Goal: Task Accomplishment & Management: Manage account settings

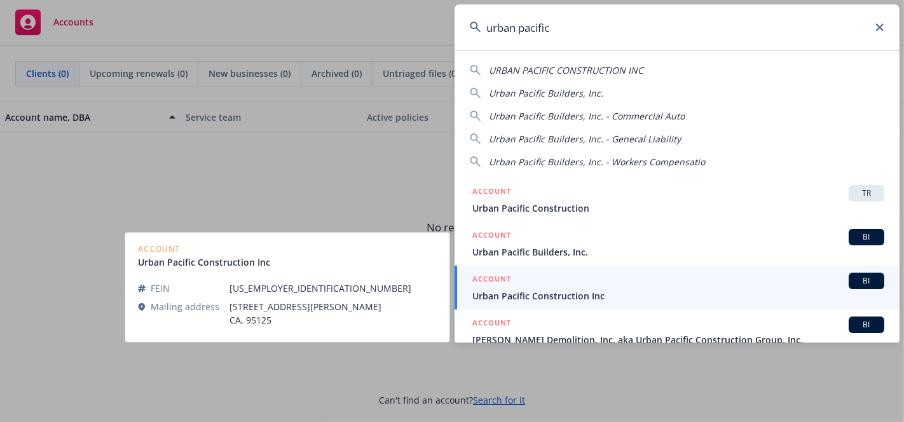
type input "urban pacific"
click at [514, 283] on div "ACCOUNT BI" at bounding box center [678, 281] width 412 height 17
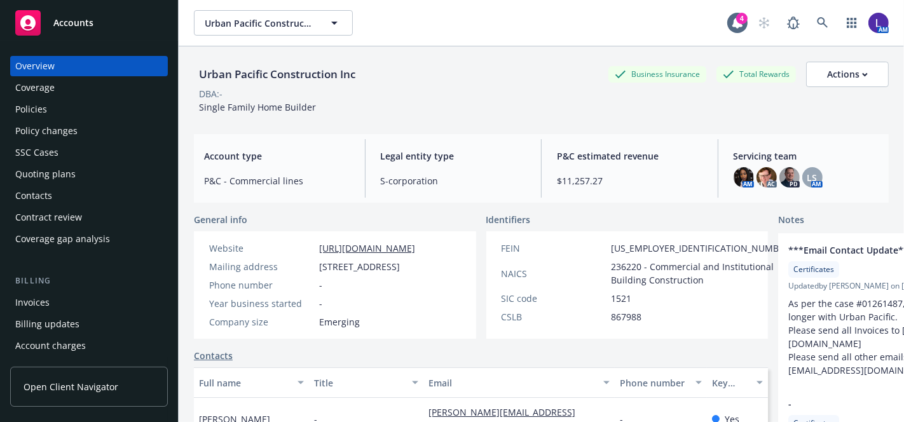
click at [39, 110] on div "Policies" at bounding box center [31, 109] width 32 height 20
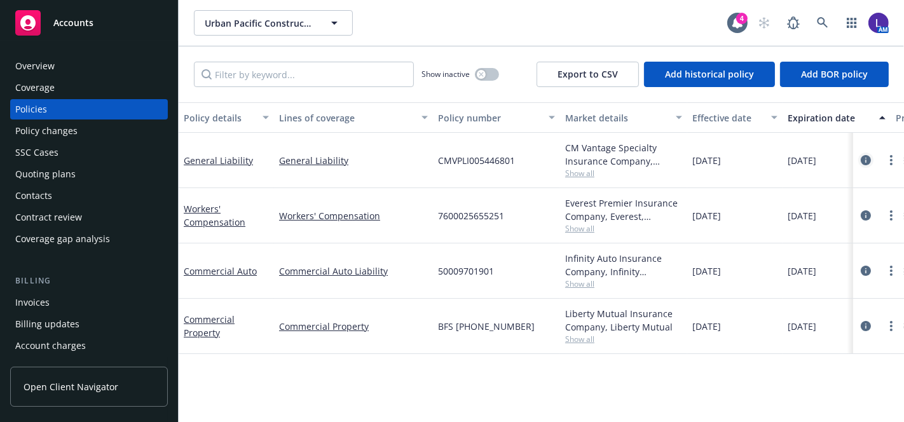
click at [861, 159] on icon "circleInformation" at bounding box center [866, 160] width 10 height 10
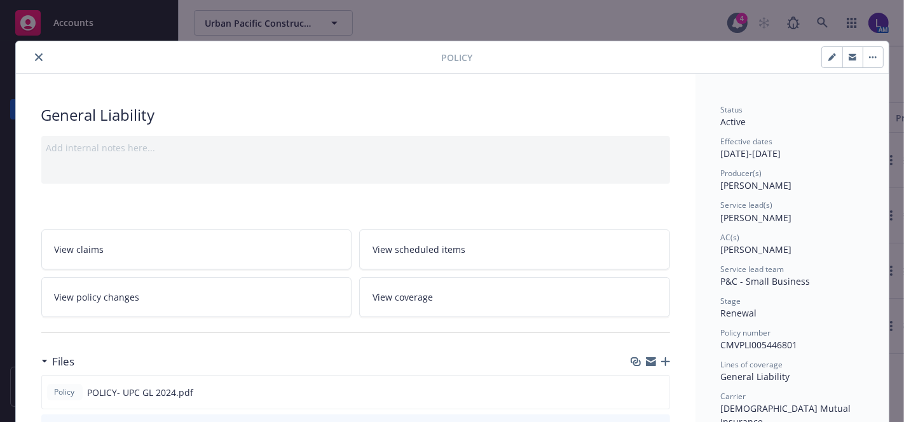
click at [828, 53] on icon "button" at bounding box center [832, 57] width 8 height 8
select select "RENEWAL"
select select "12"
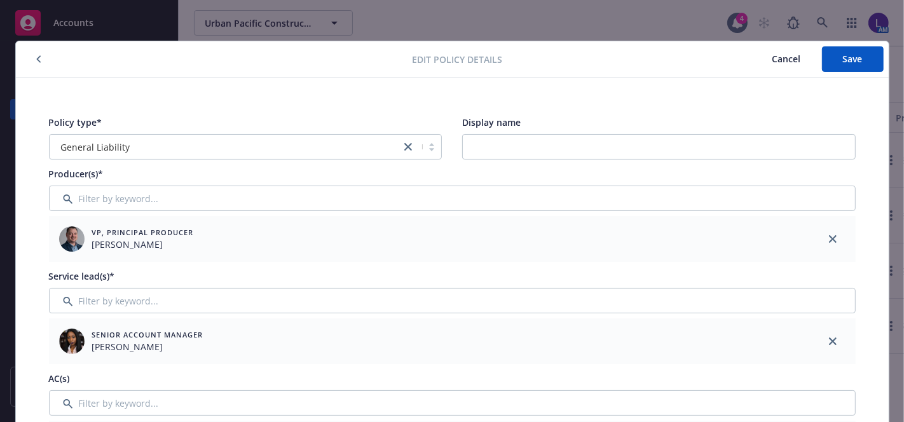
click at [111, 236] on span "VP, Principal Producer" at bounding box center [143, 232] width 102 height 11
click at [774, 62] on span "Cancel" at bounding box center [786, 59] width 29 height 12
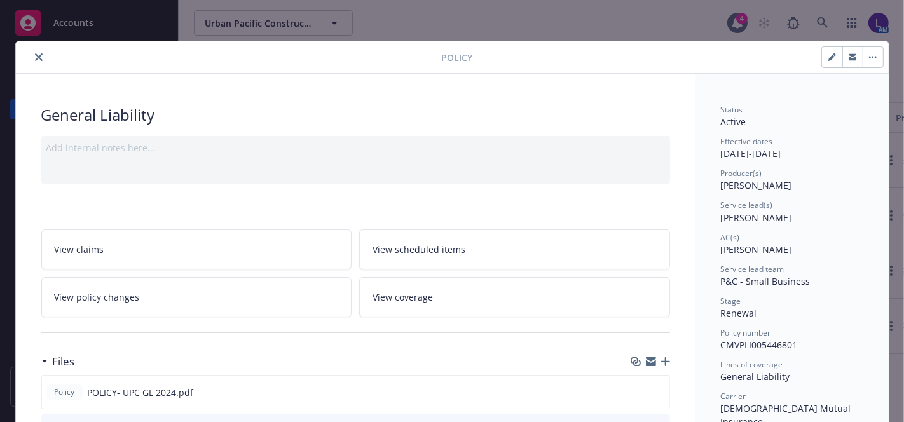
click at [35, 58] on icon "close" at bounding box center [39, 57] width 8 height 8
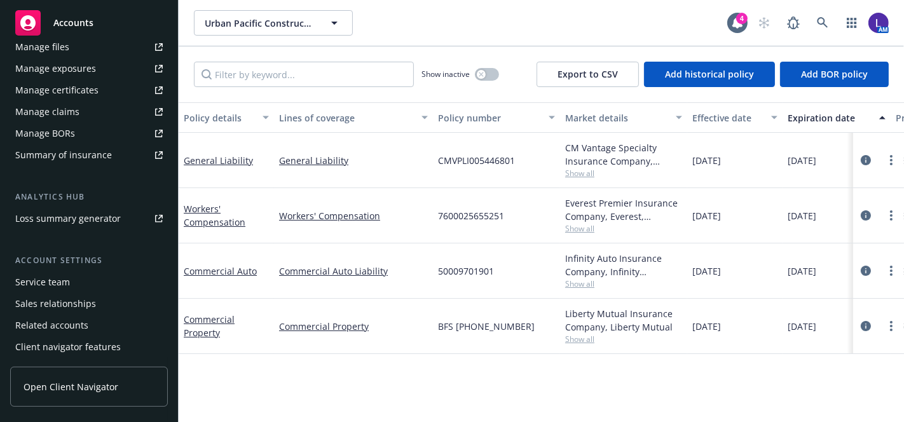
scroll to position [391, 0]
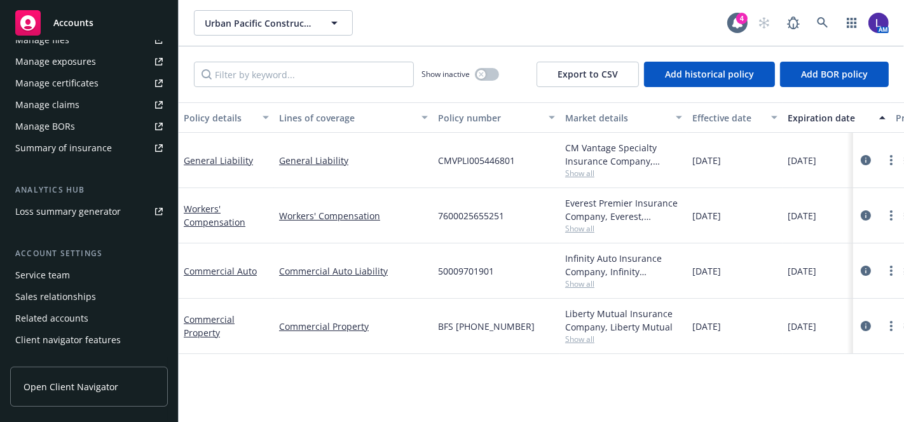
click at [67, 271] on div "Service team" at bounding box center [42, 275] width 55 height 20
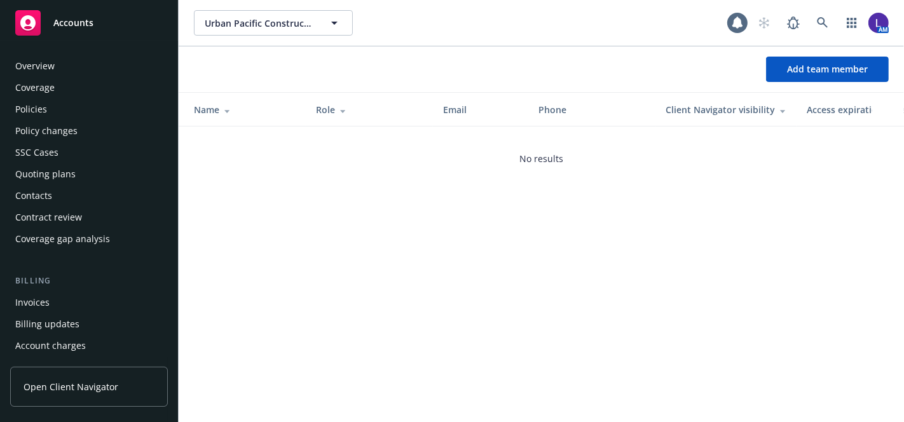
scroll to position [406, 0]
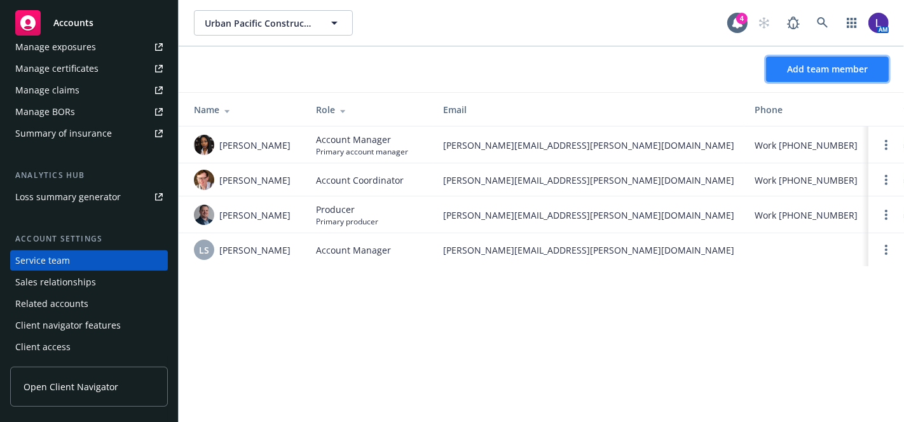
click at [795, 71] on span "Add team member" at bounding box center [827, 69] width 81 height 12
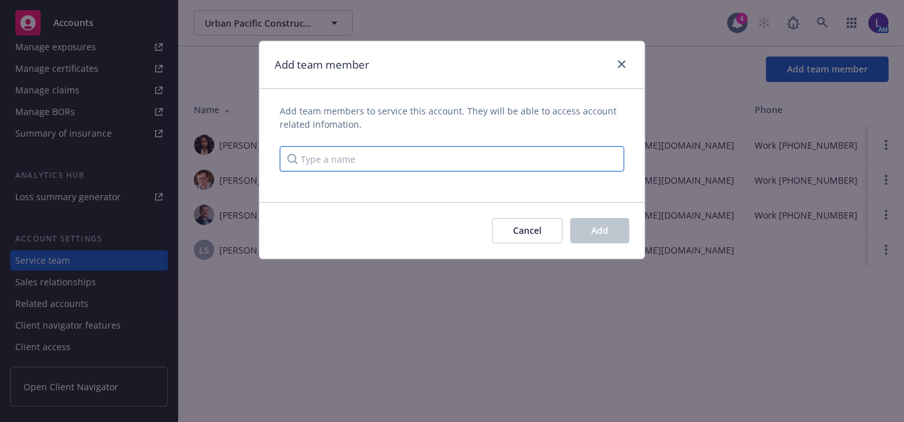
click at [326, 153] on input "Type a name" at bounding box center [452, 158] width 345 height 25
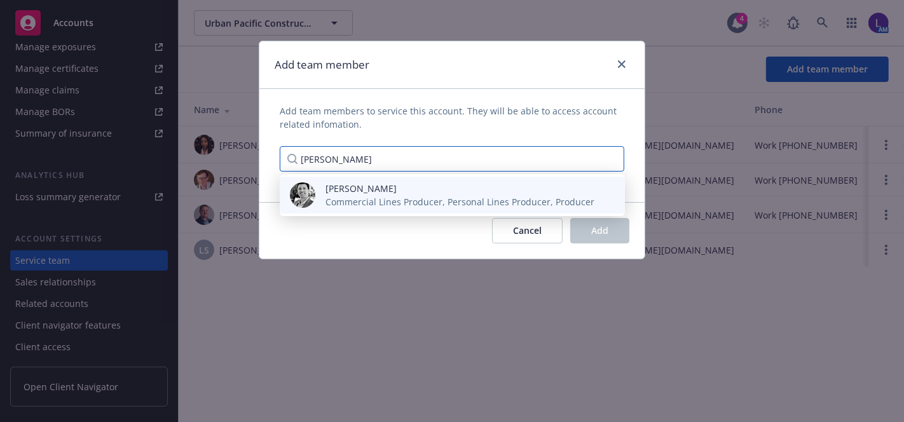
type input "[PERSON_NAME]"
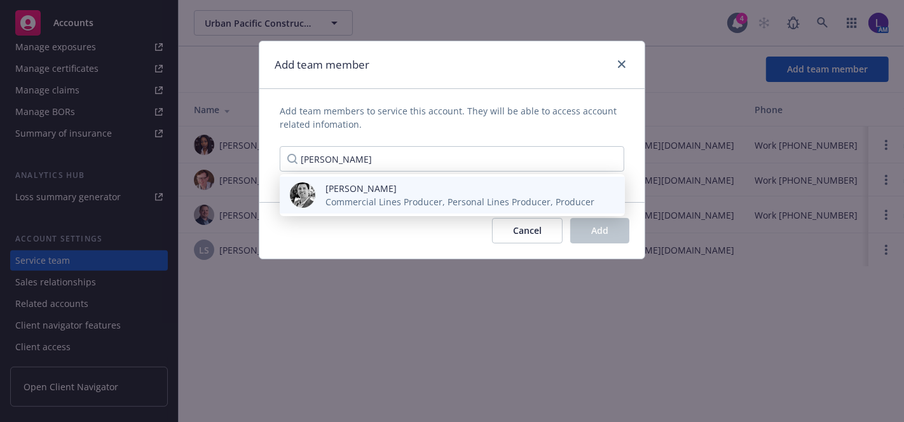
click at [335, 209] on div "[PERSON_NAME] Commercial Lines Producer, Personal Lines Producer, Producer" at bounding box center [452, 195] width 345 height 37
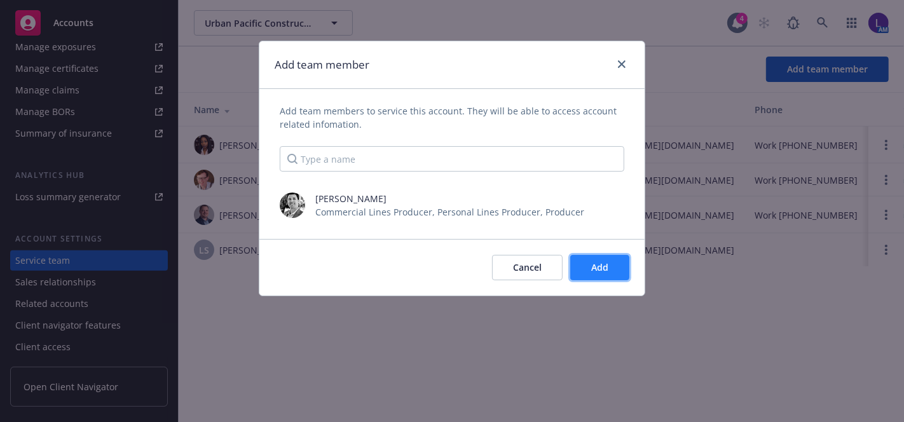
click at [582, 259] on button "Add" at bounding box center [599, 267] width 59 height 25
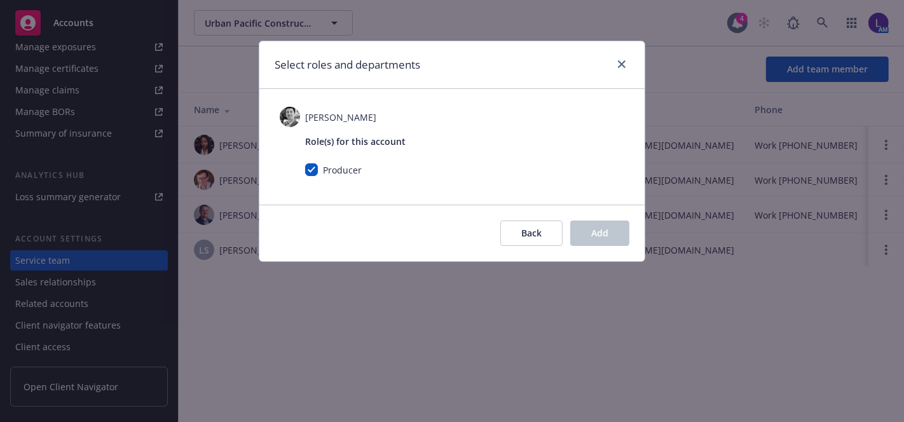
checkbox input "true"
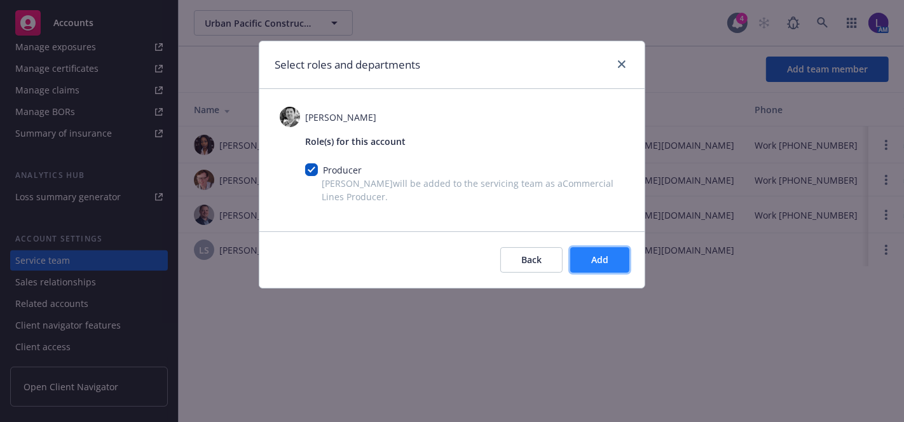
click at [606, 259] on span "Add" at bounding box center [599, 260] width 17 height 12
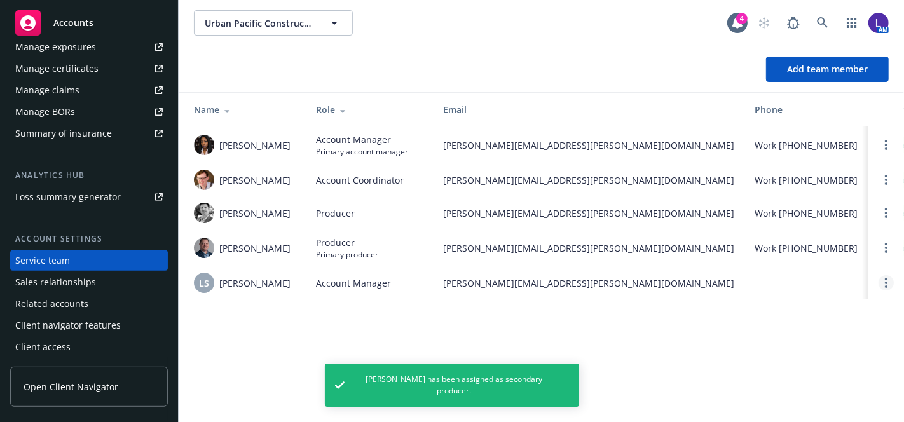
click at [882, 278] on link "Open options" at bounding box center [886, 282] width 15 height 15
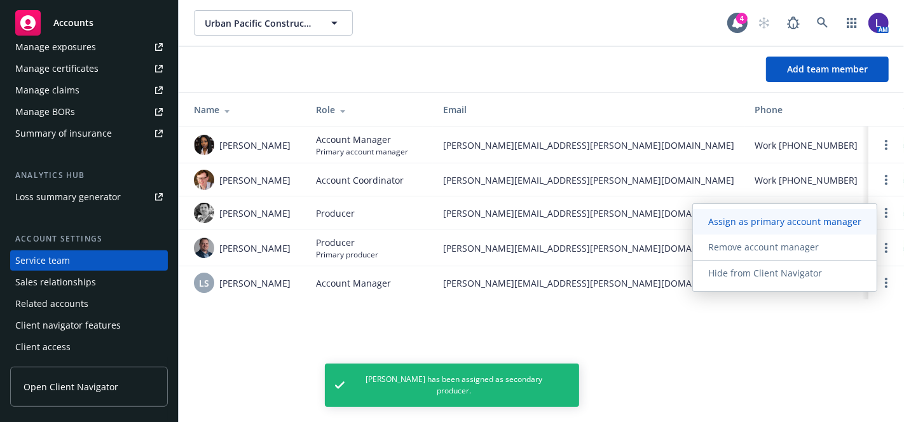
click at [772, 221] on span "Assign as primary account manager" at bounding box center [785, 221] width 184 height 12
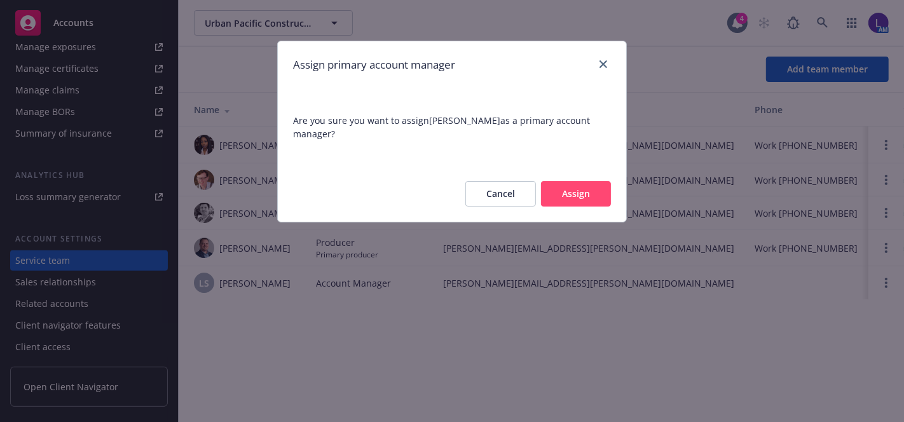
click at [585, 191] on button "Assign" at bounding box center [576, 193] width 70 height 25
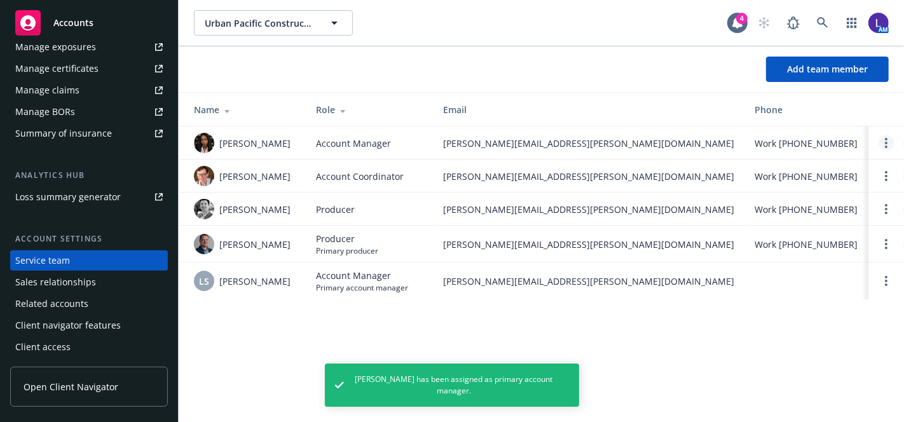
click at [886, 146] on circle "Open options" at bounding box center [886, 147] width 3 height 3
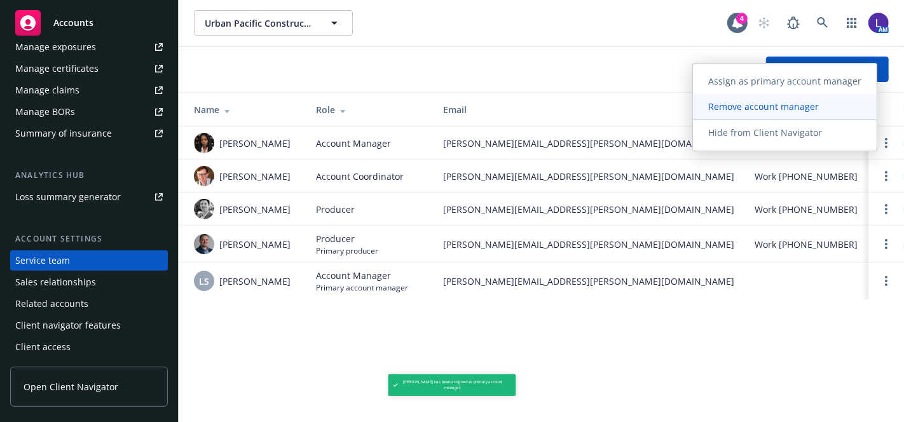
click at [772, 105] on span "Remove account manager" at bounding box center [763, 106] width 141 height 12
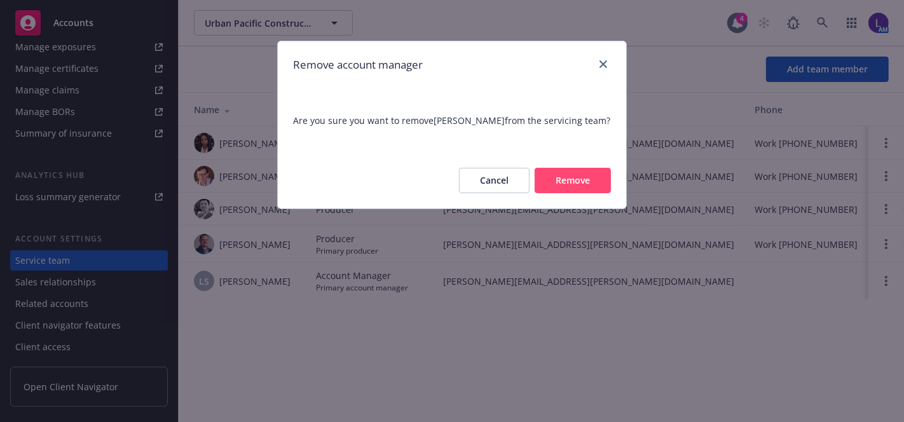
click at [586, 177] on button "Remove" at bounding box center [573, 180] width 76 height 25
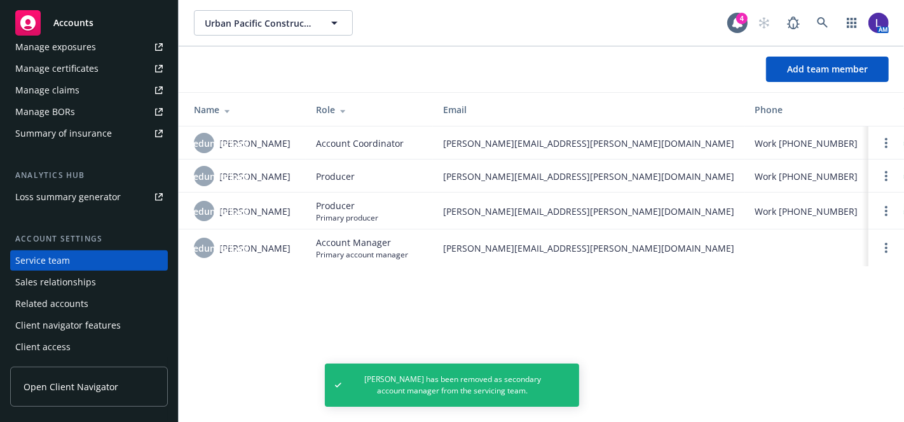
click at [884, 139] on link "Open options" at bounding box center [886, 142] width 15 height 15
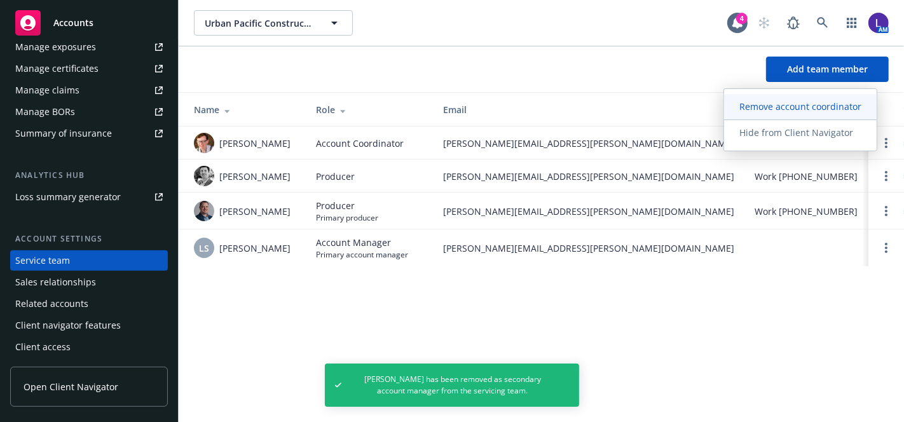
click at [798, 111] on span "Remove account coordinator" at bounding box center [800, 106] width 153 height 12
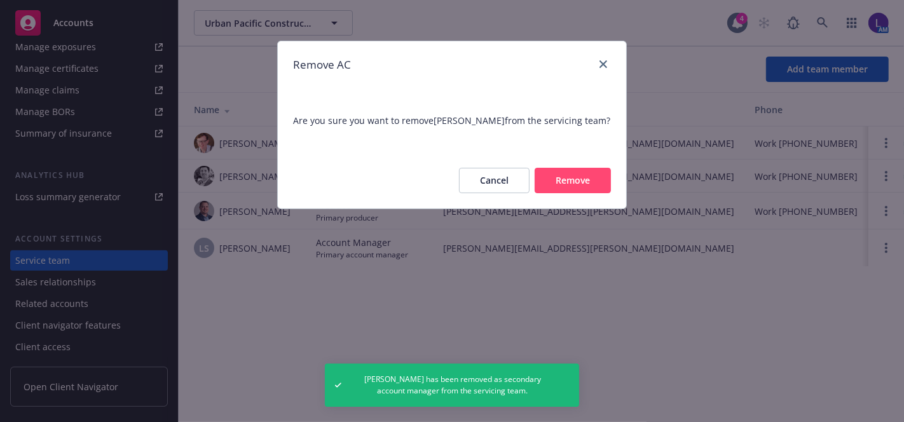
click at [582, 174] on button "Remove" at bounding box center [573, 180] width 76 height 25
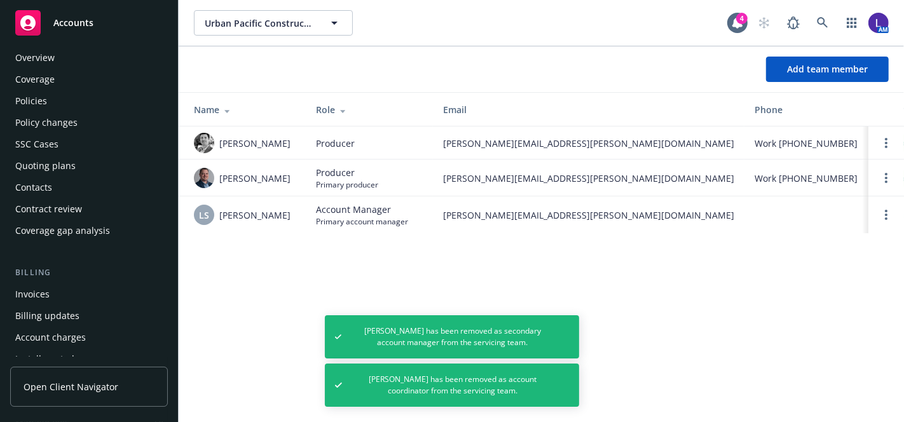
scroll to position [7, 0]
click at [10, 97] on link "Policies" at bounding box center [89, 102] width 158 height 20
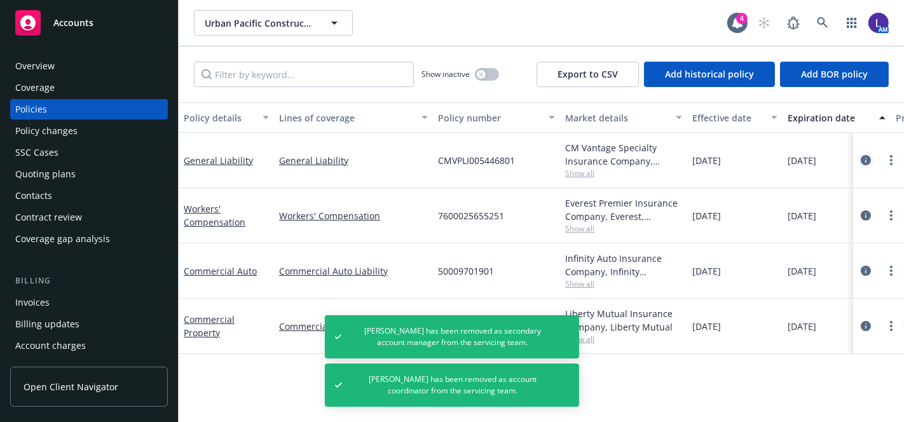
click at [861, 159] on icon "circleInformation" at bounding box center [866, 160] width 10 height 10
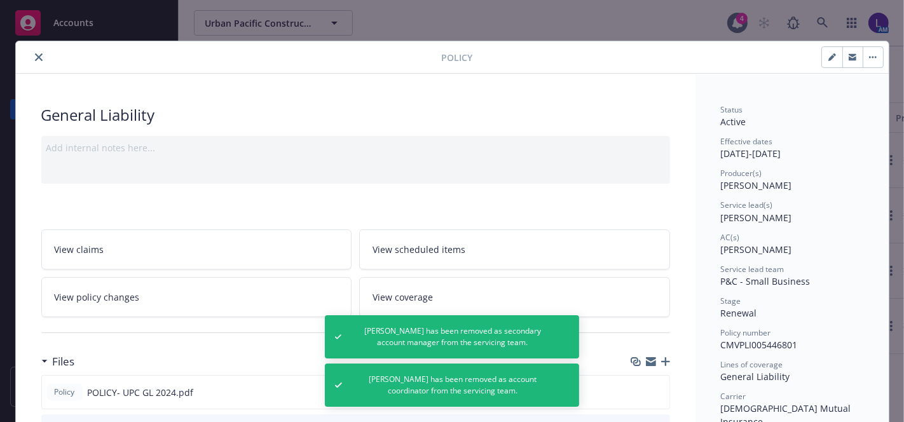
scroll to position [38, 0]
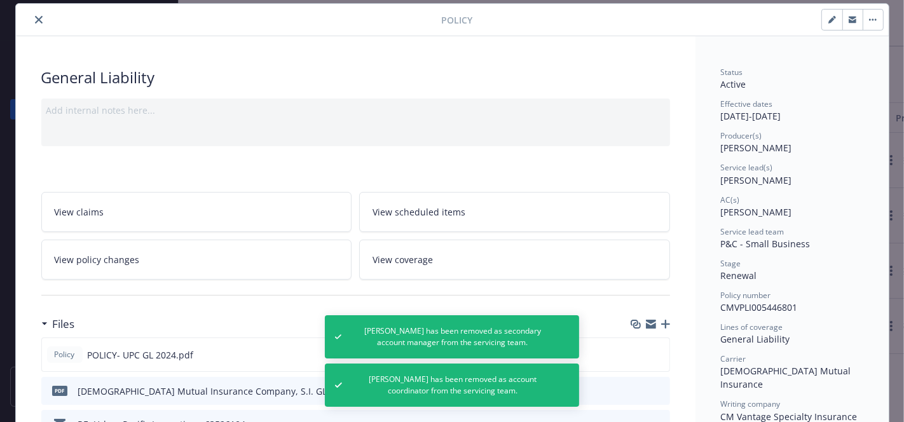
click at [834, 13] on button "button" at bounding box center [832, 20] width 20 height 20
select select "RENEWAL"
select select "12"
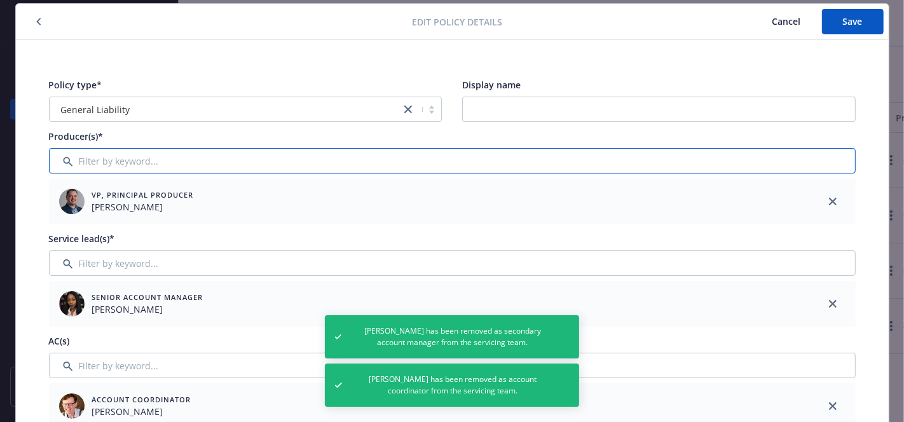
click at [153, 166] on input "Filter by keyword..." at bounding box center [452, 160] width 807 height 25
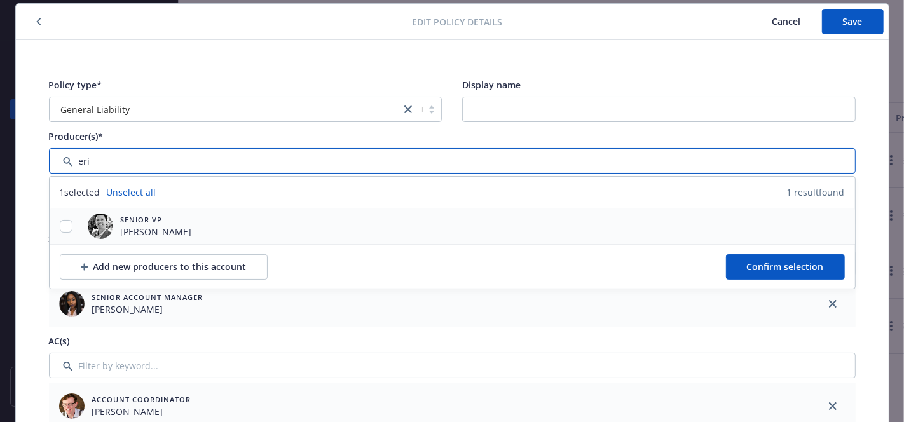
type input "eri"
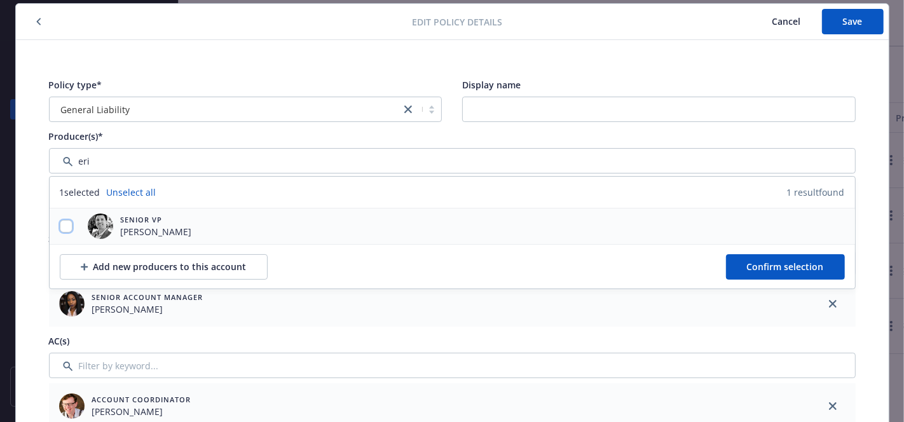
click at [60, 224] on input "checkbox" at bounding box center [66, 226] width 13 height 13
checkbox input "true"
click at [810, 259] on button "Confirm selection" at bounding box center [785, 266] width 119 height 25
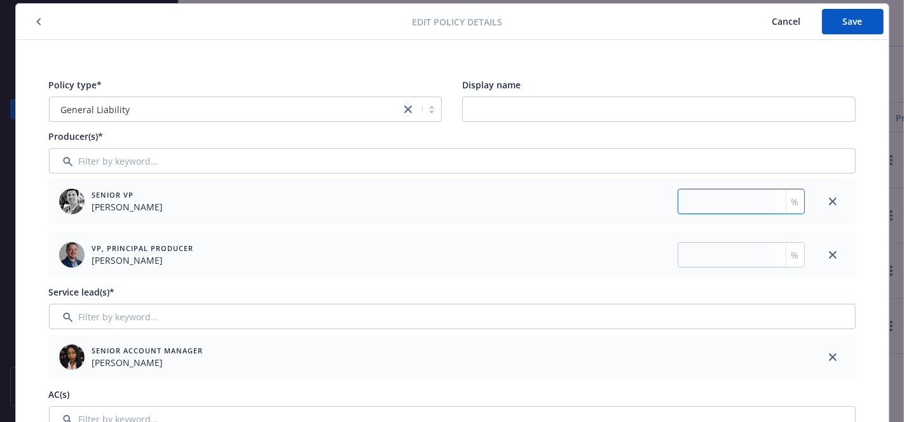
click at [688, 197] on input "number" at bounding box center [741, 201] width 127 height 25
type input "50"
click at [693, 261] on input "number" at bounding box center [741, 254] width 127 height 25
type input "50"
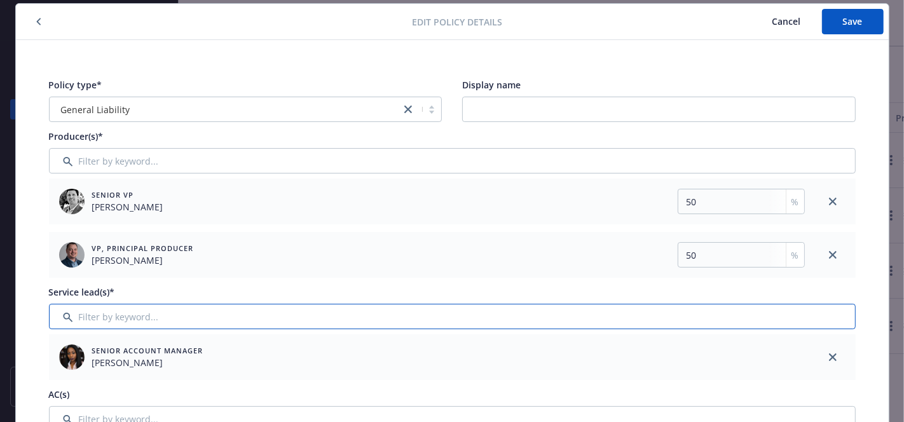
click at [104, 318] on input "Filter by keyword..." at bounding box center [452, 316] width 807 height 25
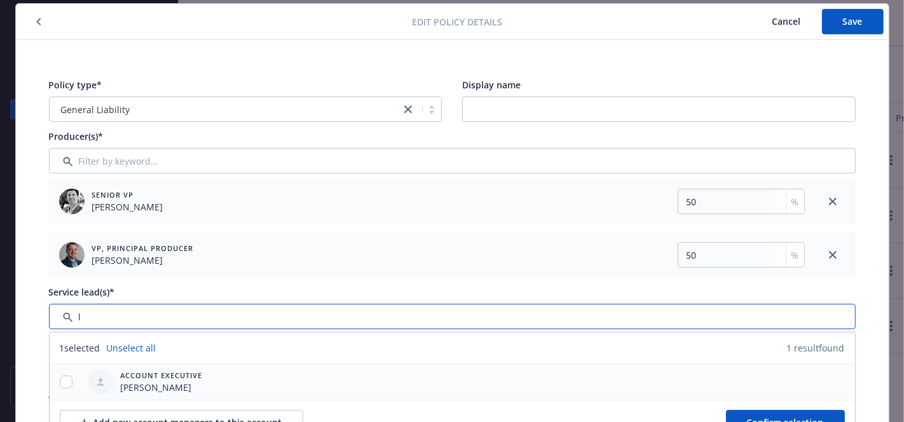
type input "l"
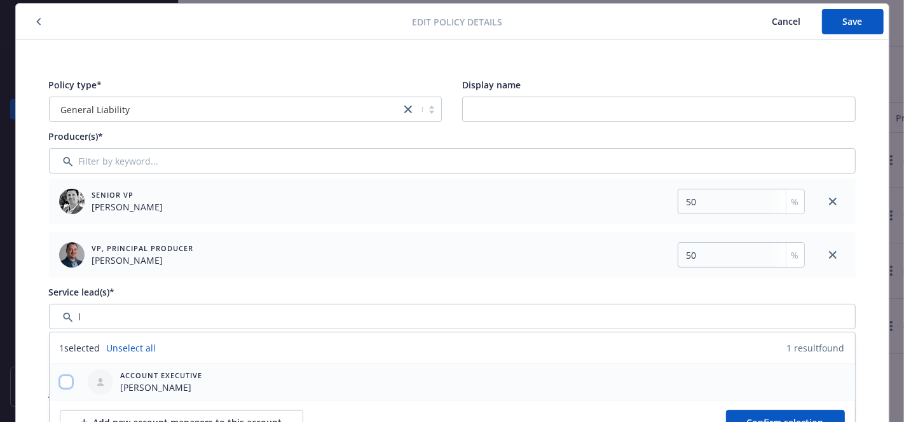
click at [60, 380] on input "checkbox" at bounding box center [66, 382] width 13 height 13
checkbox input "true"
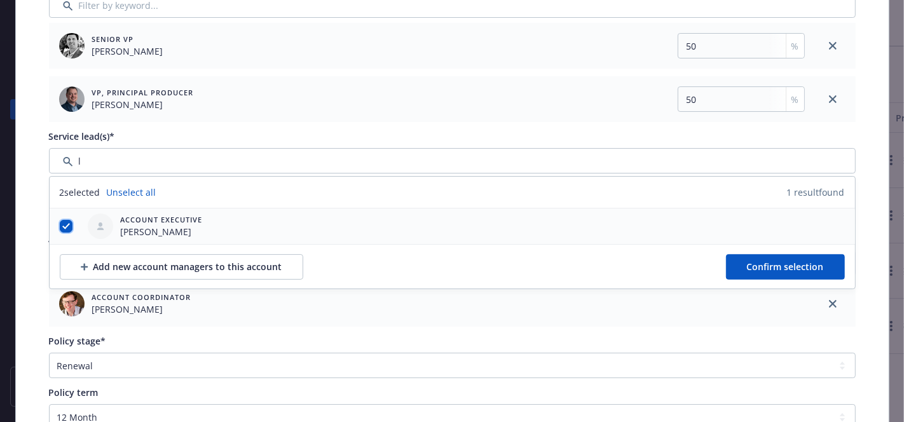
scroll to position [196, 0]
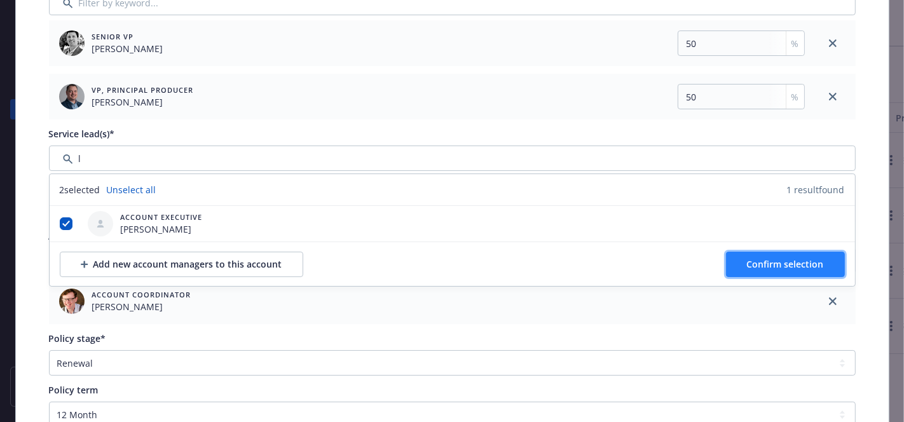
click at [752, 258] on span "Confirm selection" at bounding box center [785, 264] width 77 height 12
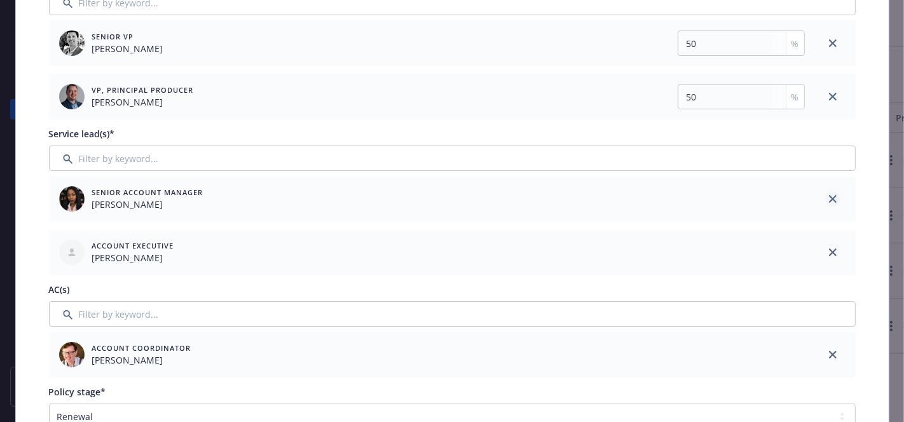
click at [829, 200] on icon "close" at bounding box center [833, 199] width 8 height 8
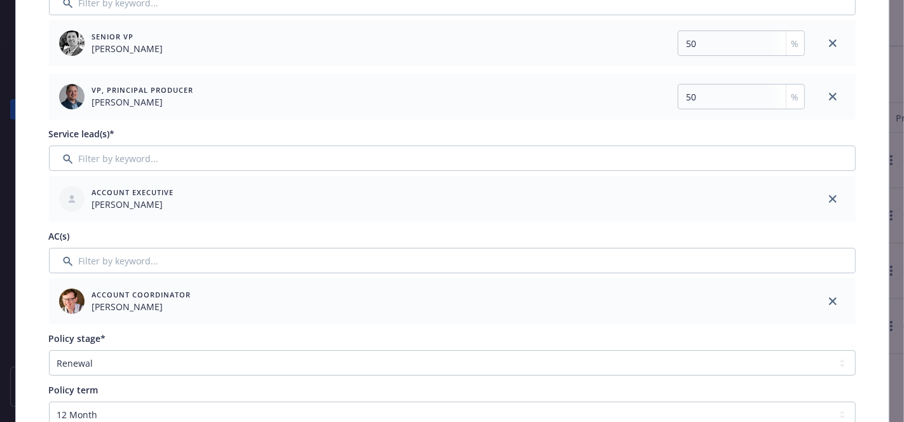
click at [821, 291] on div at bounding box center [833, 301] width 46 height 46
click at [829, 301] on icon "close" at bounding box center [833, 302] width 8 height 8
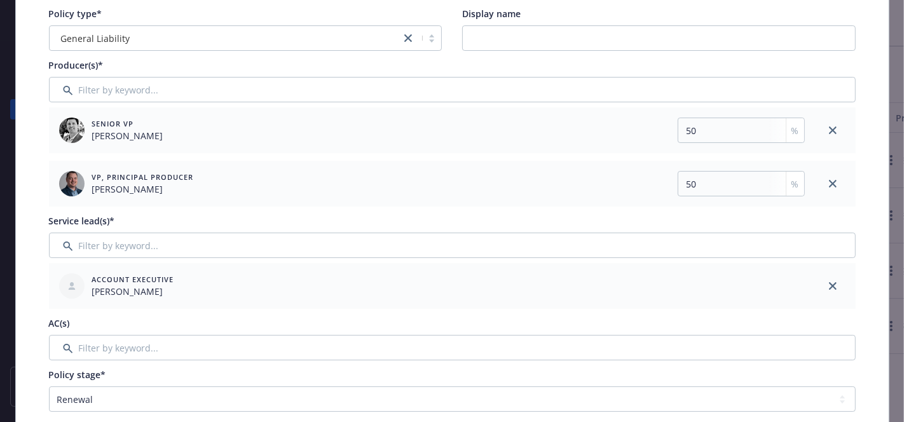
scroll to position [0, 0]
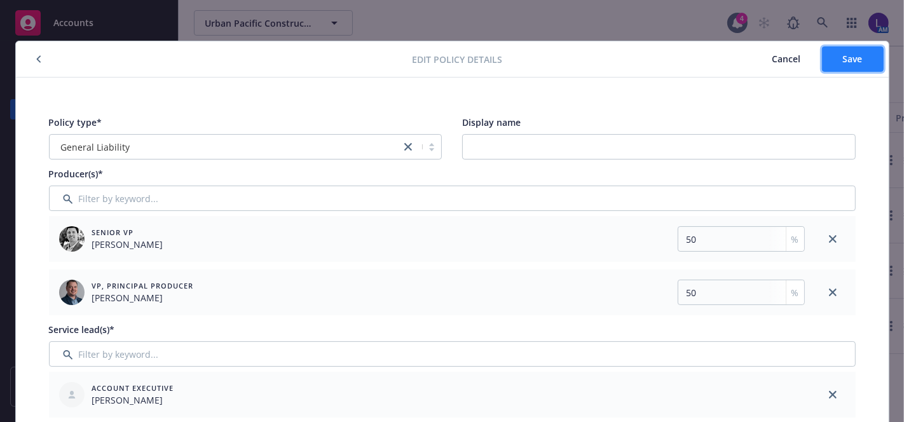
click at [849, 62] on span "Save" at bounding box center [853, 59] width 20 height 12
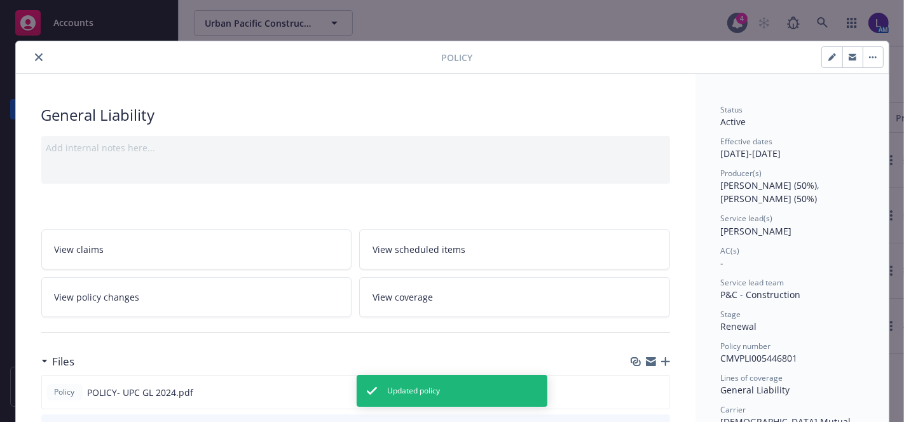
click at [26, 52] on div at bounding box center [231, 57] width 421 height 15
click at [32, 51] on button "close" at bounding box center [38, 57] width 15 height 15
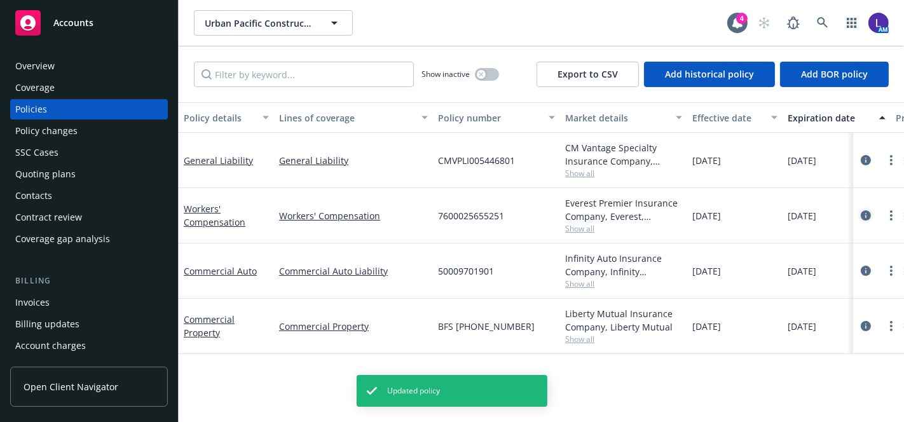
click at [858, 209] on link "circleInformation" at bounding box center [865, 215] width 15 height 15
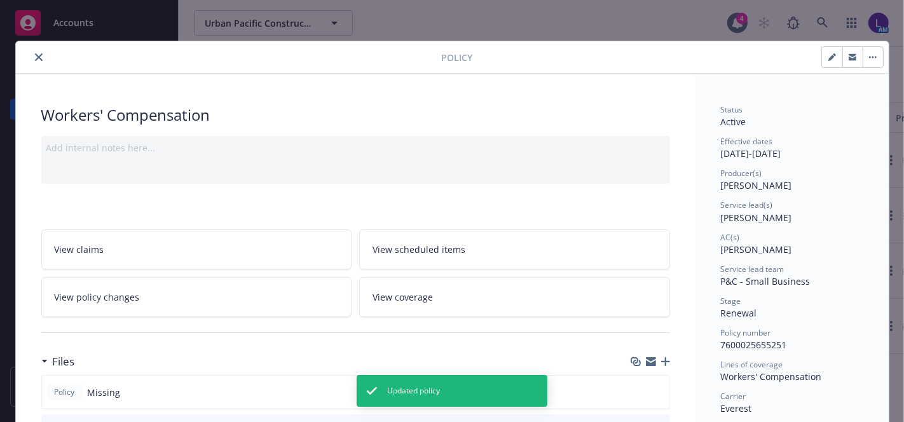
click at [825, 64] on button "button" at bounding box center [832, 57] width 20 height 20
select select "RENEWAL"
select select "12"
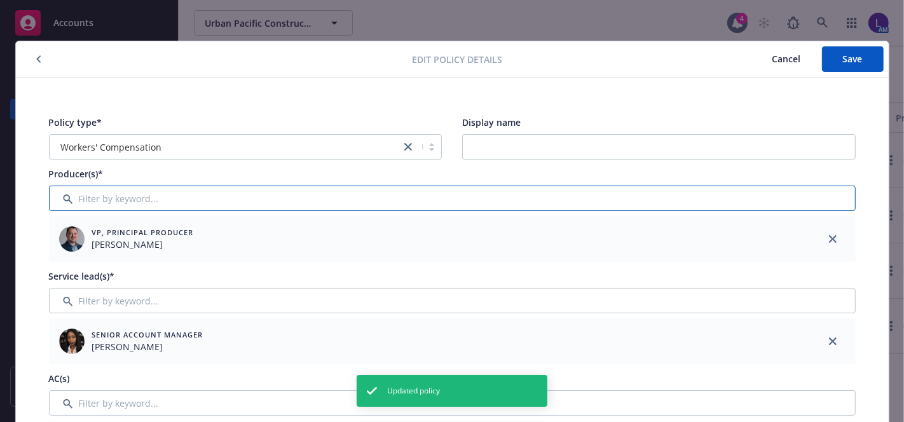
click at [336, 196] on input "Filter by keyword..." at bounding box center [452, 198] width 807 height 25
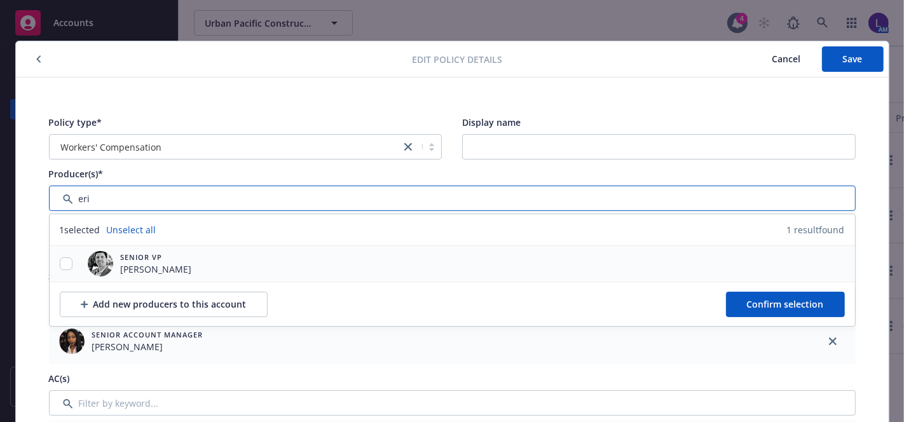
type input "eri"
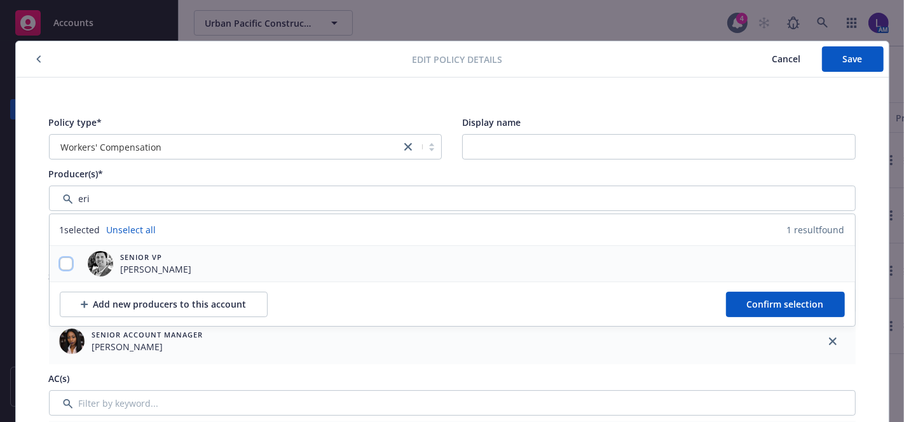
click at [60, 257] on input "checkbox" at bounding box center [66, 263] width 13 height 13
checkbox input "true"
click at [783, 304] on span "Confirm selection" at bounding box center [785, 304] width 77 height 12
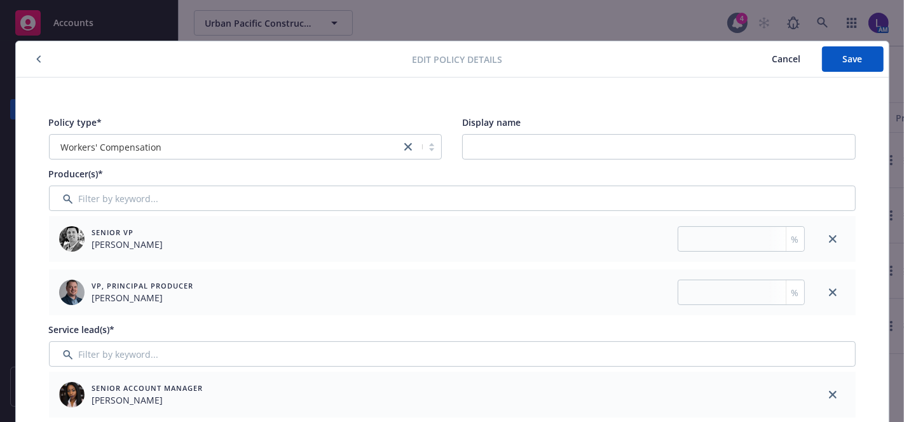
click at [749, 257] on div "Senior VP [PERSON_NAME] %" at bounding box center [429, 239] width 761 height 46
click at [743, 241] on input "number" at bounding box center [741, 238] width 127 height 25
type input "50"
click at [716, 298] on input "number" at bounding box center [741, 292] width 127 height 25
type input "50"
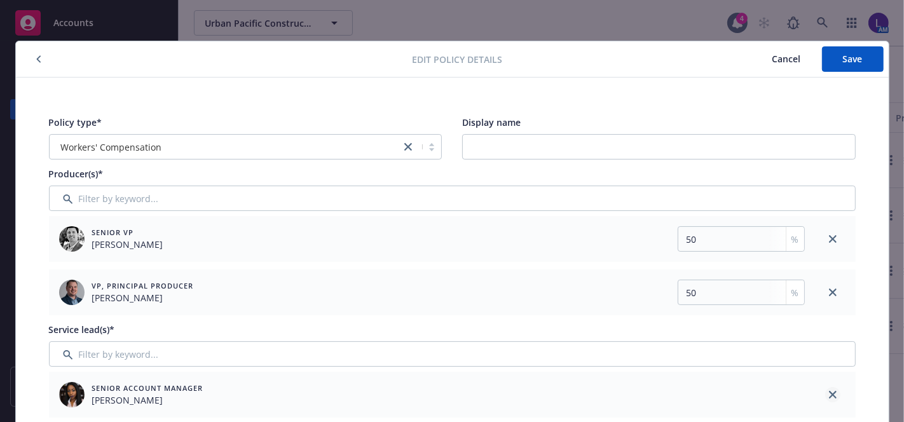
click at [829, 392] on icon "close" at bounding box center [833, 395] width 8 height 8
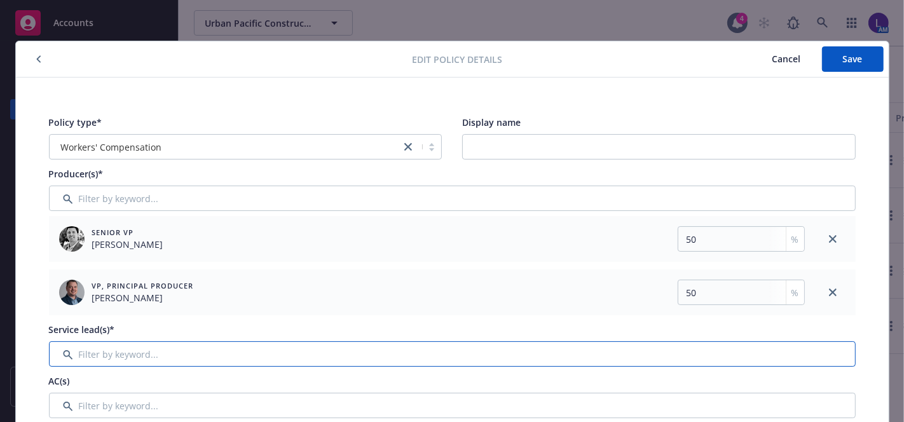
click at [95, 362] on input "Filter by keyword..." at bounding box center [452, 353] width 807 height 25
type input "l"
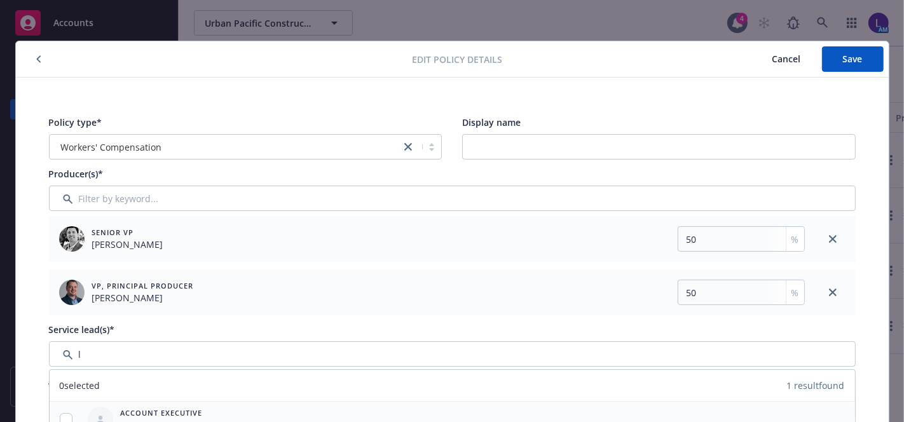
click at [74, 413] on div at bounding box center [66, 419] width 33 height 13
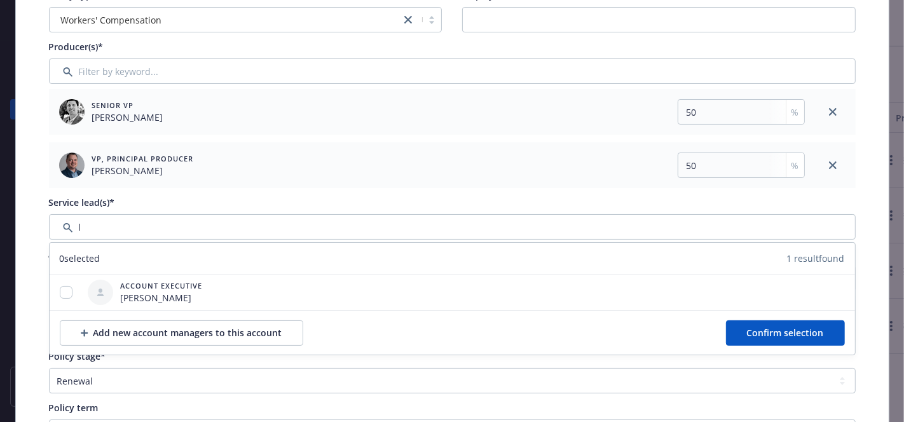
scroll to position [130, 0]
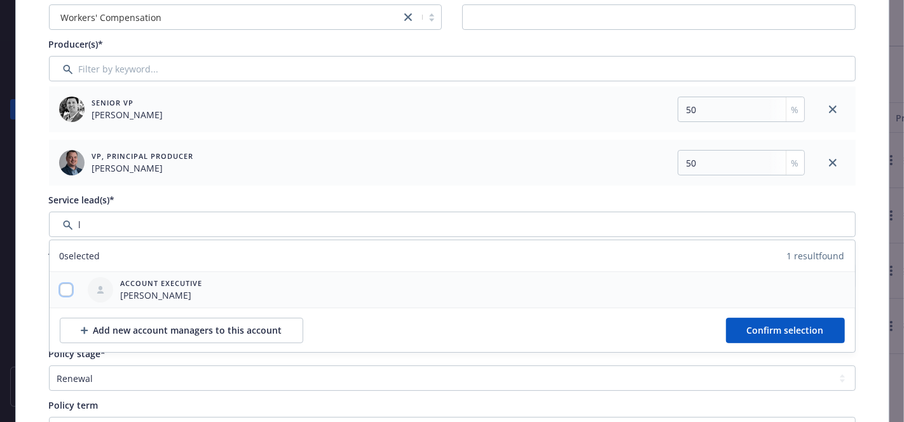
click at [62, 285] on input "checkbox" at bounding box center [66, 290] width 13 height 13
checkbox input "true"
click at [756, 337] on button "Confirm selection" at bounding box center [785, 330] width 119 height 25
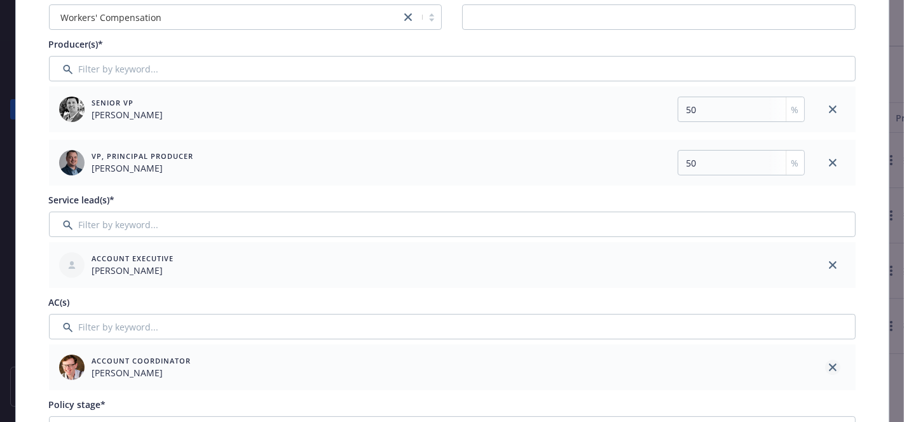
click at [829, 368] on icon "close" at bounding box center [833, 368] width 8 height 8
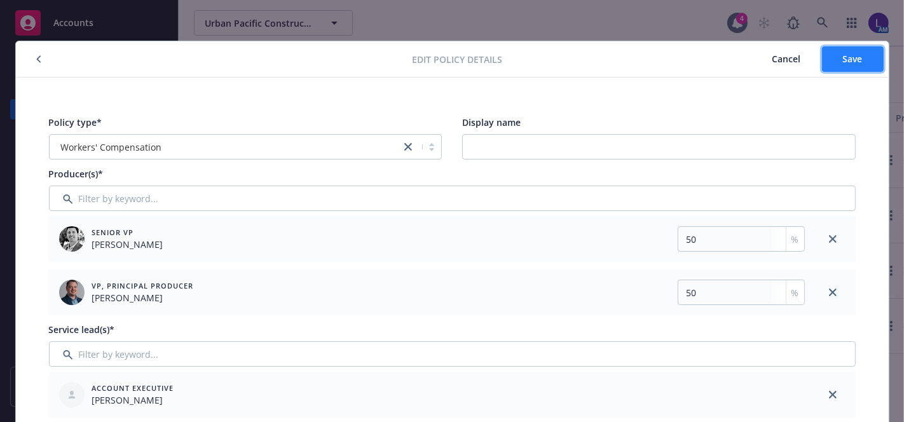
click at [845, 55] on span "Save" at bounding box center [853, 59] width 20 height 12
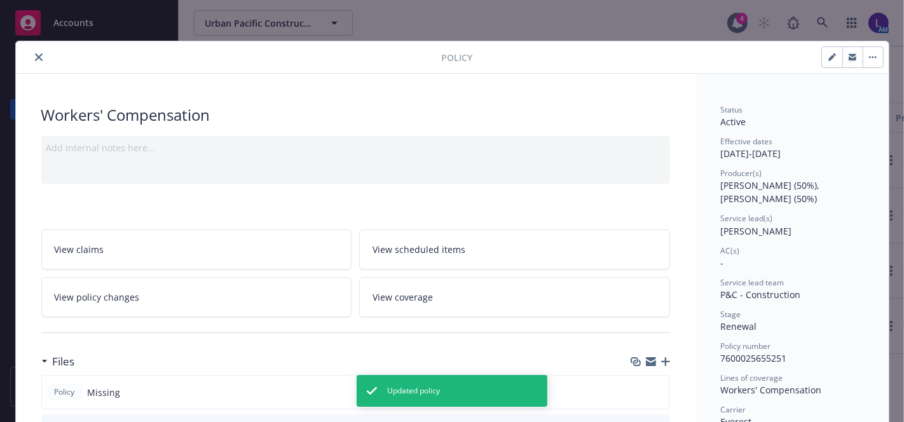
click at [36, 56] on icon "close" at bounding box center [39, 57] width 8 height 8
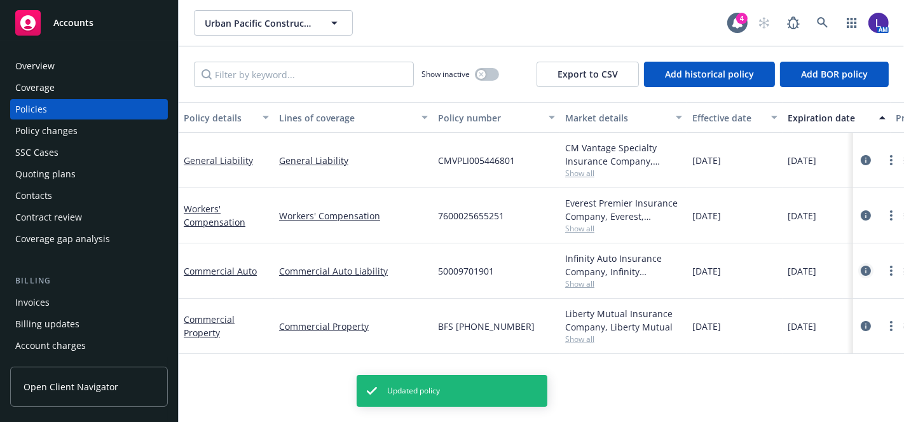
click at [858, 263] on link "circleInformation" at bounding box center [865, 270] width 15 height 15
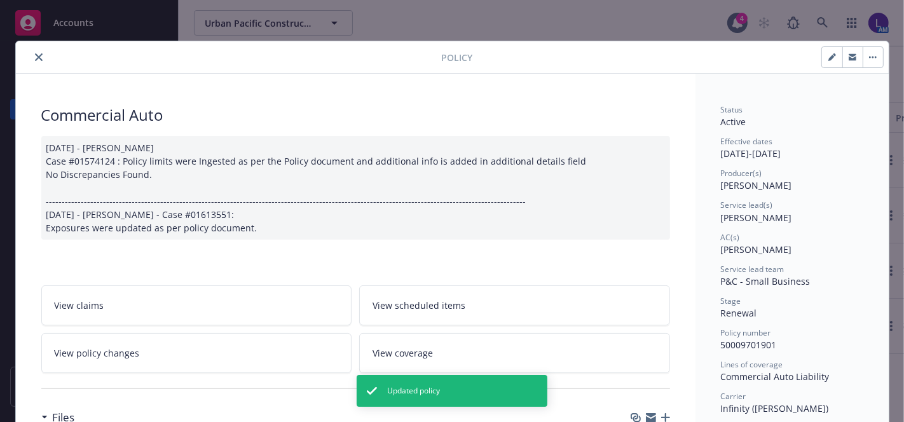
drag, startPoint x: 856, startPoint y: 263, endPoint x: 885, endPoint y: 145, distance: 121.6
click at [885, 145] on div "Policy Commercial Auto [DATE] - [PERSON_NAME] Case #01574124 : Policy limits we…" at bounding box center [452, 211] width 904 height 422
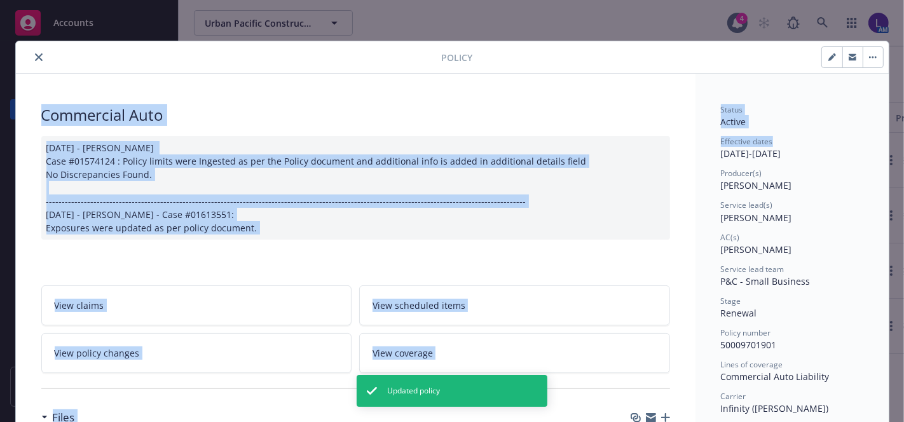
click at [828, 57] on icon "button" at bounding box center [832, 57] width 8 height 8
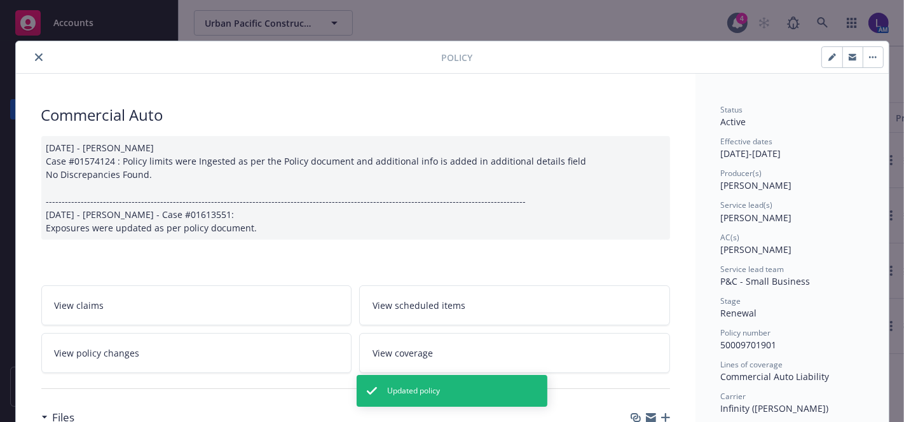
select select "RENEWAL"
select select "12"
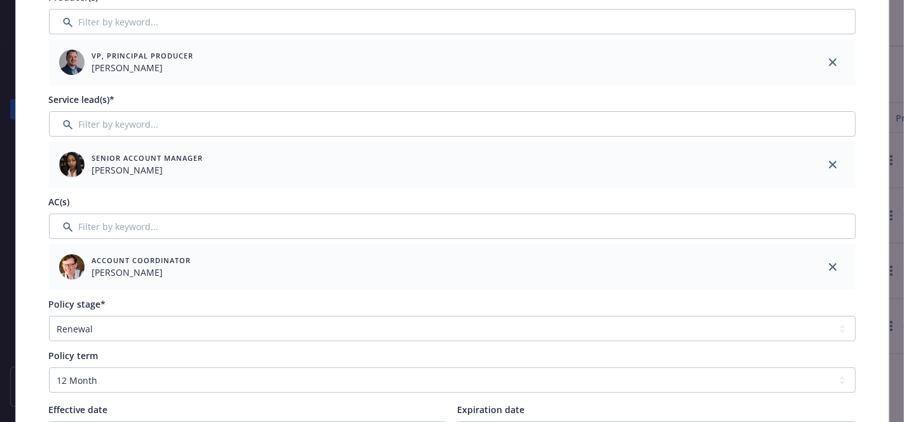
scroll to position [183, 0]
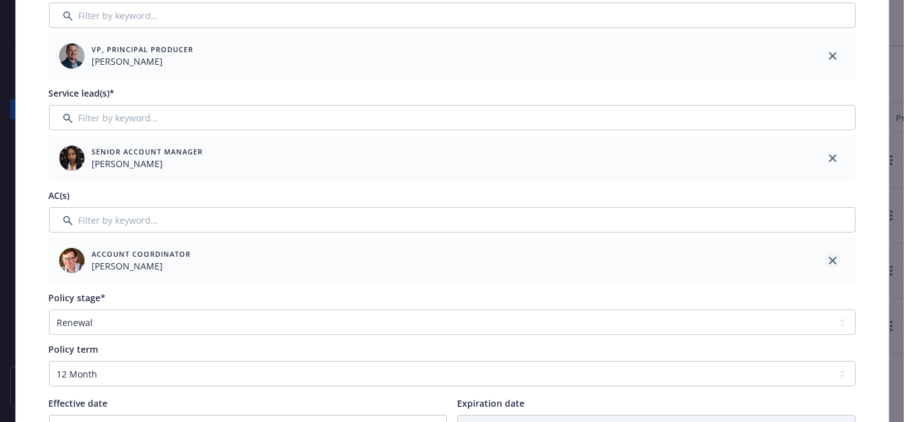
click at [825, 259] on link "close" at bounding box center [832, 260] width 15 height 15
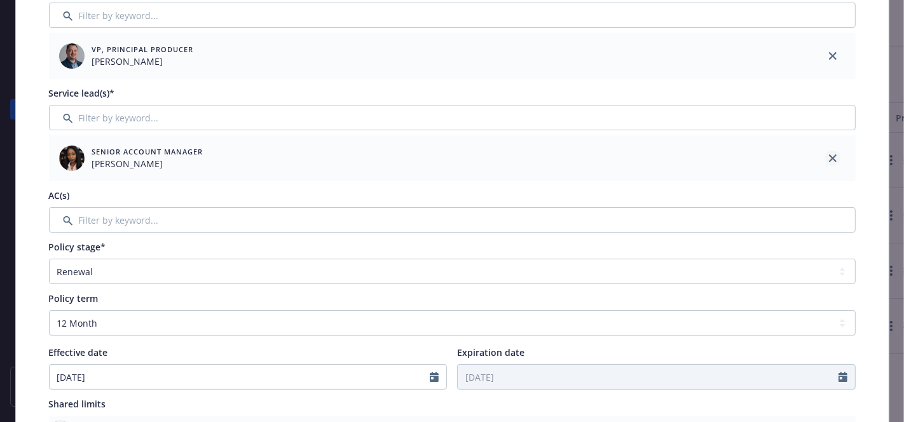
click at [830, 153] on link "close" at bounding box center [832, 158] width 15 height 15
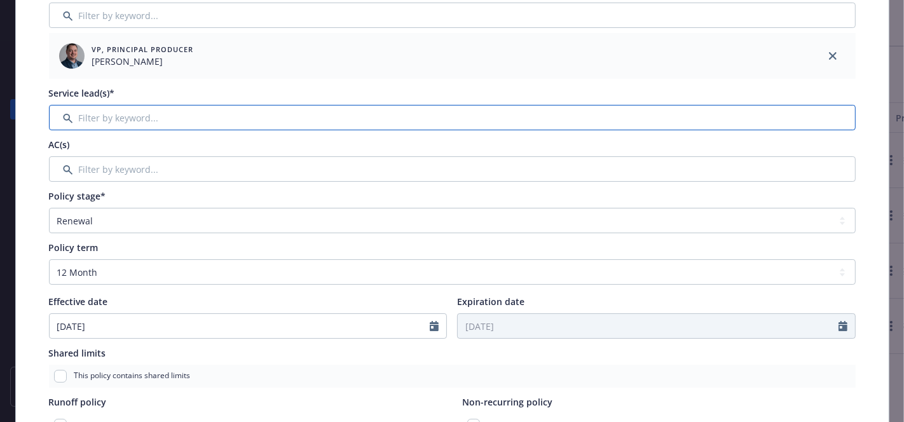
click at [90, 116] on input "Filter by keyword..." at bounding box center [452, 117] width 807 height 25
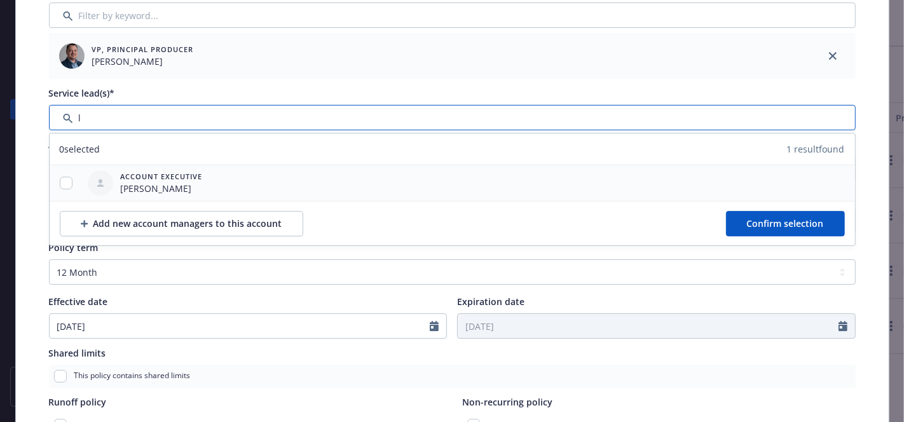
type input "l"
click at [64, 183] on input "checkbox" at bounding box center [66, 183] width 13 height 13
checkbox input "true"
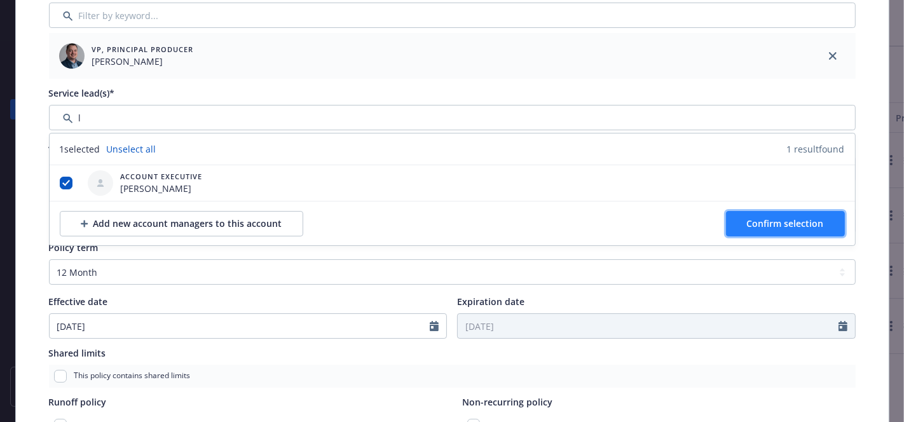
click at [789, 222] on span "Confirm selection" at bounding box center [785, 223] width 77 height 12
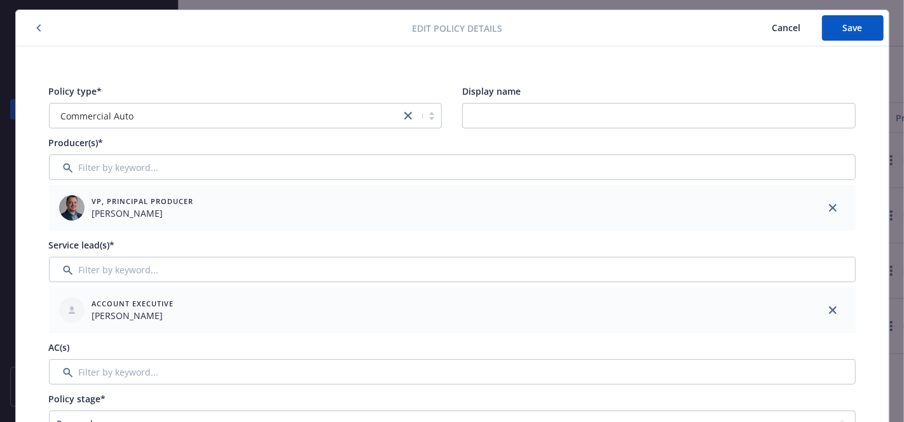
scroll to position [34, 0]
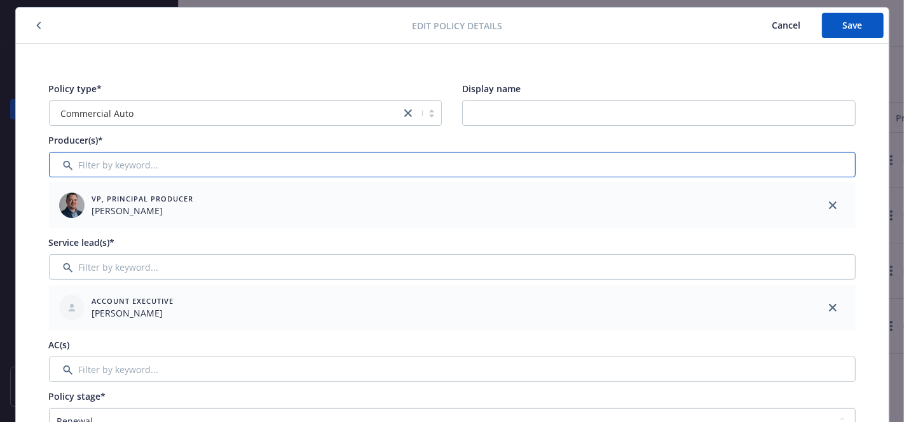
click at [166, 158] on input "Filter by keyword..." at bounding box center [452, 164] width 807 height 25
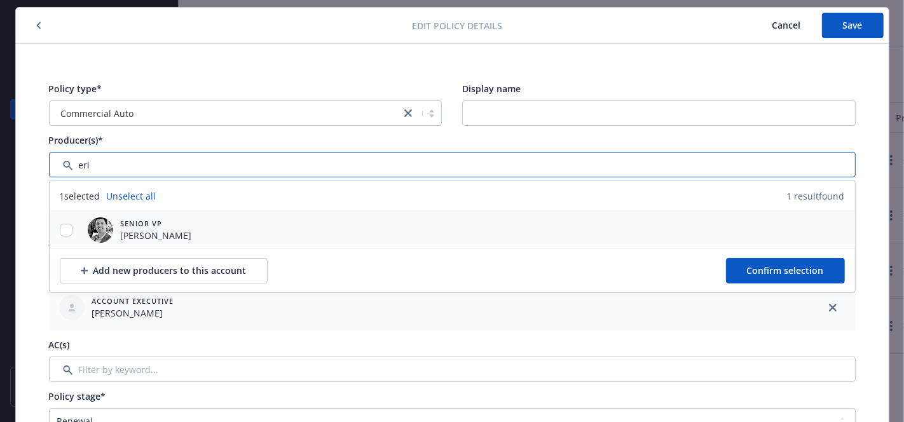
type input "eri"
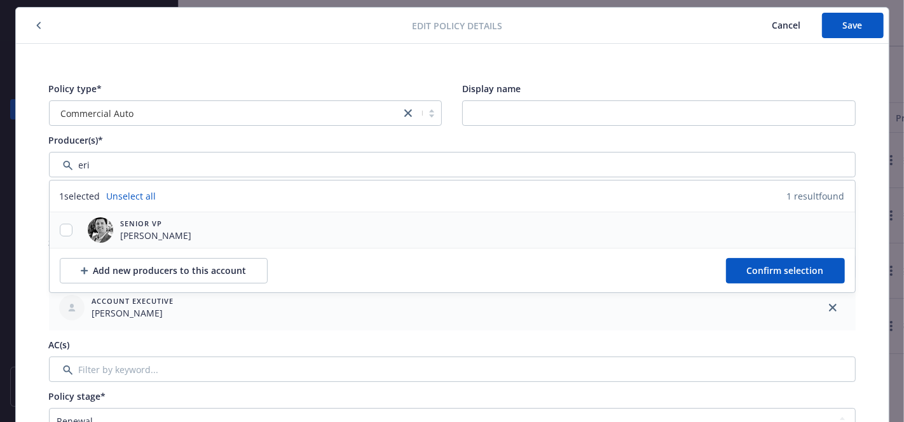
click at [67, 224] on div at bounding box center [66, 230] width 33 height 13
click at [64, 226] on input "checkbox" at bounding box center [66, 230] width 13 height 13
checkbox input "true"
click at [760, 267] on span "Confirm selection" at bounding box center [785, 270] width 77 height 12
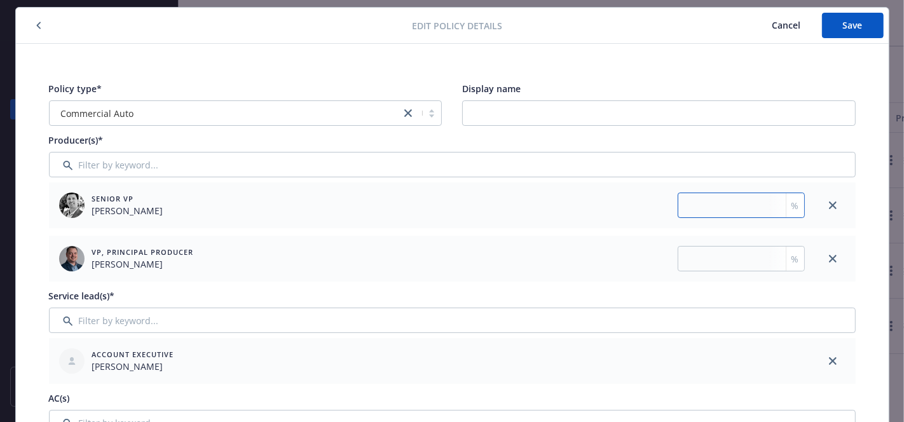
click at [735, 203] on input "number" at bounding box center [741, 205] width 127 height 25
type input "50"
click at [698, 266] on input "number" at bounding box center [741, 258] width 127 height 25
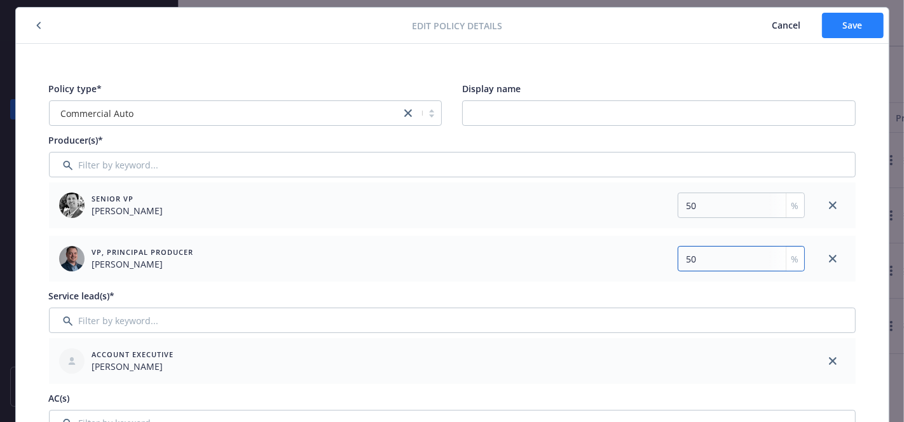
type input "50"
click at [848, 26] on span "Save" at bounding box center [853, 25] width 20 height 12
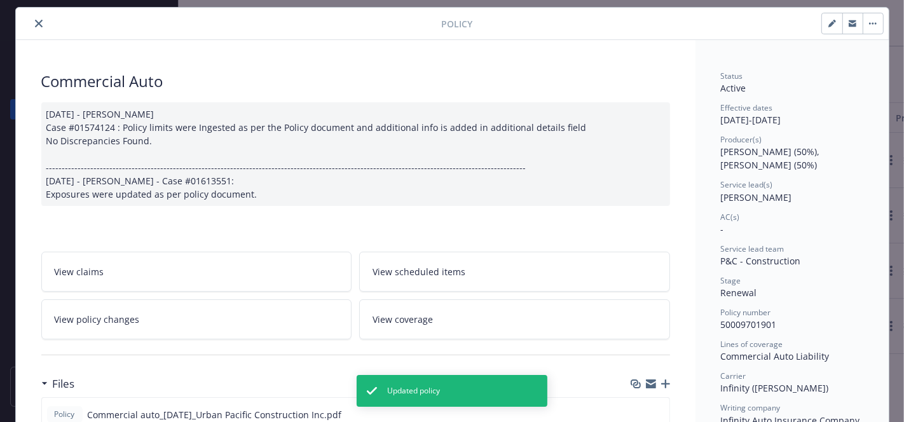
click at [35, 20] on icon "close" at bounding box center [39, 24] width 8 height 8
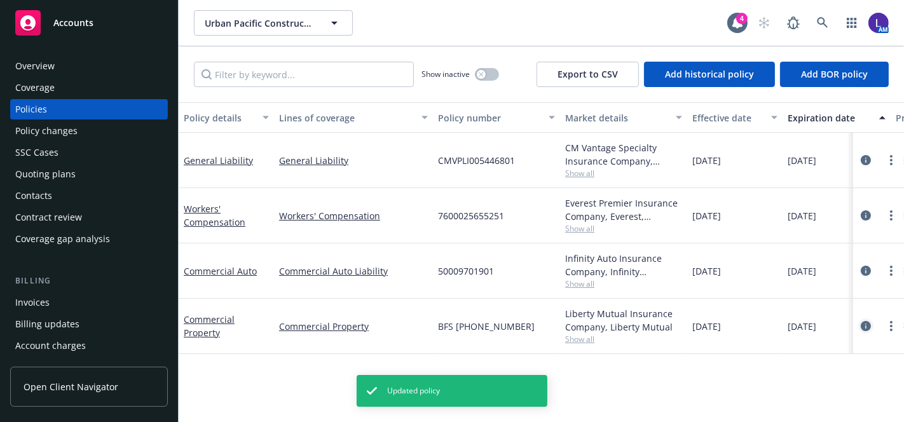
click at [861, 321] on icon "circleInformation" at bounding box center [866, 326] width 10 height 10
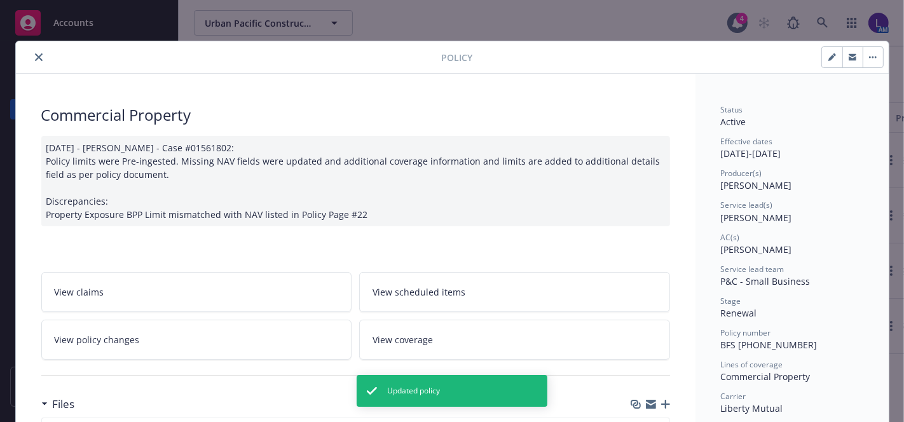
click at [824, 62] on button "button" at bounding box center [832, 57] width 20 height 20
select select "RENEWAL"
select select "12"
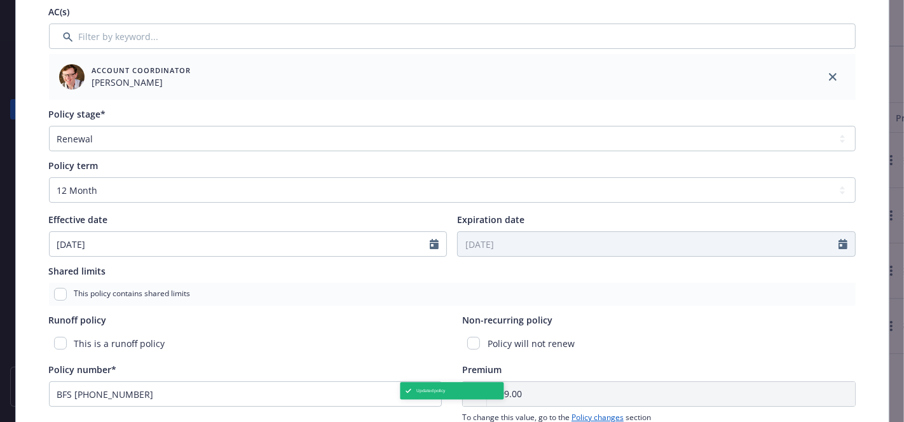
scroll to position [366, 0]
click at [829, 76] on icon "close" at bounding box center [833, 78] width 8 height 8
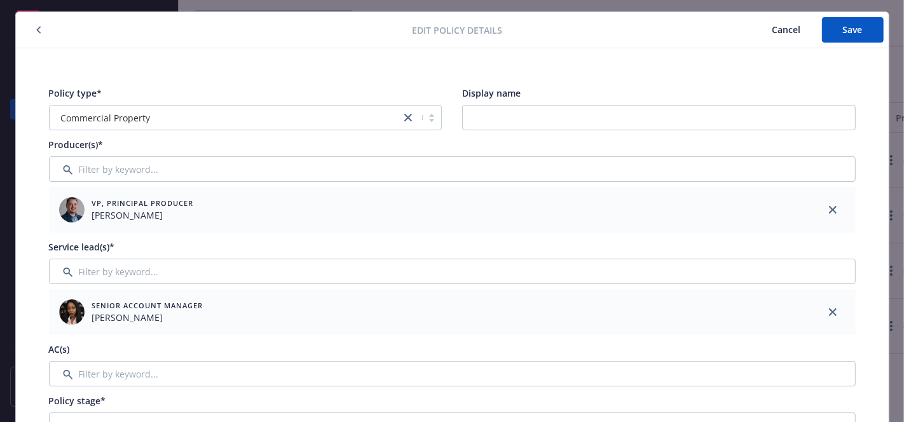
scroll to position [55, 0]
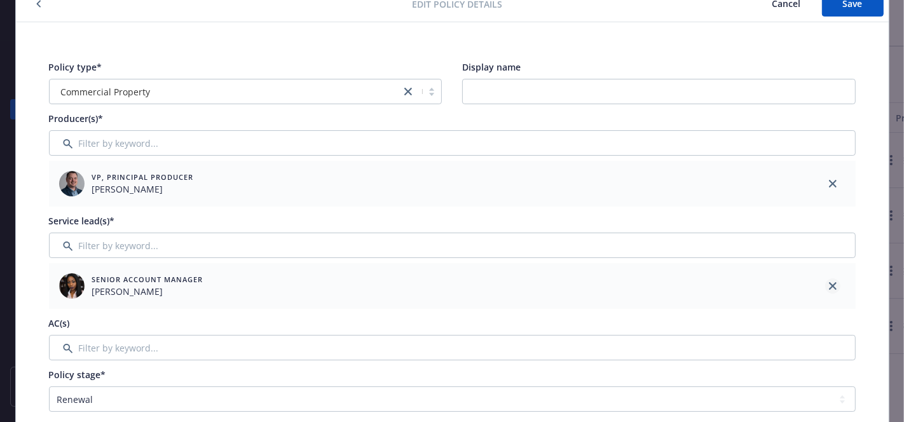
click at [825, 287] on link "close" at bounding box center [832, 285] width 15 height 15
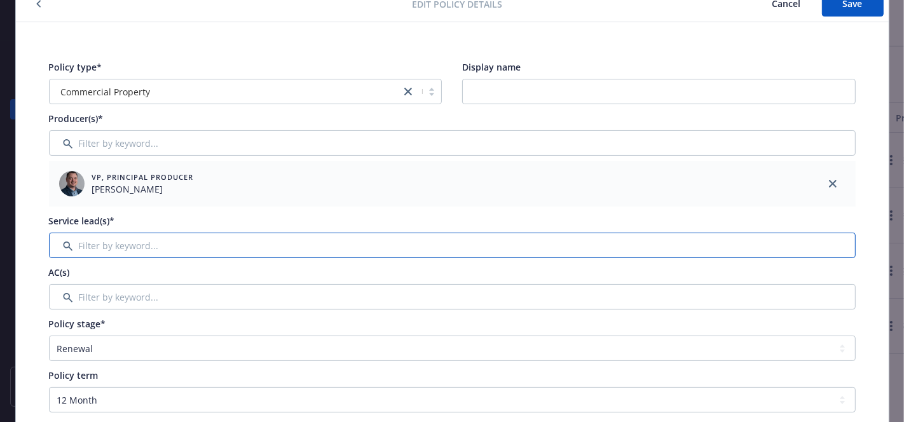
click at [191, 236] on input "Filter by keyword..." at bounding box center [452, 245] width 807 height 25
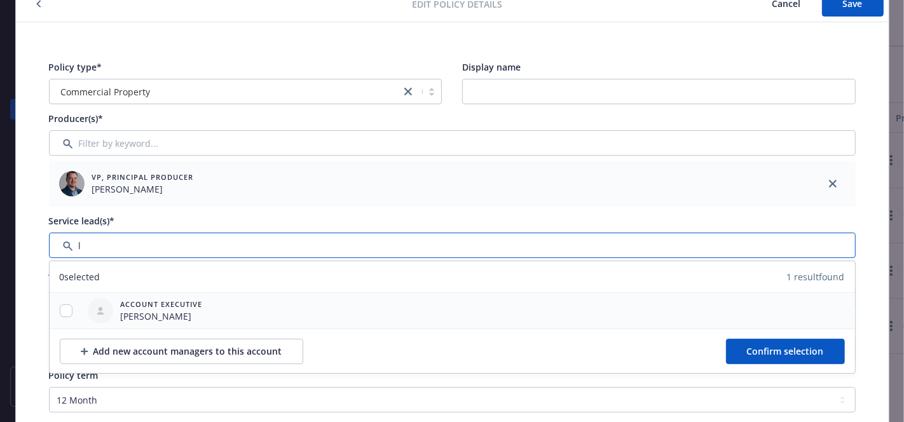
type input "l"
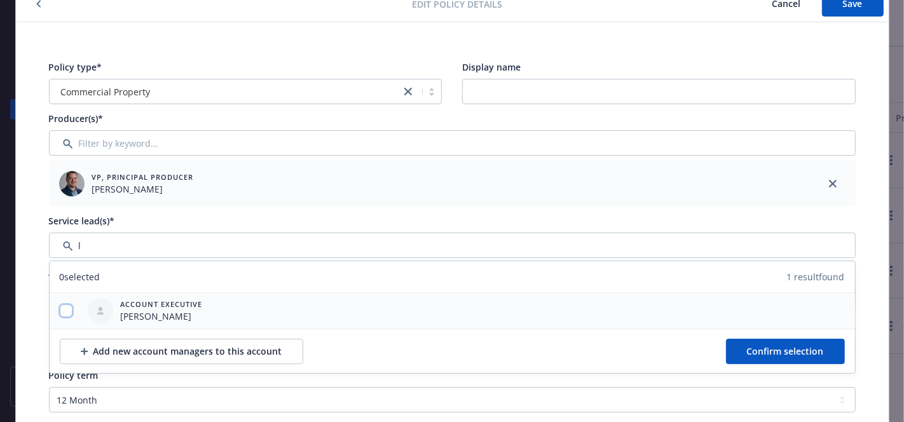
click at [60, 312] on input "checkbox" at bounding box center [66, 310] width 13 height 13
checkbox input "true"
click at [790, 351] on span "Confirm selection" at bounding box center [785, 351] width 77 height 12
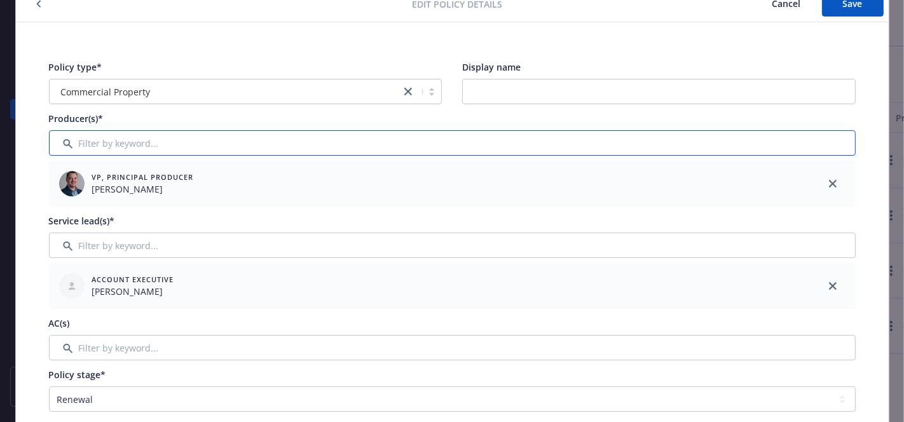
click at [210, 138] on input "Filter by keyword..." at bounding box center [452, 142] width 807 height 25
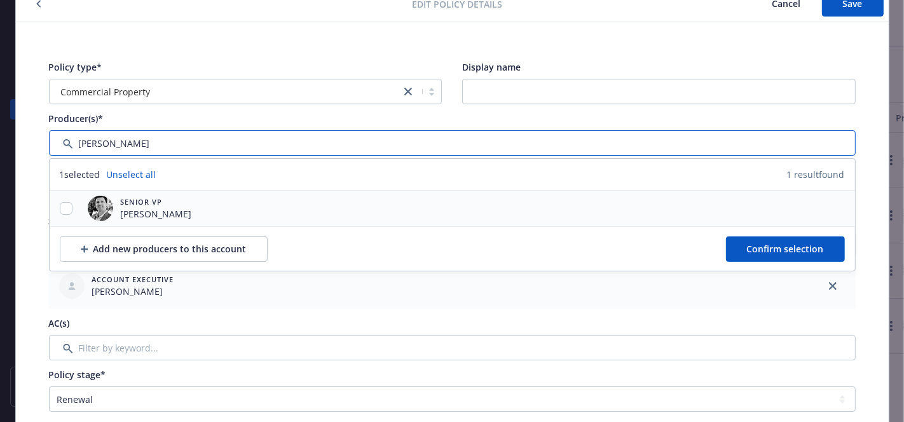
type input "[PERSON_NAME]"
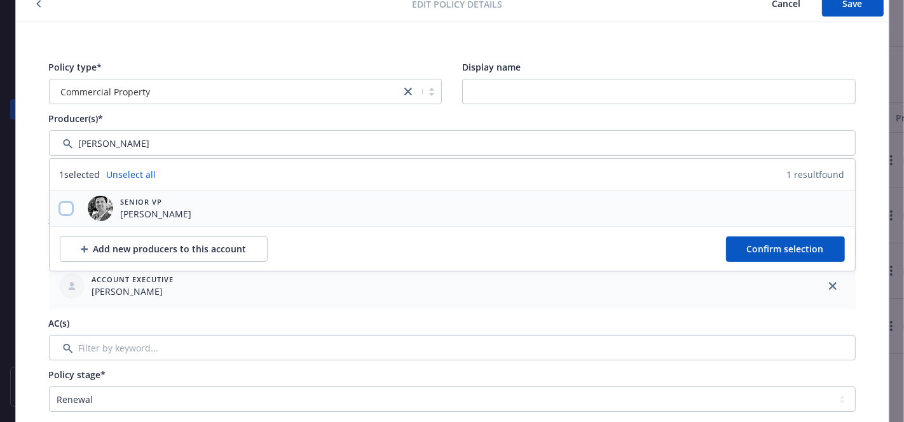
click at [62, 212] on input "checkbox" at bounding box center [66, 208] width 13 height 13
checkbox input "true"
click at [759, 240] on button "Confirm selection" at bounding box center [785, 248] width 119 height 25
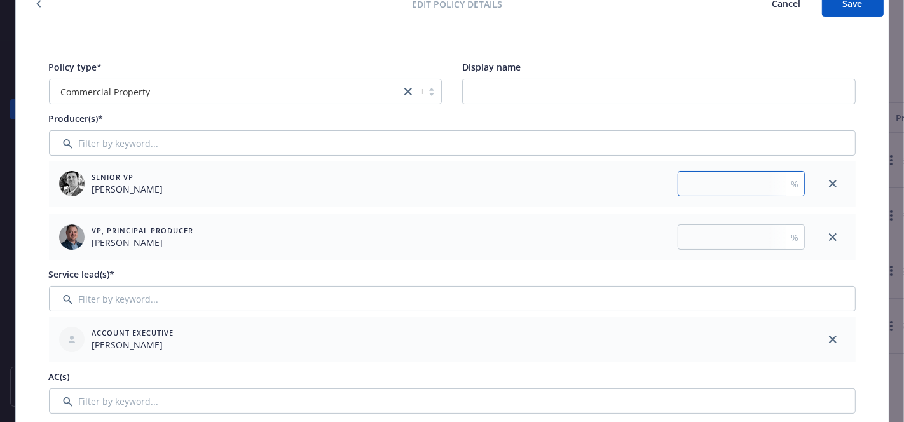
click at [733, 181] on input "number" at bounding box center [741, 183] width 127 height 25
type input "50"
click at [706, 240] on input "number" at bounding box center [741, 236] width 127 height 25
type input "50"
click at [845, 10] on button "Save" at bounding box center [853, 3] width 62 height 25
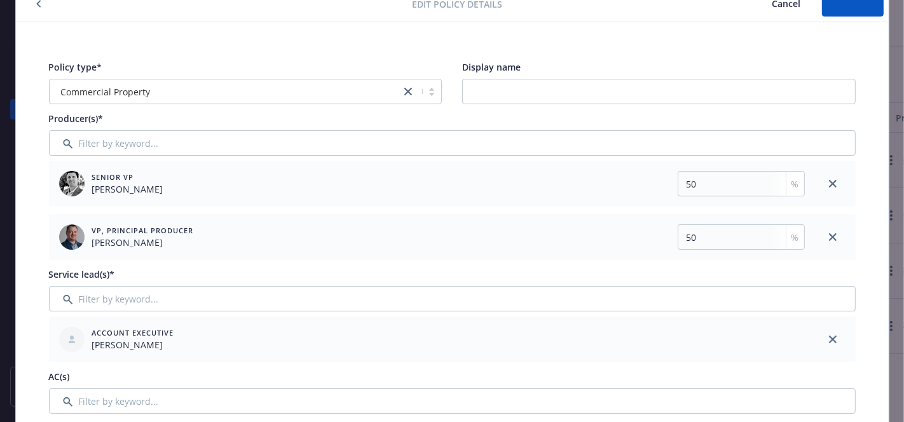
scroll to position [53, 0]
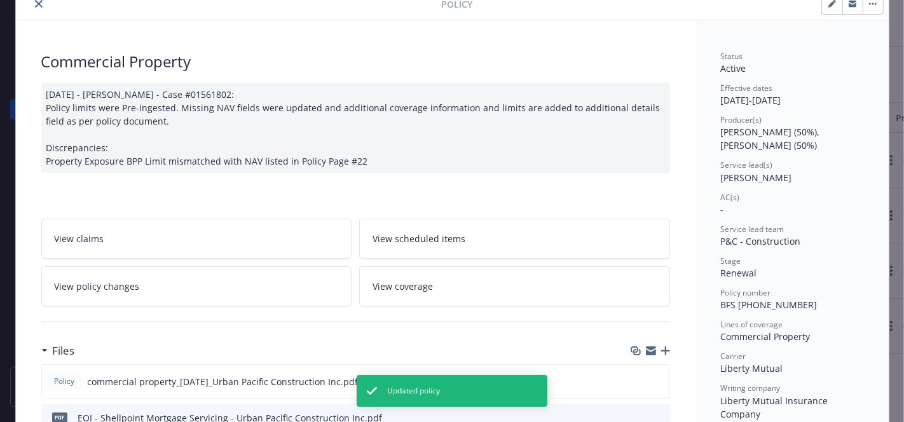
click at [35, 4] on icon "close" at bounding box center [39, 4] width 8 height 8
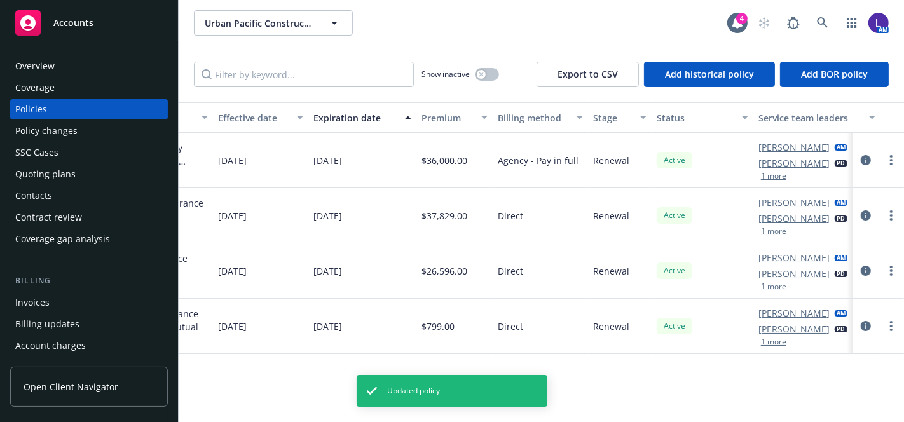
scroll to position [0, 512]
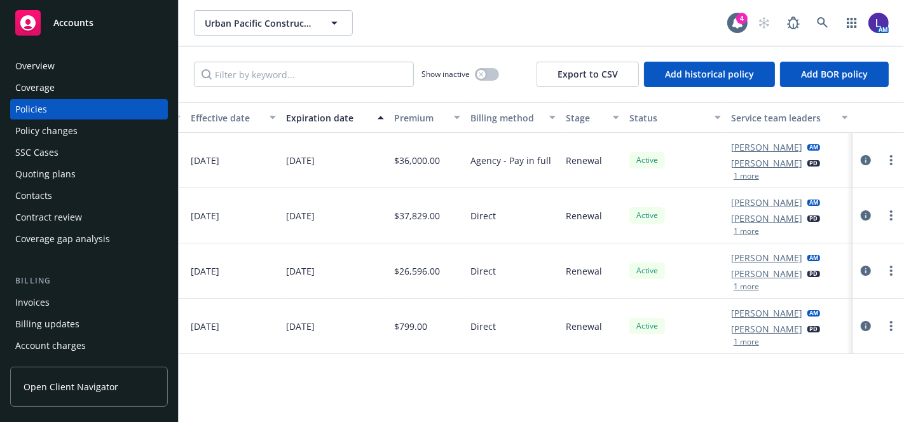
click at [22, 66] on div "Overview" at bounding box center [34, 66] width 39 height 20
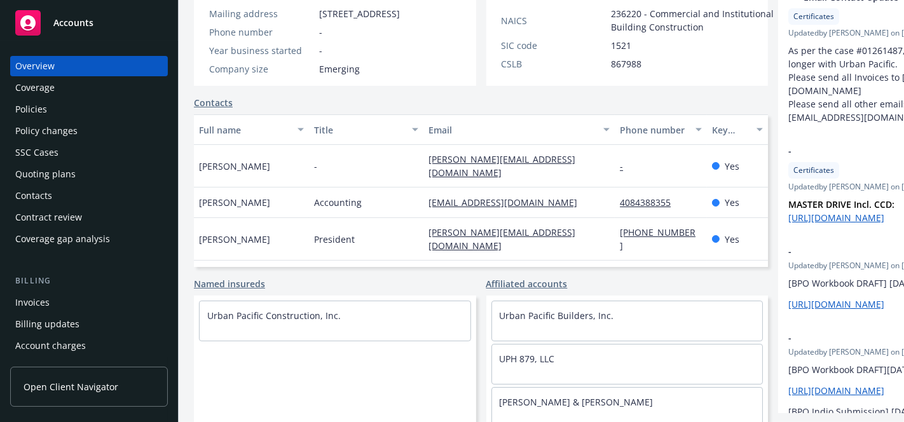
scroll to position [284, 0]
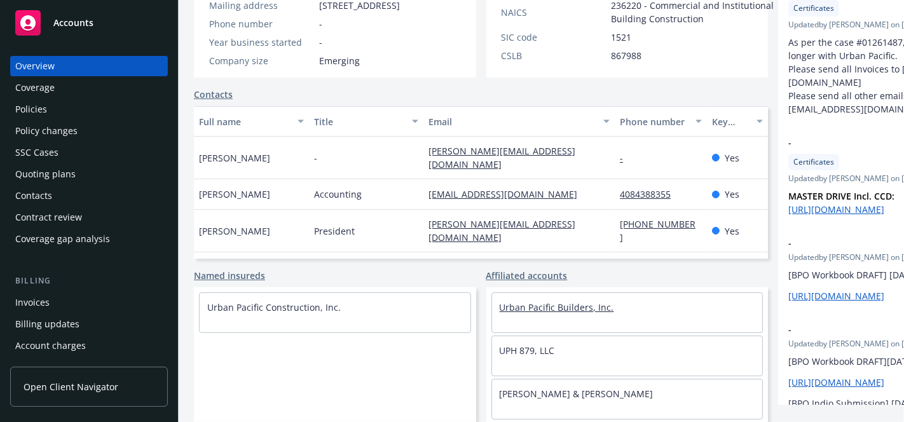
click at [500, 301] on link "Urban Pacific Builders, Inc." at bounding box center [557, 307] width 114 height 12
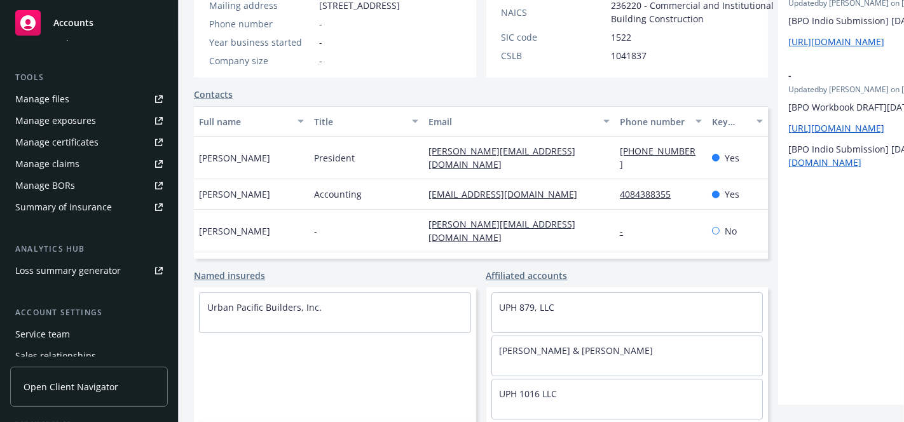
scroll to position [331, 0]
click at [46, 335] on div "Service team" at bounding box center [42, 335] width 55 height 20
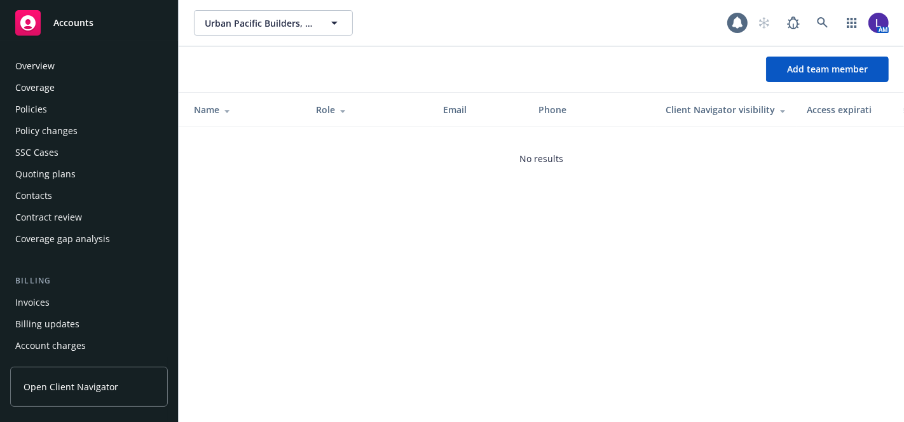
scroll to position [406, 0]
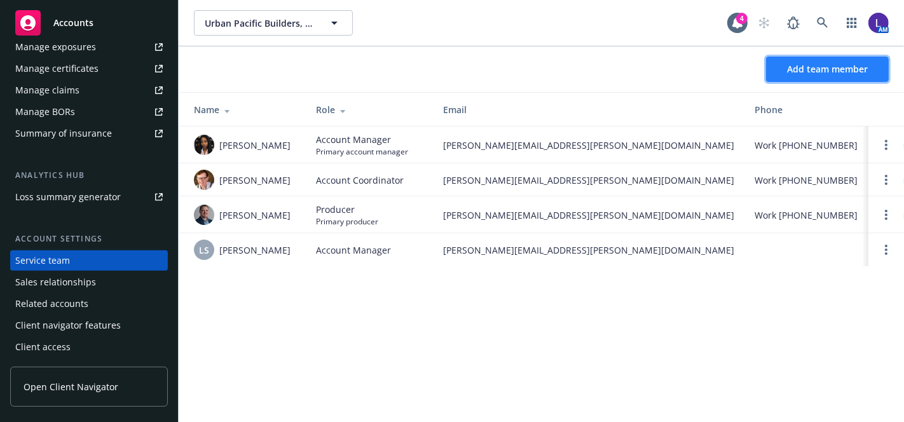
click at [787, 72] on span "Add team member" at bounding box center [827, 69] width 81 height 12
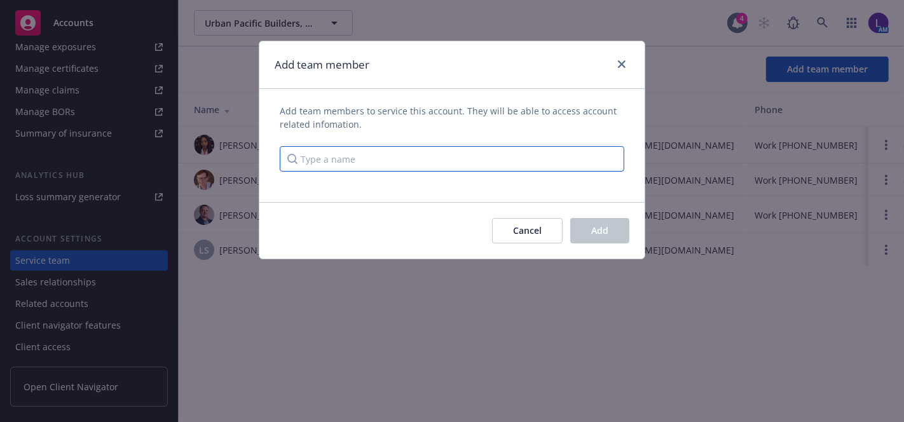
click at [491, 153] on input "Type a name" at bounding box center [452, 158] width 345 height 25
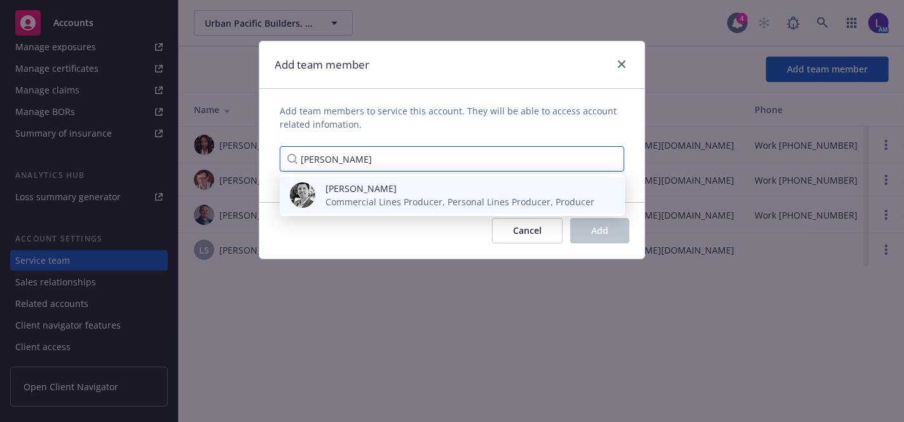
type input "[PERSON_NAME]"
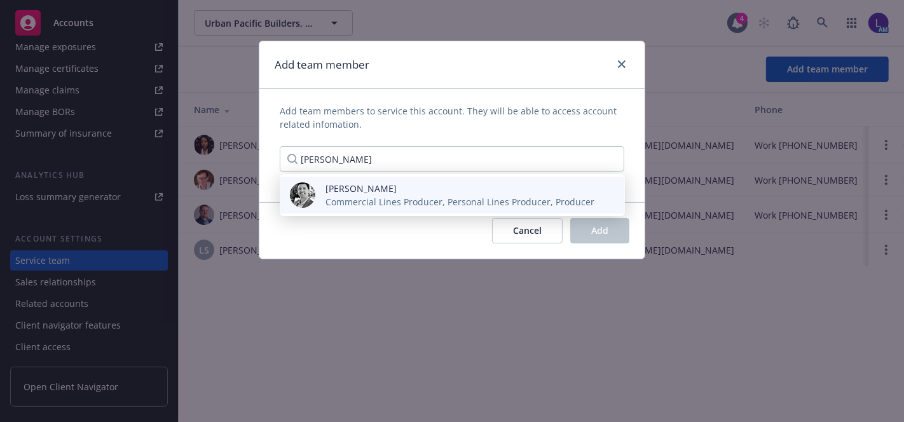
click at [477, 189] on span "[PERSON_NAME]" at bounding box center [459, 188] width 269 height 13
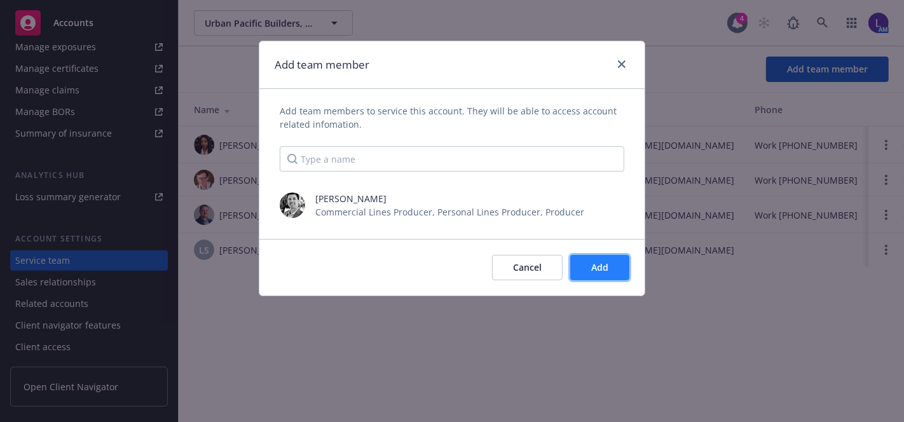
click at [589, 266] on button "Add" at bounding box center [599, 267] width 59 height 25
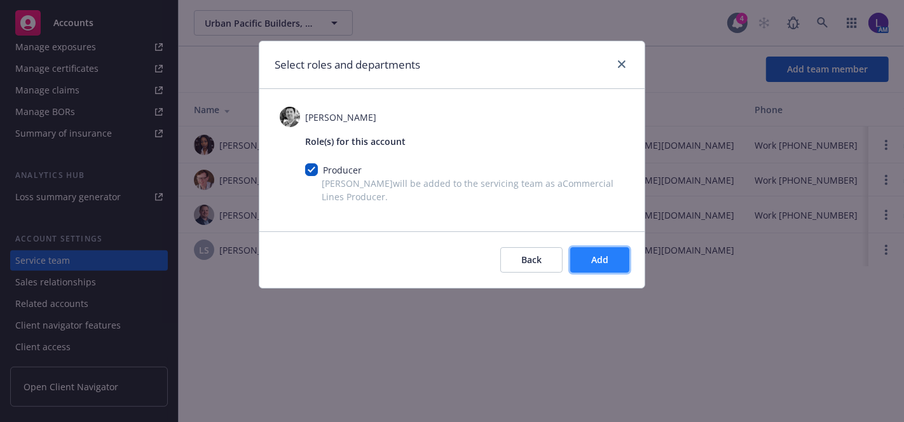
click at [588, 259] on button "Add" at bounding box center [599, 259] width 59 height 25
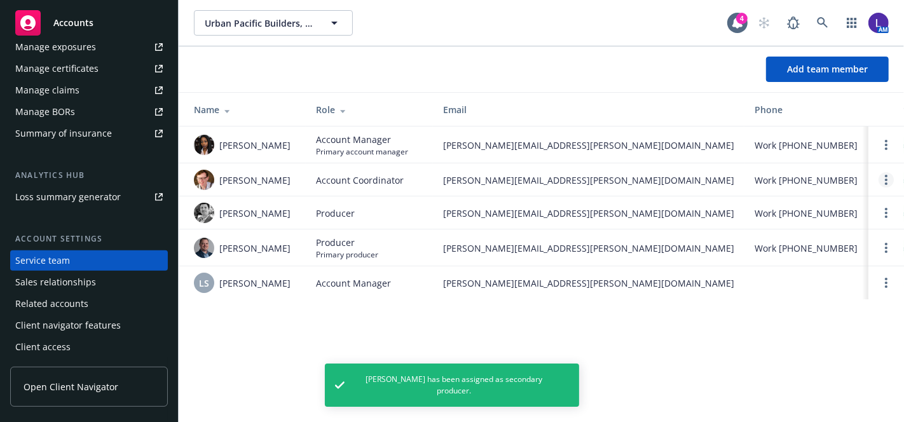
click at [881, 174] on link "Open options" at bounding box center [886, 179] width 15 height 15
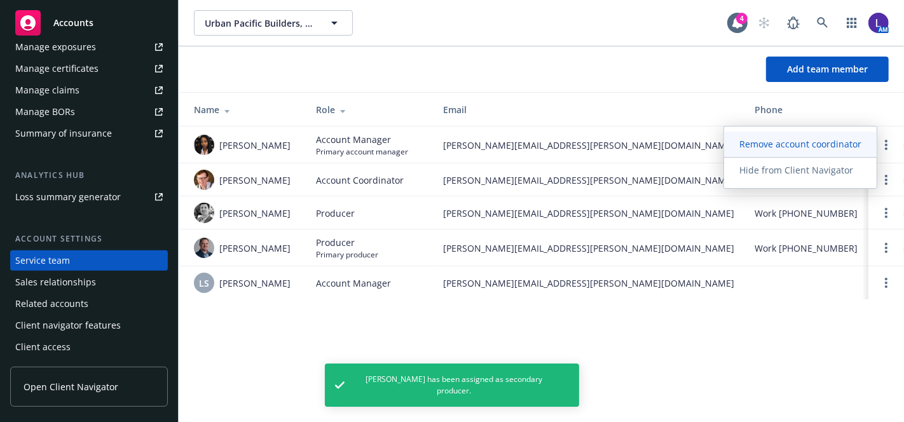
click at [821, 140] on span "Remove account coordinator" at bounding box center [800, 144] width 153 height 12
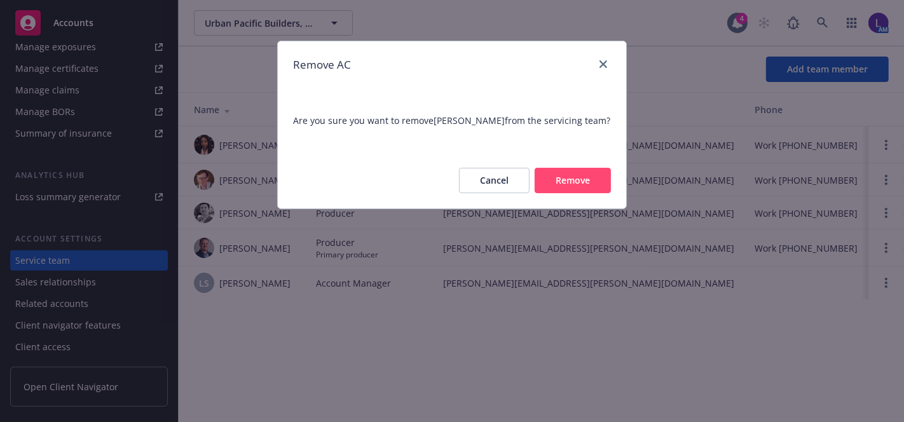
click at [575, 170] on button "Remove" at bounding box center [573, 180] width 76 height 25
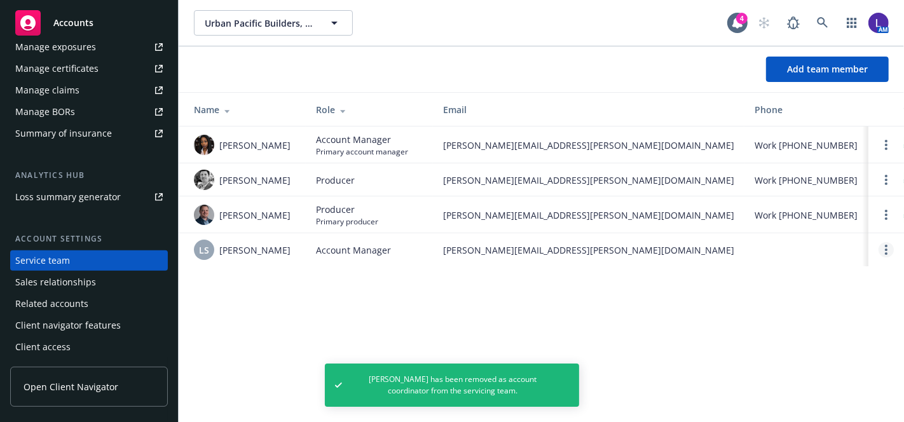
click at [887, 249] on circle "Open options" at bounding box center [886, 250] width 3 height 3
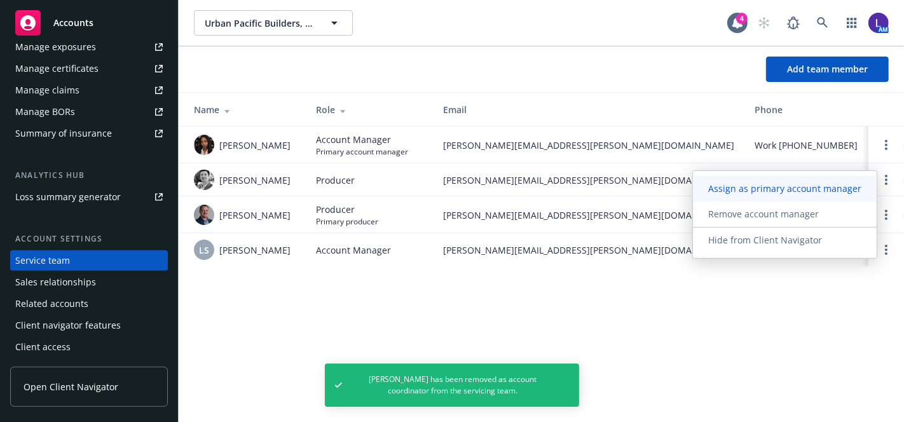
click at [768, 186] on span "Assign as primary account manager" at bounding box center [785, 188] width 184 height 12
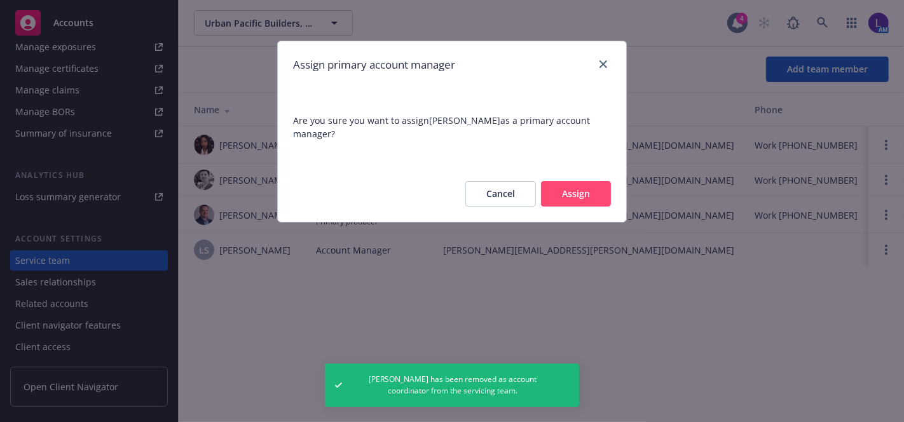
click at [593, 197] on button "Assign" at bounding box center [576, 193] width 70 height 25
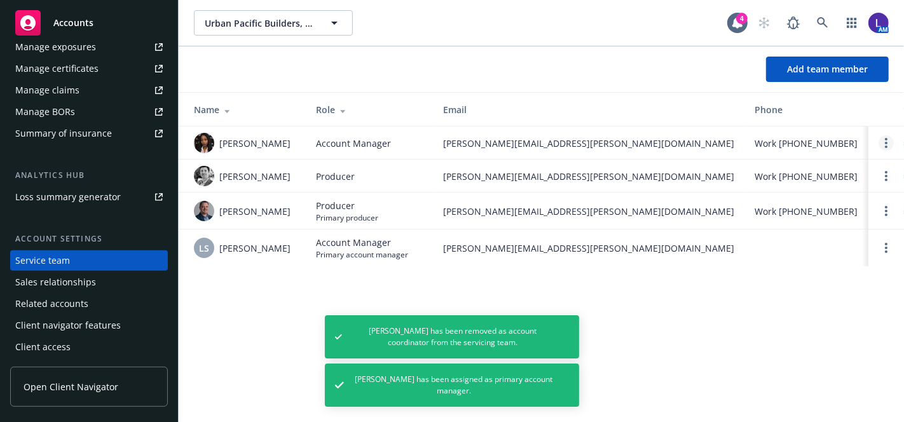
click at [887, 142] on circle "Open options" at bounding box center [886, 143] width 3 height 3
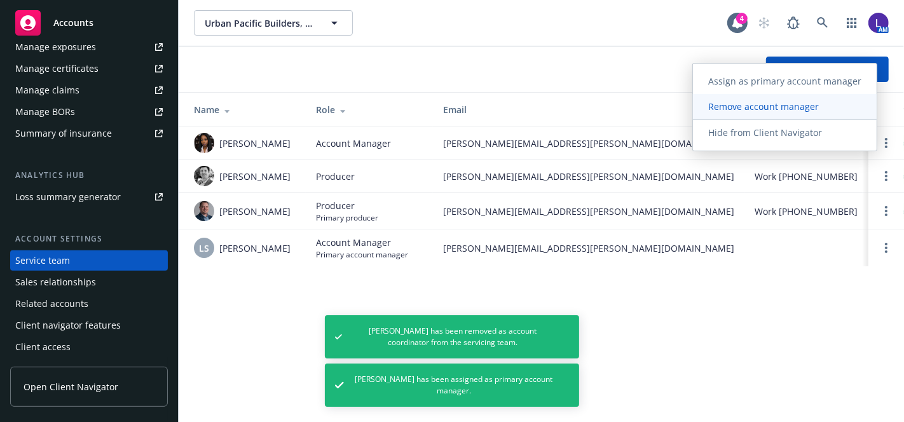
click at [749, 104] on span "Remove account manager" at bounding box center [763, 106] width 141 height 12
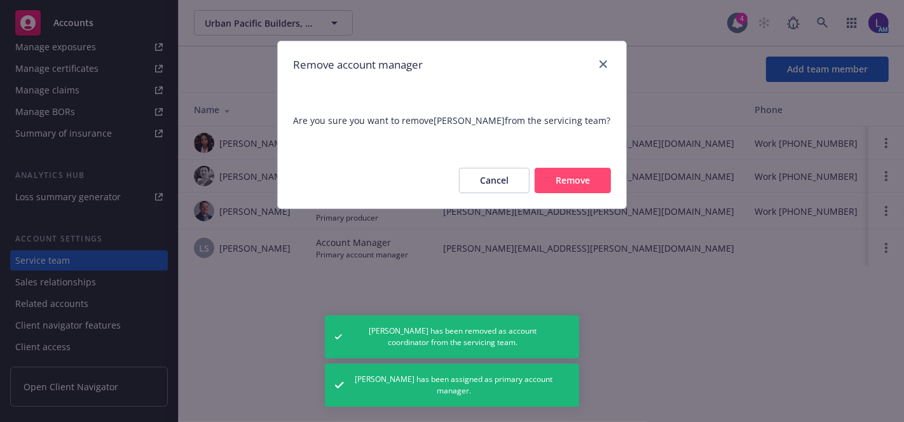
click at [572, 162] on div "Cancel Remove" at bounding box center [452, 181] width 348 height 56
click at [579, 192] on button "Remove" at bounding box center [573, 180] width 76 height 25
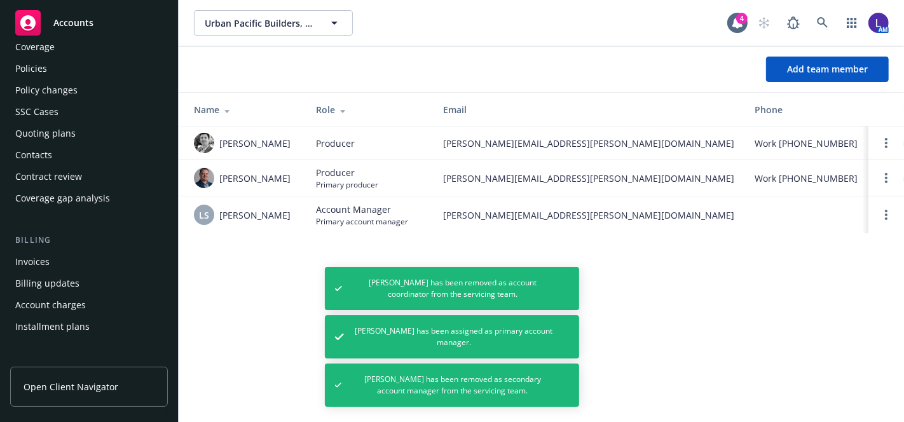
scroll to position [0, 0]
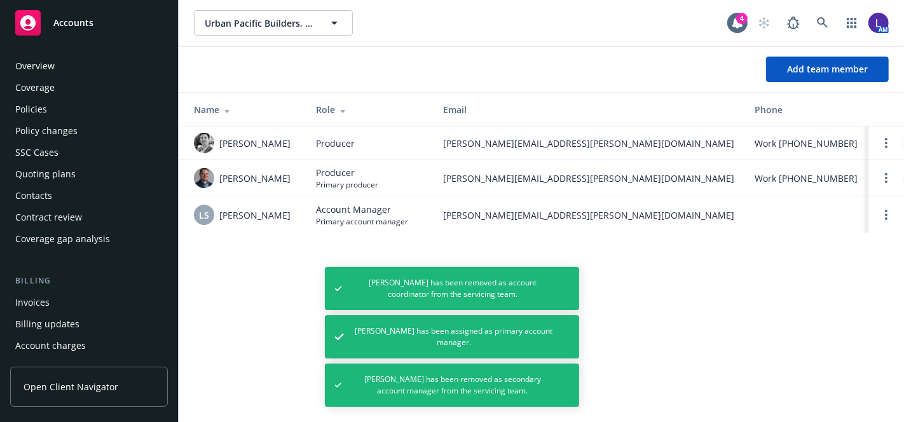
click at [16, 102] on div "Policies" at bounding box center [31, 109] width 32 height 20
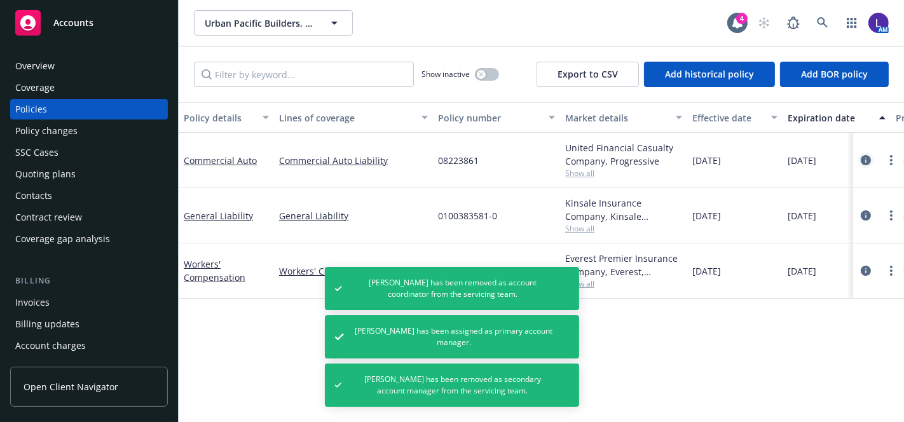
click at [861, 155] on icon "circleInformation" at bounding box center [866, 160] width 10 height 10
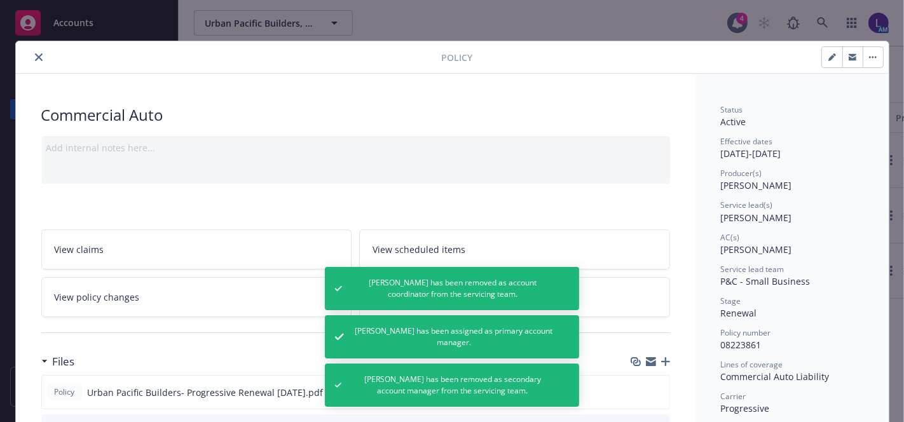
click at [822, 62] on button "button" at bounding box center [832, 57] width 20 height 20
select select "RENEWAL"
select select "12"
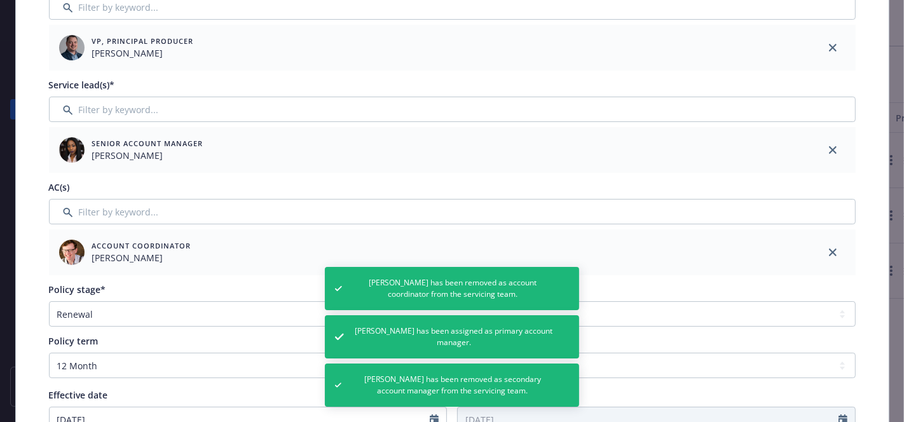
scroll to position [230, 0]
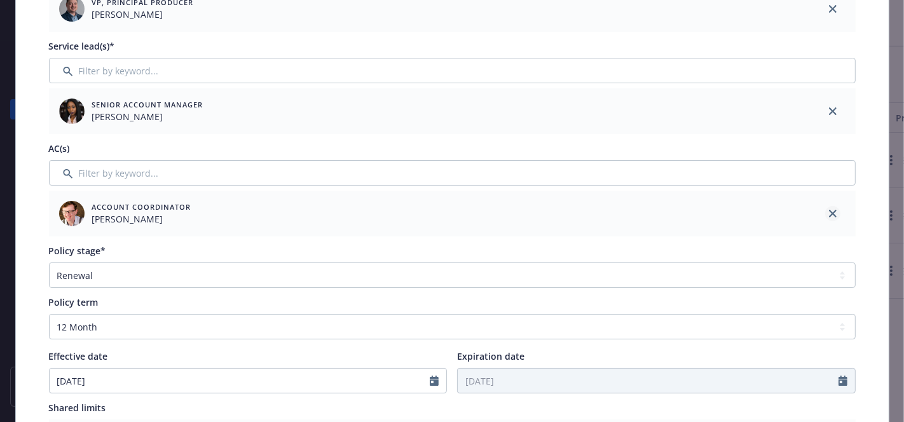
click at [823, 207] on div at bounding box center [833, 214] width 46 height 46
click at [832, 112] on link "close" at bounding box center [832, 111] width 15 height 15
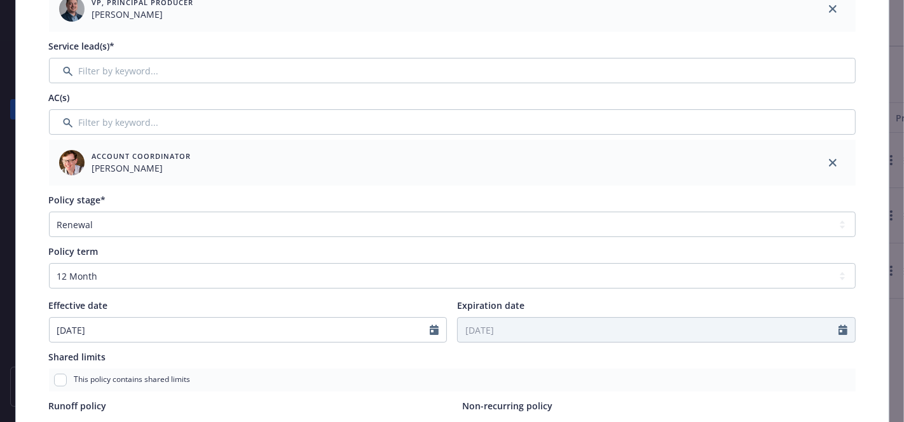
click at [825, 158] on link "close" at bounding box center [832, 162] width 15 height 15
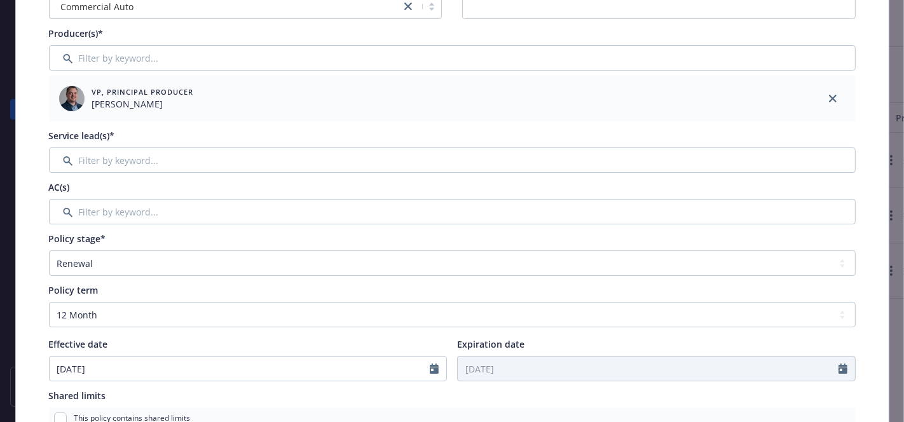
scroll to position [43, 0]
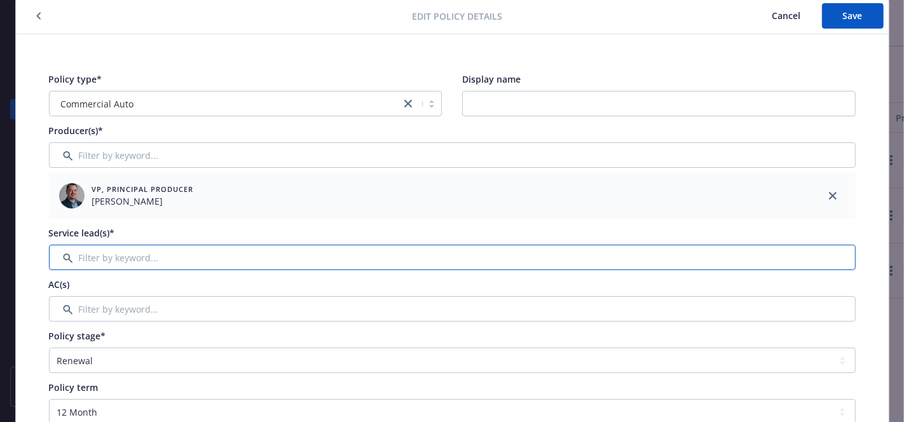
click at [136, 247] on input "Filter by keyword..." at bounding box center [452, 257] width 807 height 25
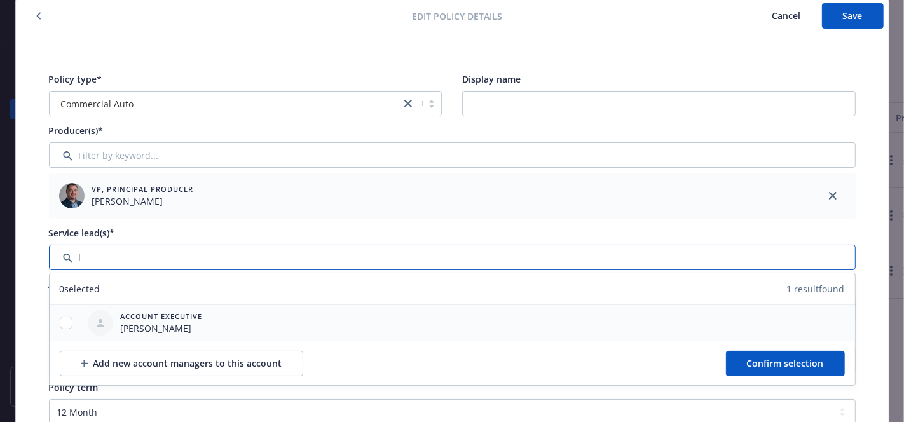
type input "l"
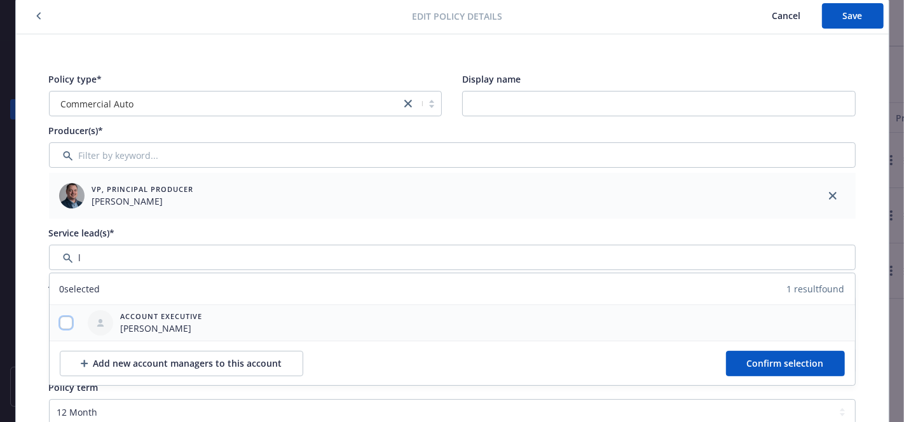
click at [61, 319] on input "checkbox" at bounding box center [66, 323] width 13 height 13
checkbox input "true"
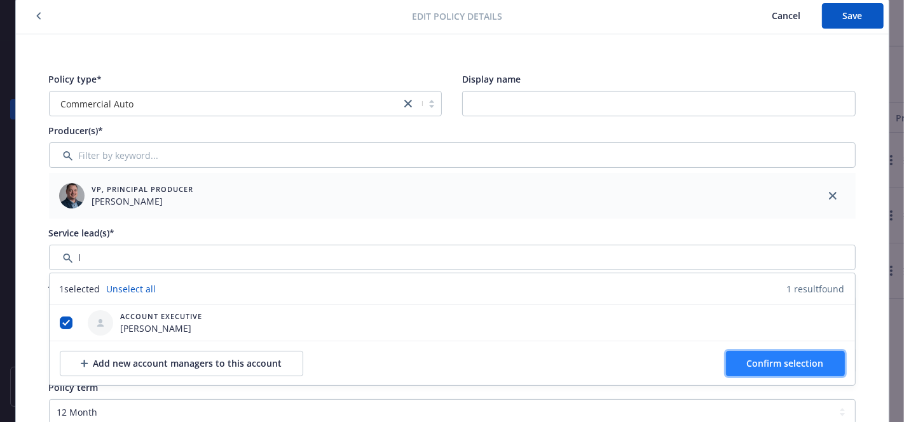
click at [734, 362] on button "Confirm selection" at bounding box center [785, 363] width 119 height 25
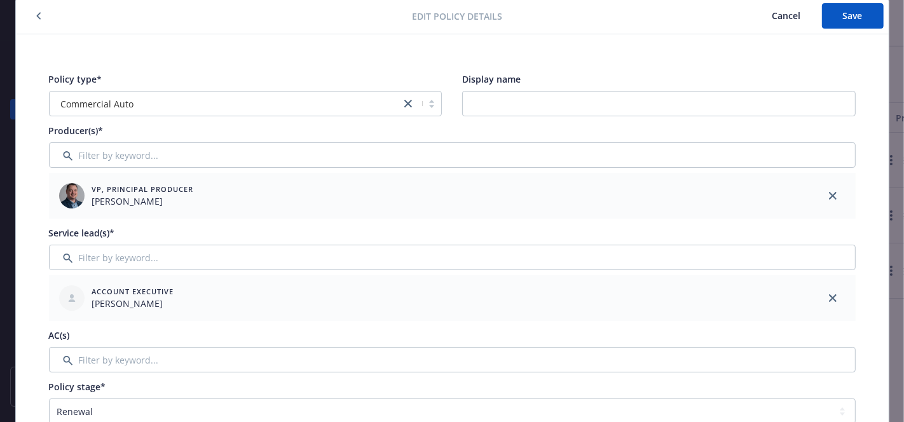
click at [108, 171] on div at bounding box center [452, 170] width 807 height 5
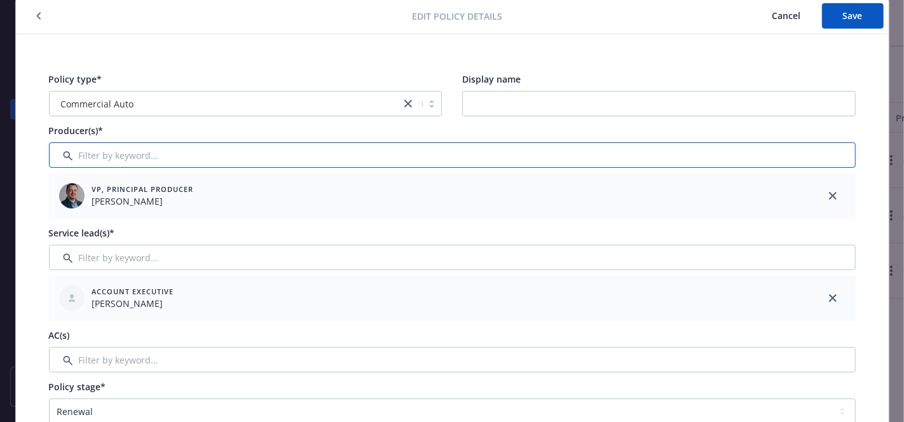
click at [108, 155] on input "Filter by keyword..." at bounding box center [452, 154] width 807 height 25
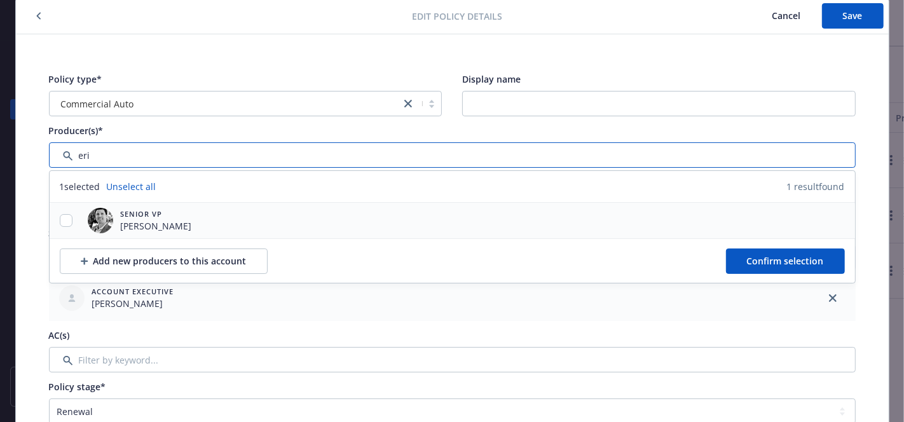
type input "eri"
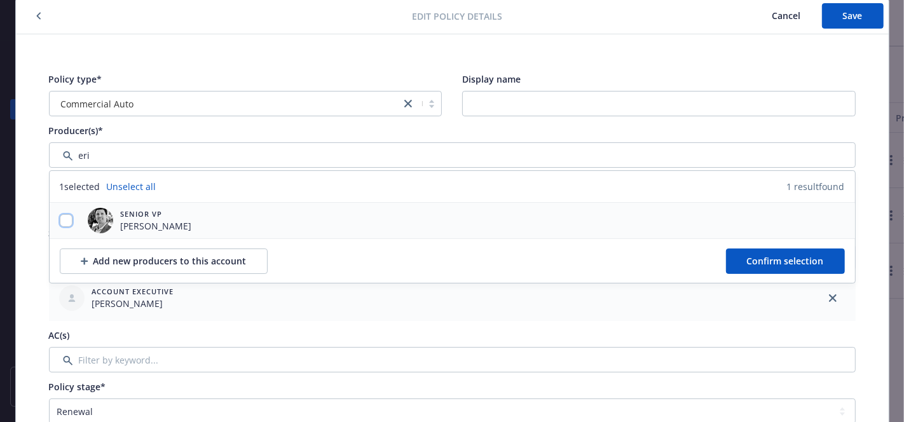
click at [60, 216] on input "checkbox" at bounding box center [66, 220] width 13 height 13
checkbox input "true"
click at [808, 256] on span "Confirm selection" at bounding box center [785, 261] width 77 height 12
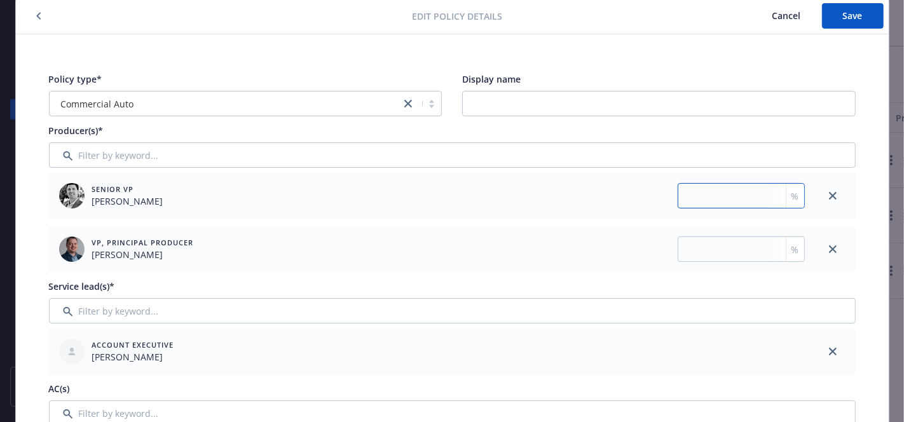
click at [735, 200] on input "number" at bounding box center [741, 195] width 127 height 25
type input "50"
click at [730, 240] on input "number" at bounding box center [741, 248] width 127 height 25
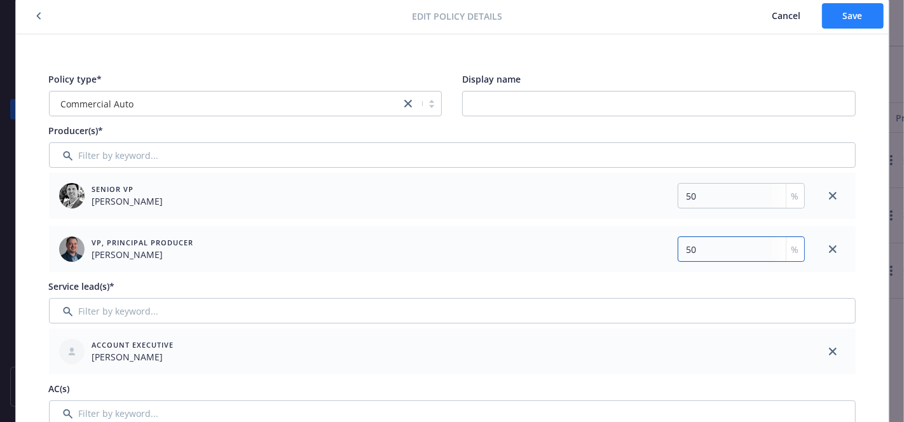
type input "50"
click at [822, 20] on button "Save" at bounding box center [853, 15] width 62 height 25
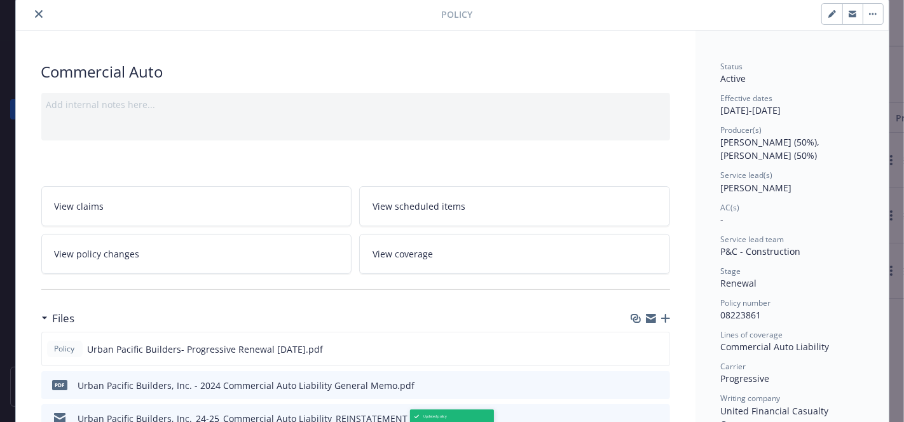
scroll to position [41, 0]
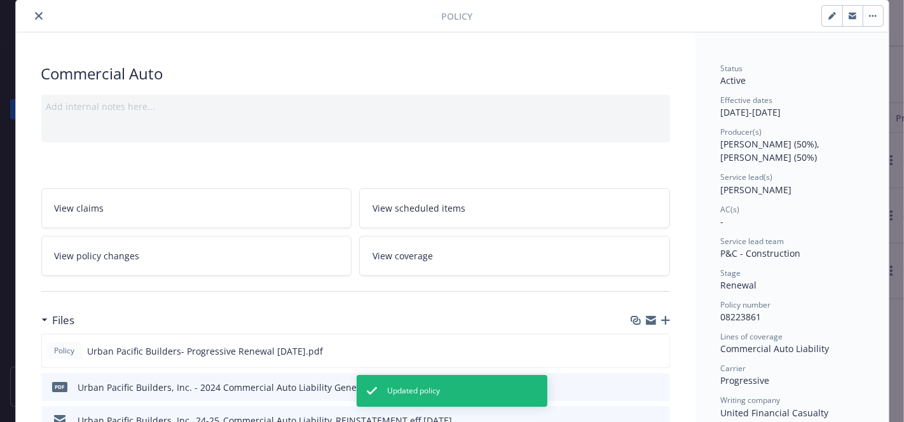
click at [32, 20] on button "close" at bounding box center [38, 15] width 15 height 15
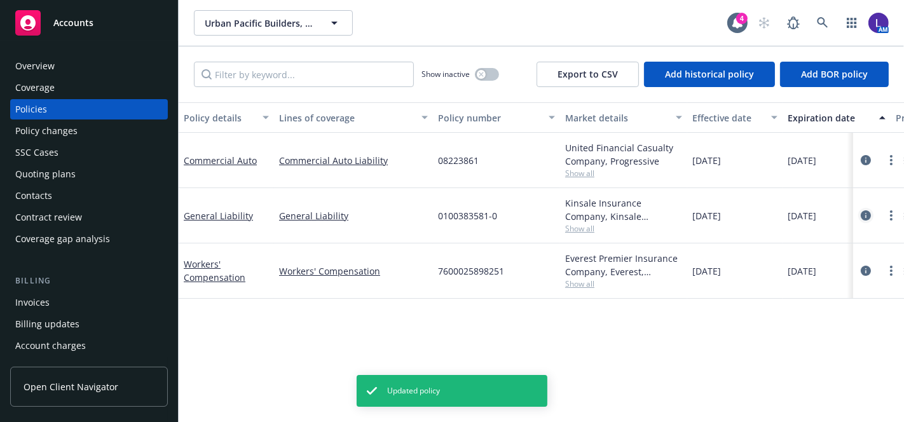
click at [861, 214] on icon "circleInformation" at bounding box center [866, 215] width 10 height 10
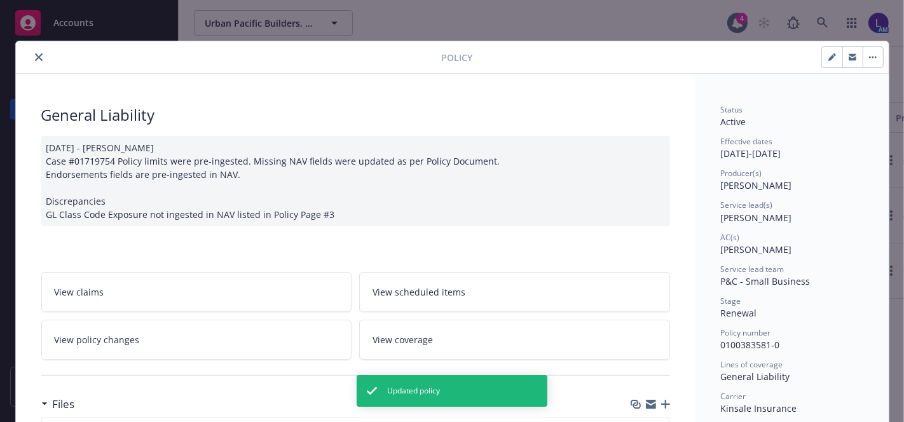
click at [828, 56] on icon "button" at bounding box center [832, 57] width 8 height 8
select select "RENEWAL"
select select "12"
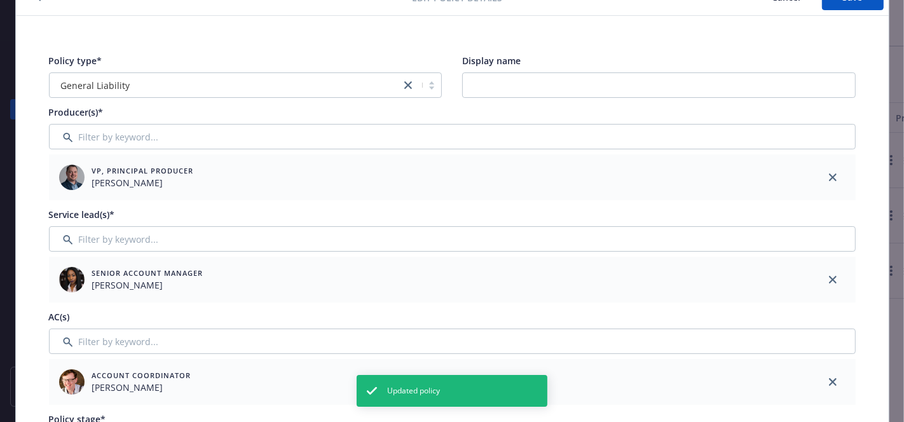
scroll to position [65, 0]
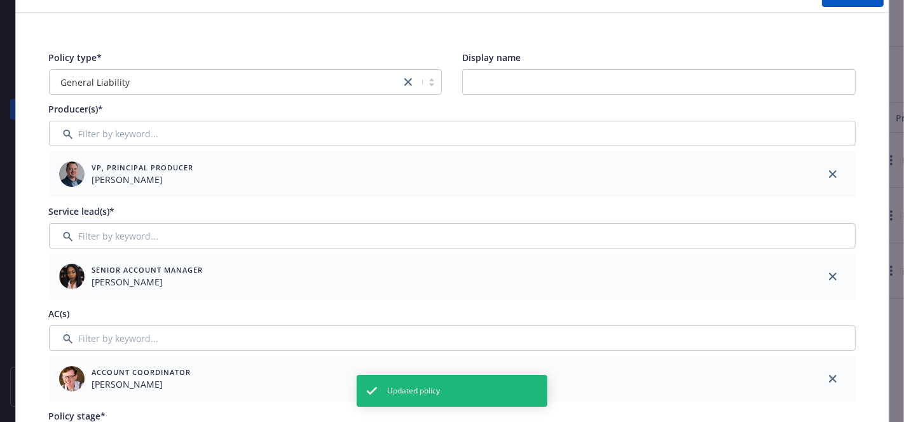
click at [829, 377] on icon "close" at bounding box center [833, 379] width 8 height 8
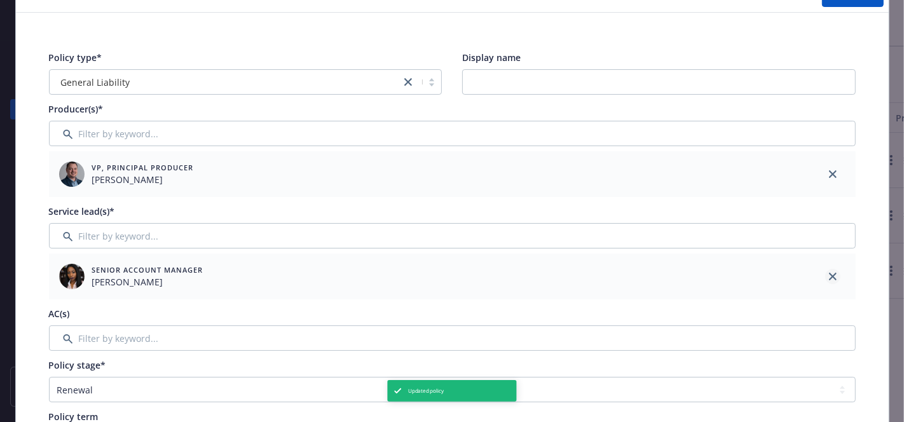
click at [829, 275] on icon "close" at bounding box center [833, 277] width 8 height 8
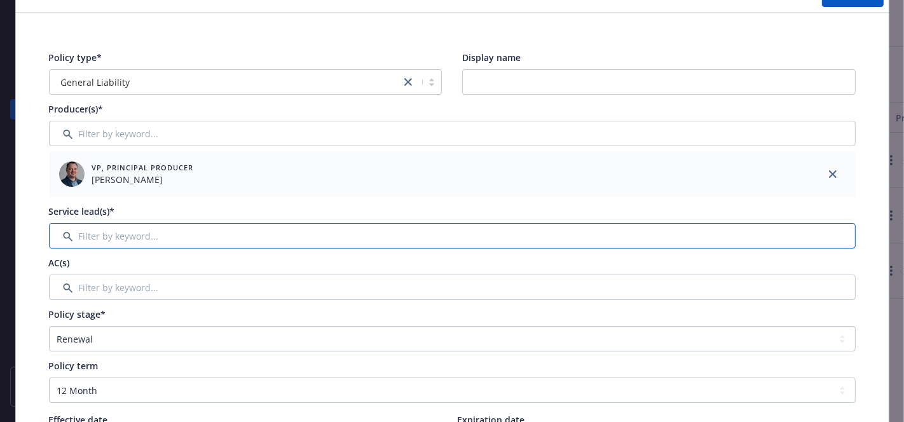
click at [592, 228] on input "Filter by keyword..." at bounding box center [452, 235] width 807 height 25
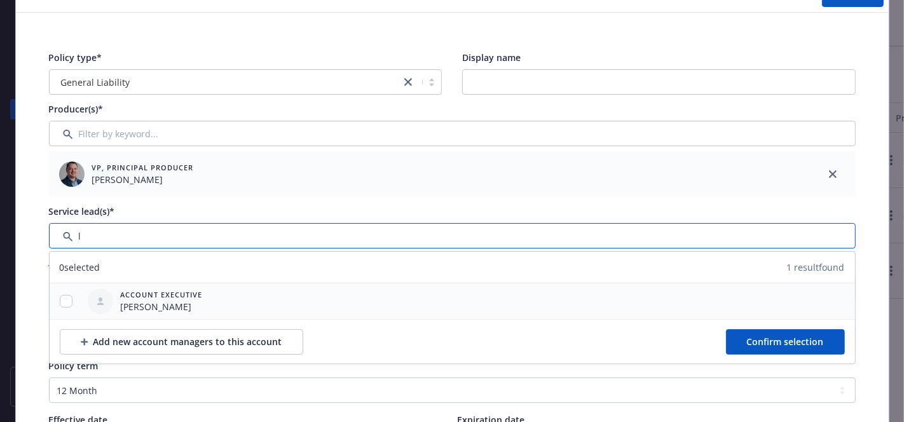
type input "l"
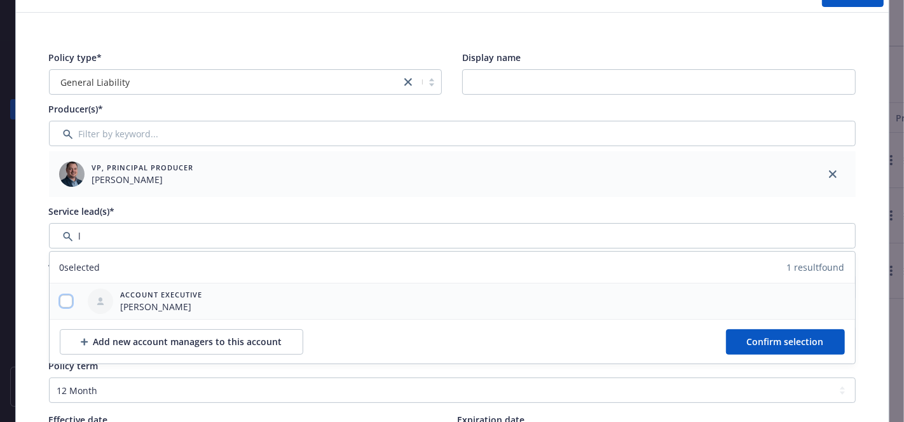
click at [65, 301] on input "checkbox" at bounding box center [66, 301] width 13 height 13
checkbox input "true"
click at [772, 329] on button "Confirm selection" at bounding box center [785, 341] width 119 height 25
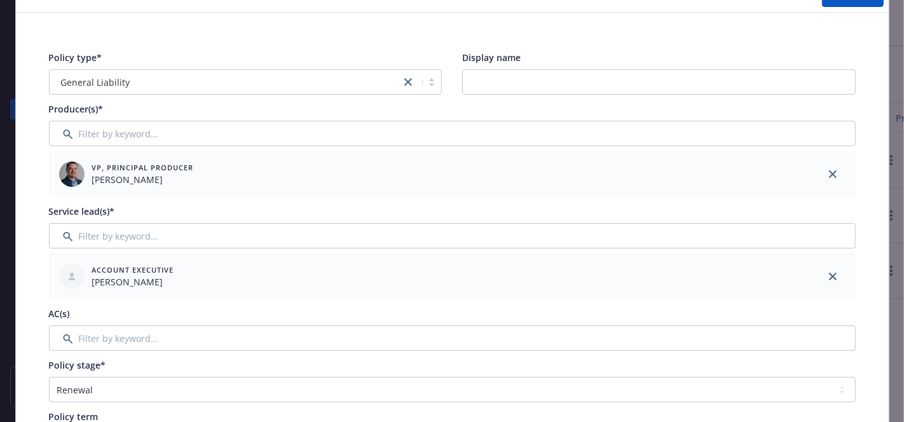
scroll to position [0, 0]
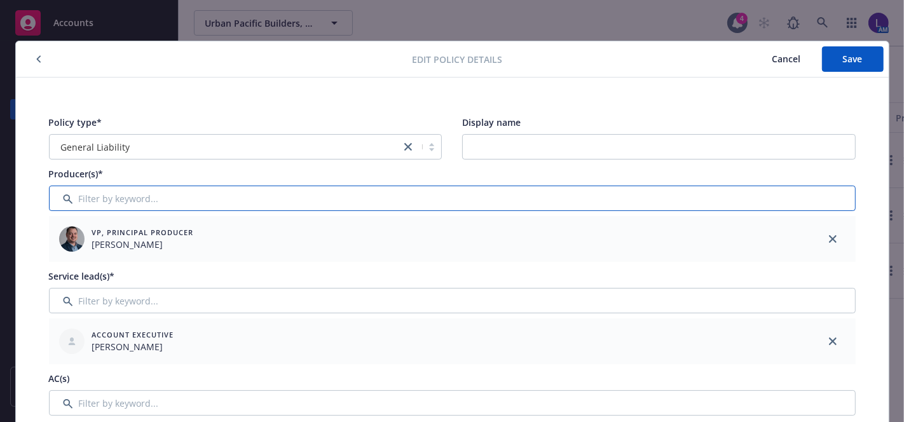
click at [146, 207] on input "Filter by keyword..." at bounding box center [452, 198] width 807 height 25
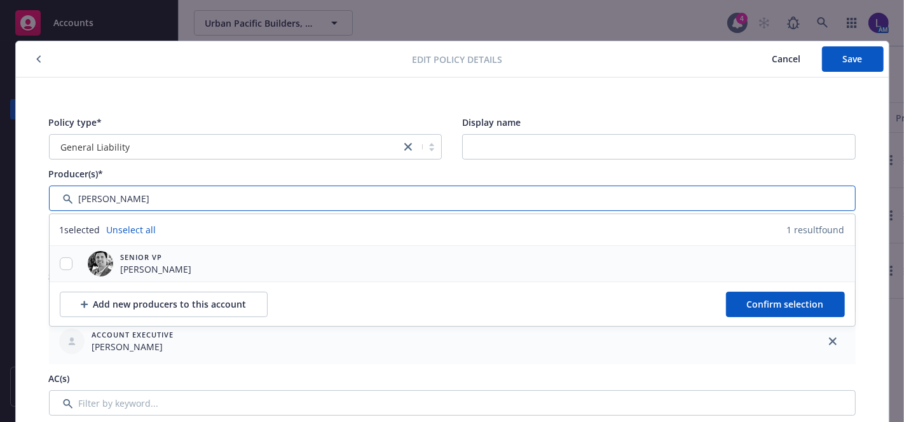
type input "[PERSON_NAME]"
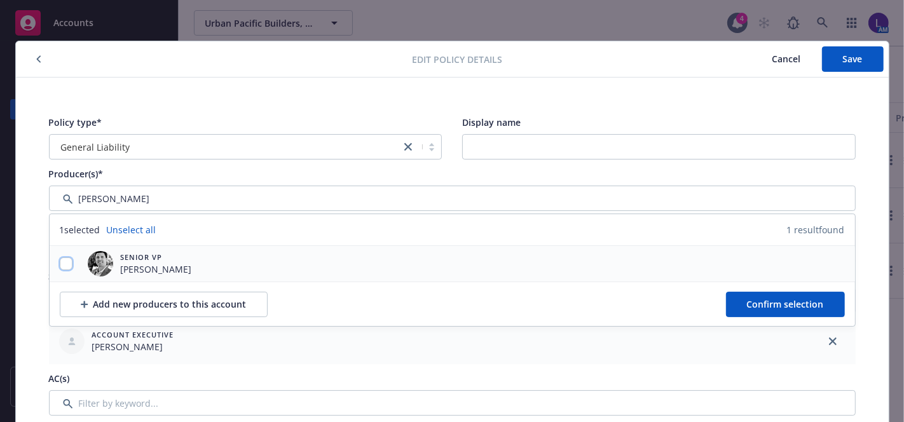
click at [61, 258] on input "checkbox" at bounding box center [66, 263] width 13 height 13
checkbox input "true"
click at [753, 296] on button "Confirm selection" at bounding box center [785, 304] width 119 height 25
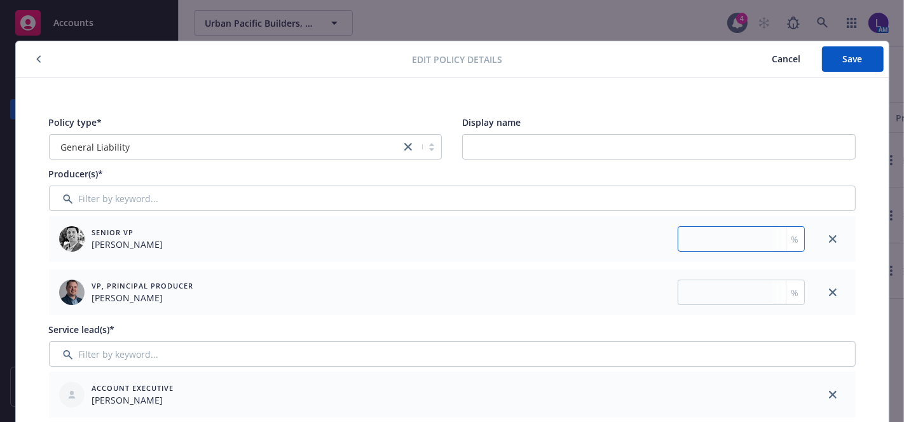
click at [715, 232] on input "number" at bounding box center [741, 238] width 127 height 25
type input "50"
click at [701, 293] on input "number" at bounding box center [741, 292] width 127 height 25
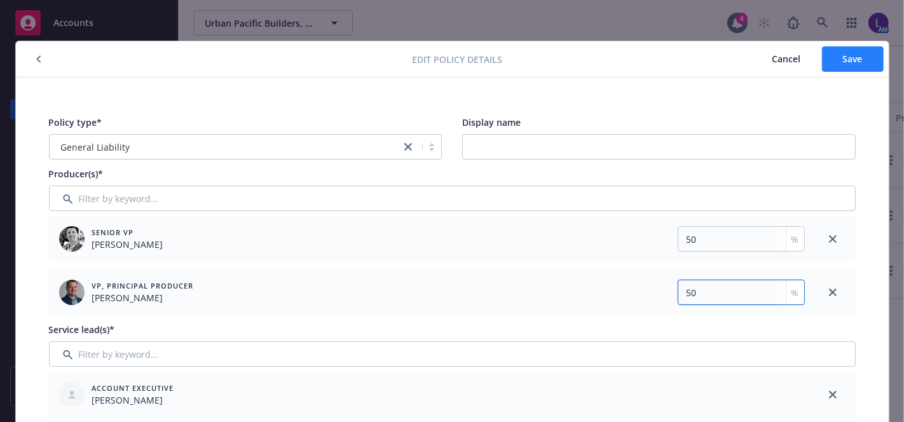
type input "50"
click at [843, 57] on span "Save" at bounding box center [853, 59] width 20 height 12
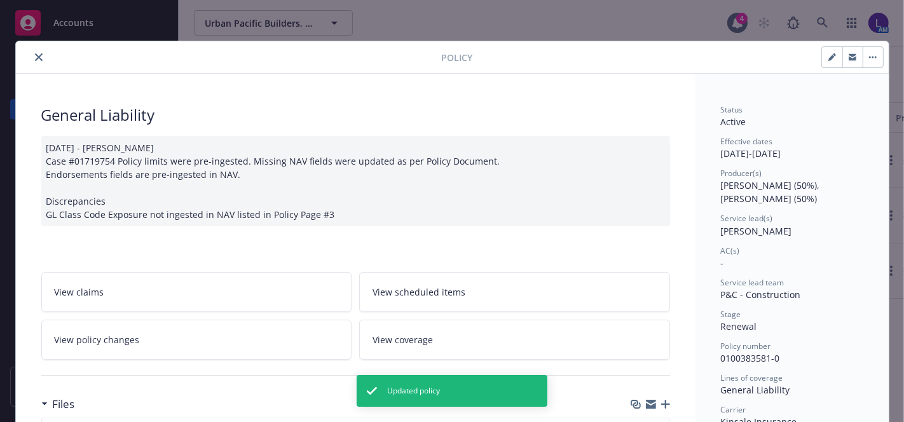
click at [31, 55] on button "close" at bounding box center [38, 57] width 15 height 15
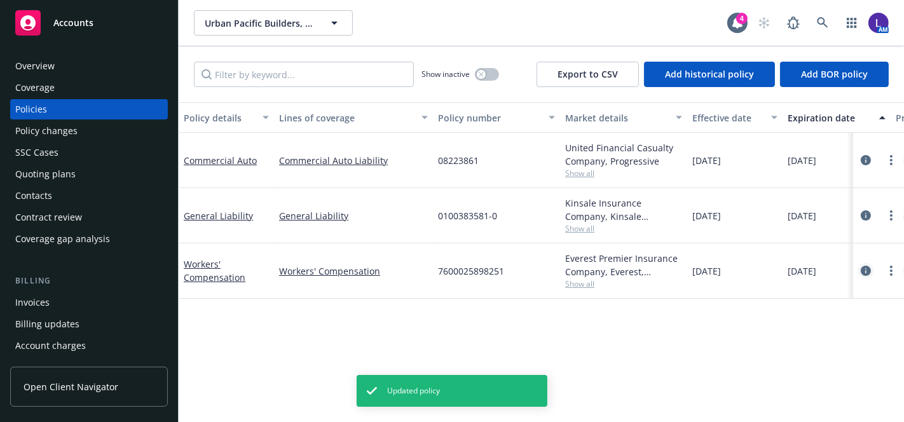
click at [858, 275] on link "circleInformation" at bounding box center [865, 270] width 15 height 15
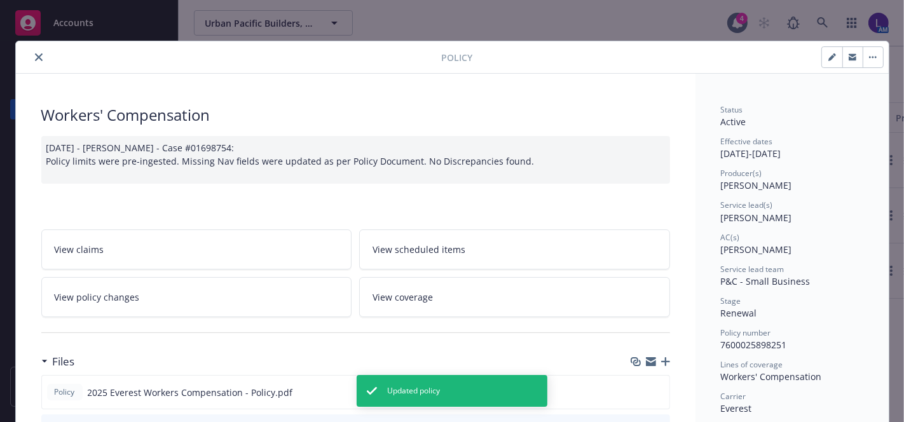
click at [823, 53] on button "button" at bounding box center [832, 57] width 20 height 20
select select "RENEWAL"
select select "12"
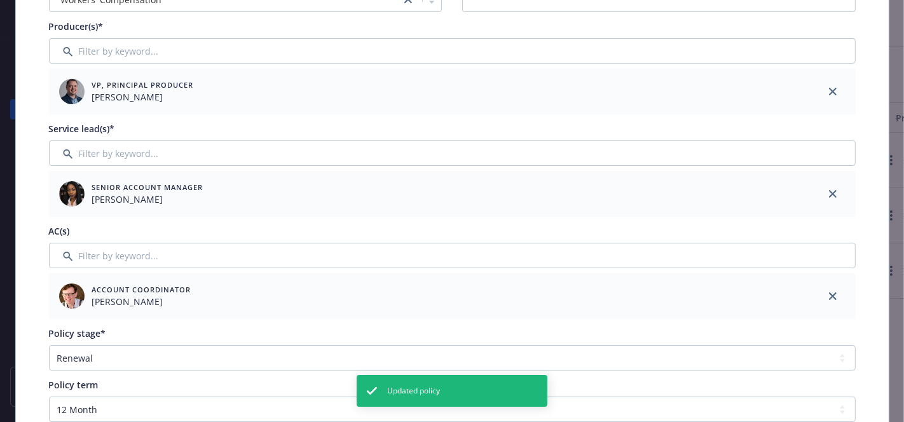
scroll to position [149, 0]
drag, startPoint x: 831, startPoint y: 293, endPoint x: 828, endPoint y: 286, distance: 7.7
click at [830, 292] on icon "close" at bounding box center [833, 295] width 8 height 8
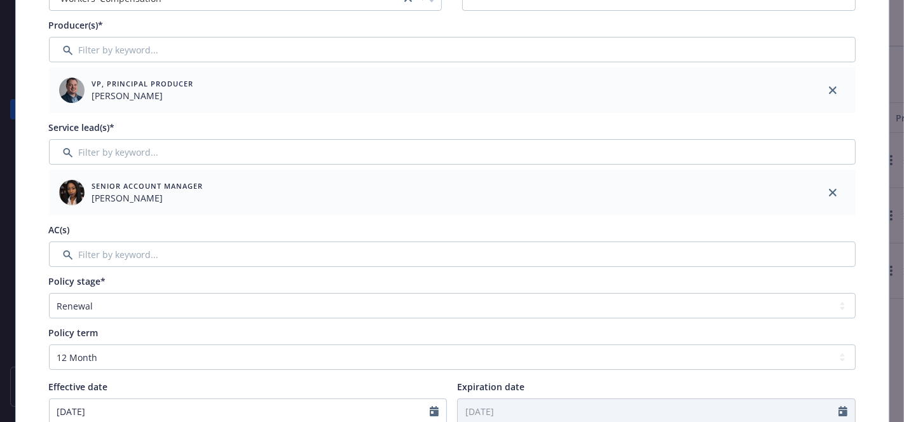
click at [830, 184] on div at bounding box center [833, 193] width 46 height 46
click at [829, 189] on icon "close" at bounding box center [833, 193] width 8 height 8
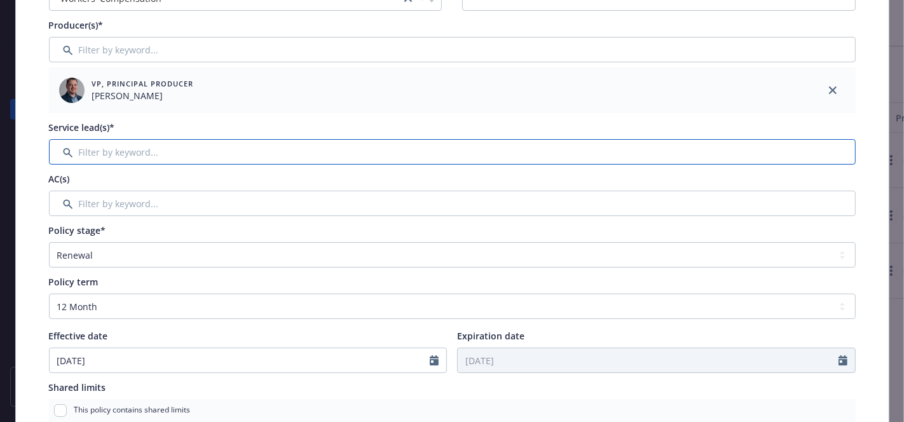
click at [781, 154] on input "Filter by keyword..." at bounding box center [452, 151] width 807 height 25
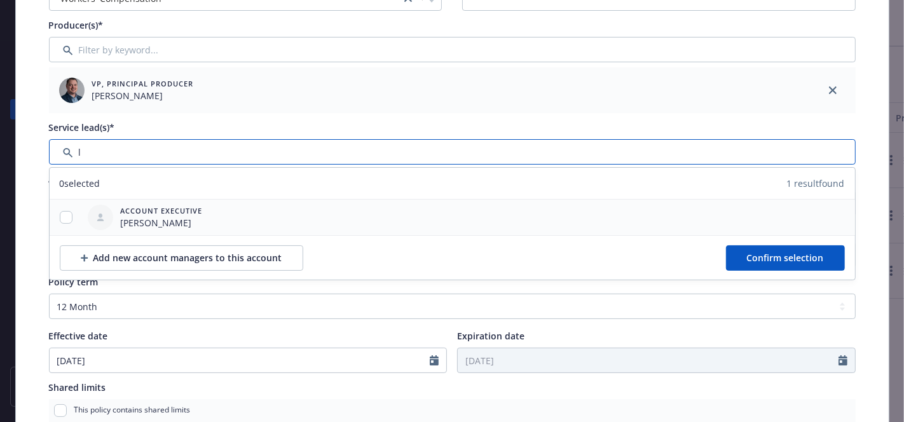
type input "l"
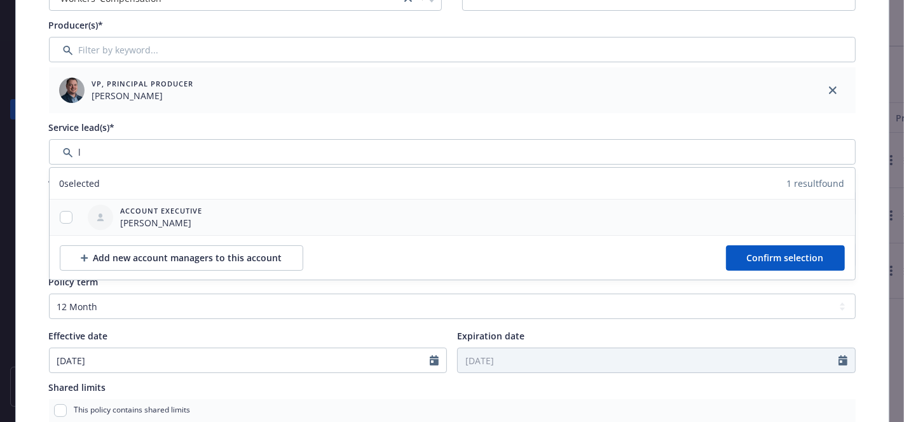
click at [69, 211] on div at bounding box center [66, 217] width 33 height 13
click at [64, 215] on input "checkbox" at bounding box center [66, 217] width 13 height 13
checkbox input "true"
click at [801, 248] on button "Confirm selection" at bounding box center [785, 257] width 119 height 25
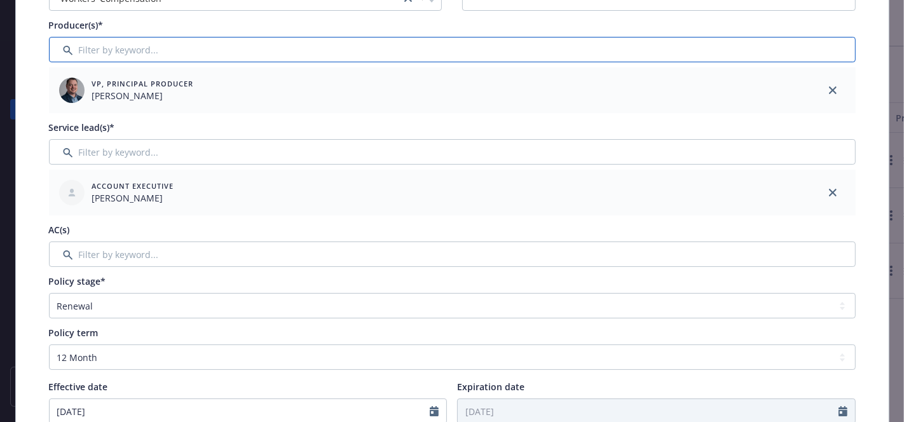
click at [732, 54] on input "Filter by keyword..." at bounding box center [452, 49] width 807 height 25
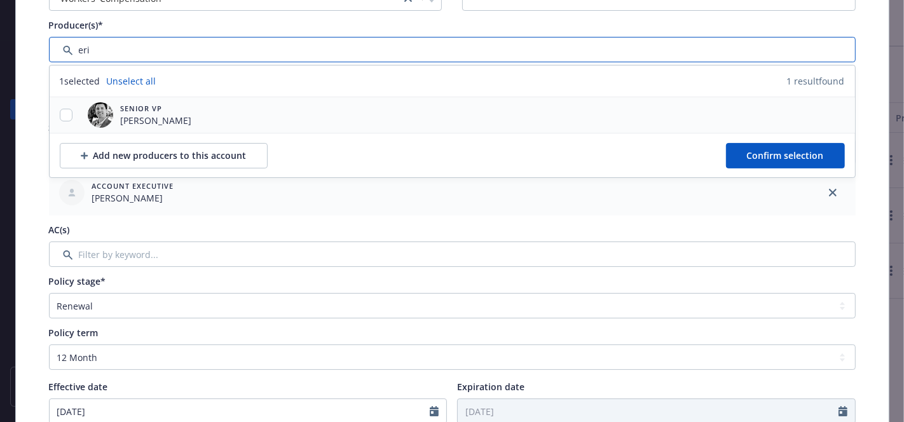
type input "eri"
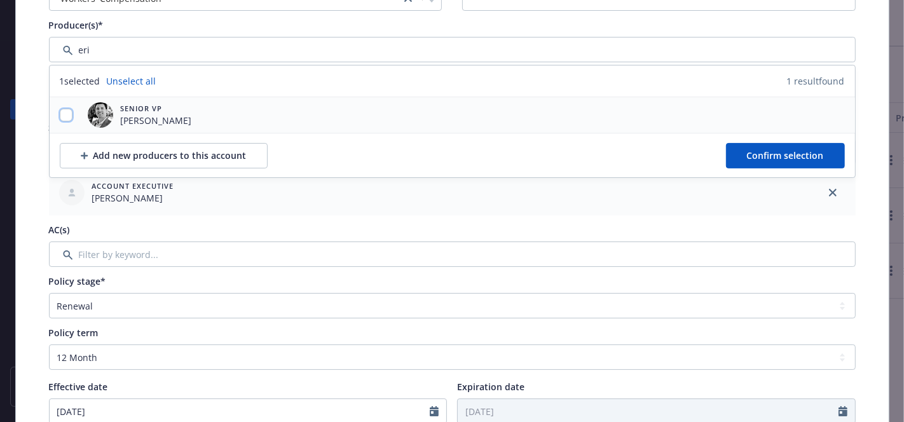
click at [60, 118] on input "checkbox" at bounding box center [66, 115] width 13 height 13
checkbox input "true"
click at [770, 161] on button "Confirm selection" at bounding box center [785, 155] width 119 height 25
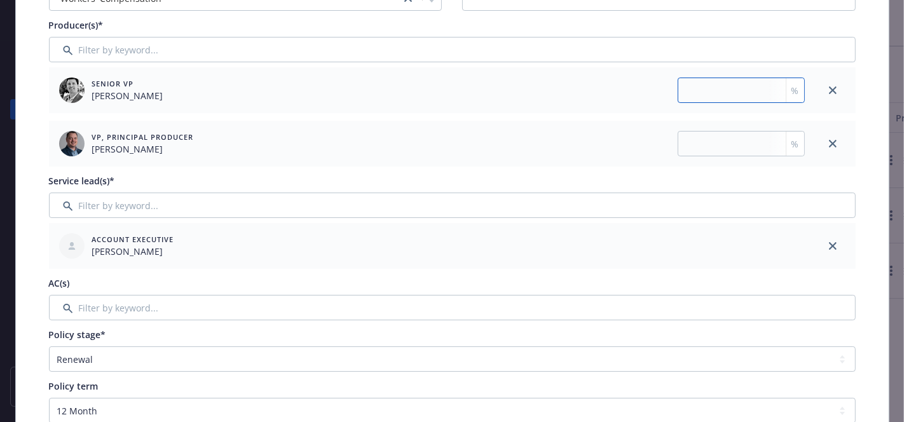
click at [701, 94] on input "number" at bounding box center [741, 90] width 127 height 25
type input "50"
click at [698, 135] on input "number" at bounding box center [741, 143] width 127 height 25
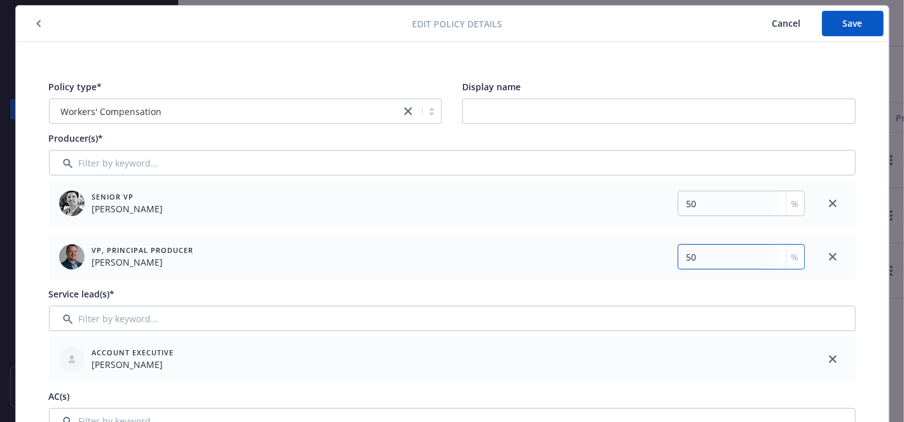
scroll to position [22, 0]
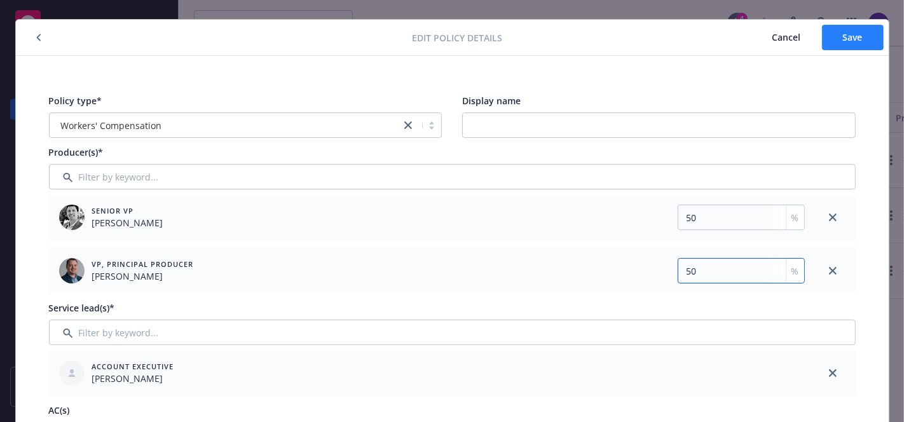
type input "50"
click at [833, 27] on button "Save" at bounding box center [853, 37] width 62 height 25
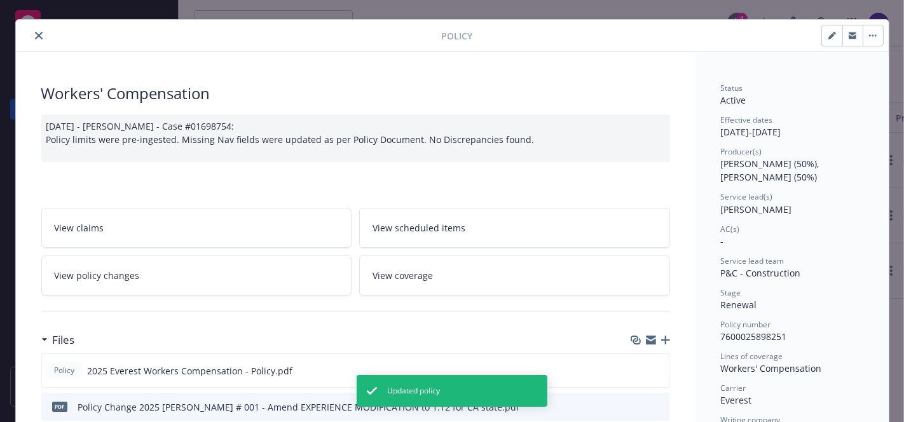
click at [35, 38] on icon "close" at bounding box center [39, 36] width 8 height 8
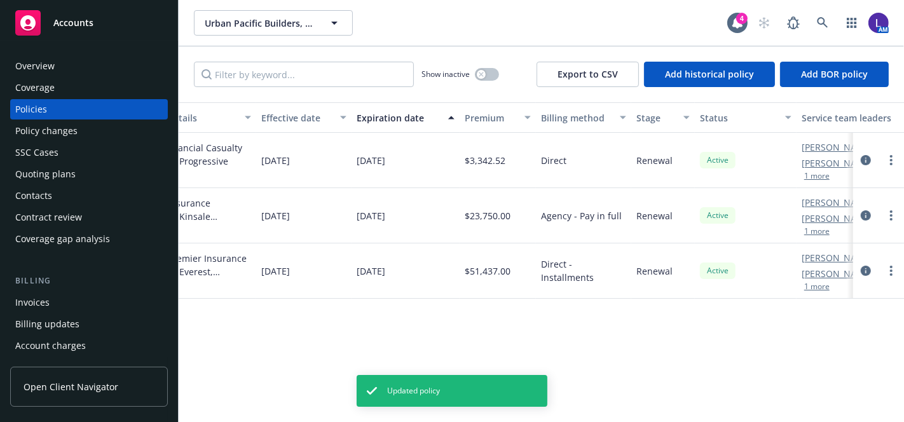
scroll to position [0, 512]
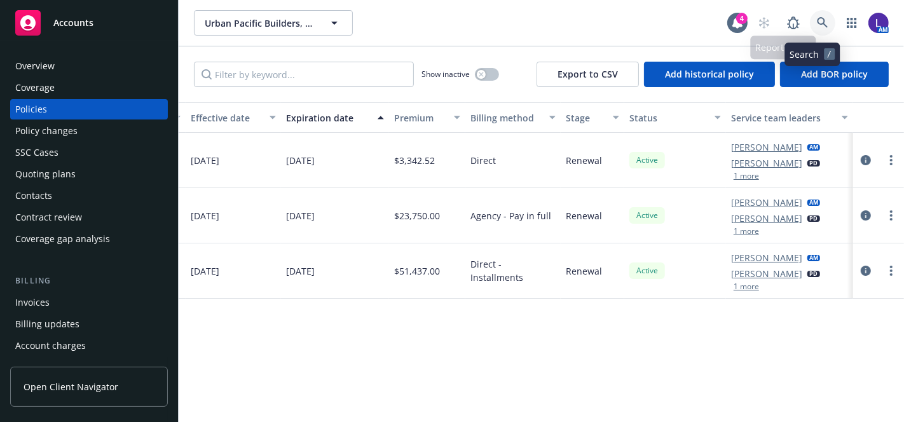
click at [817, 18] on icon at bounding box center [822, 22] width 11 height 11
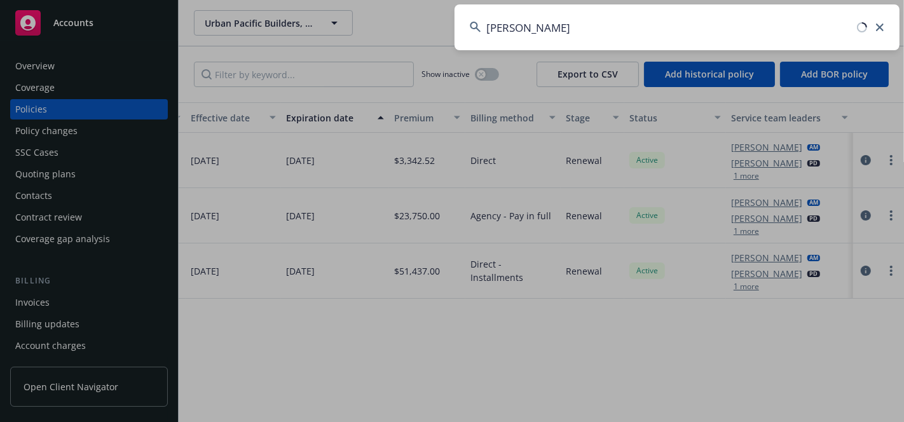
type input "[PERSON_NAME] turf"
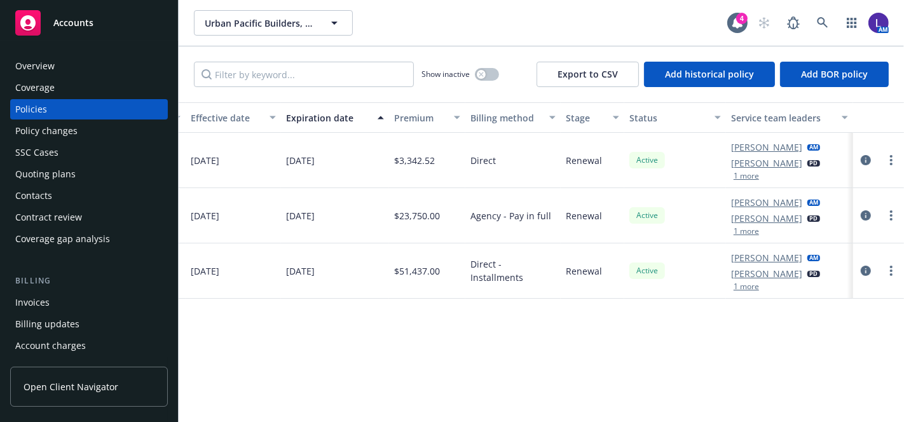
click at [29, 64] on div "Overview" at bounding box center [34, 66] width 39 height 20
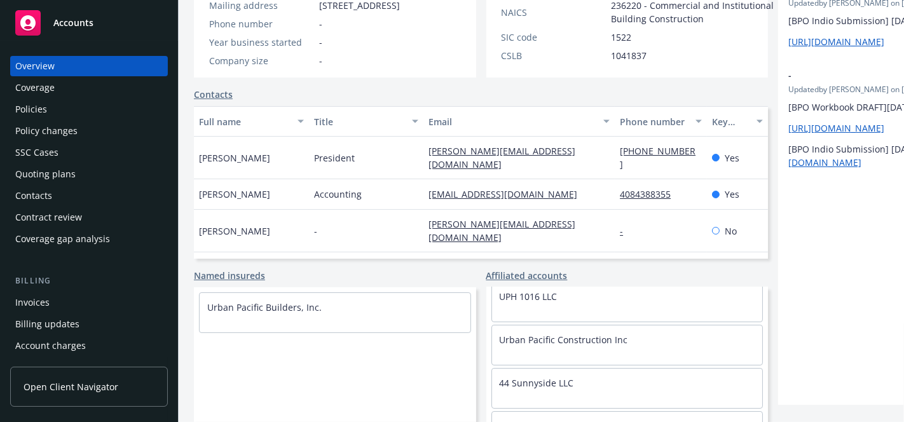
scroll to position [99, 0]
